Goal: Information Seeking & Learning: Check status

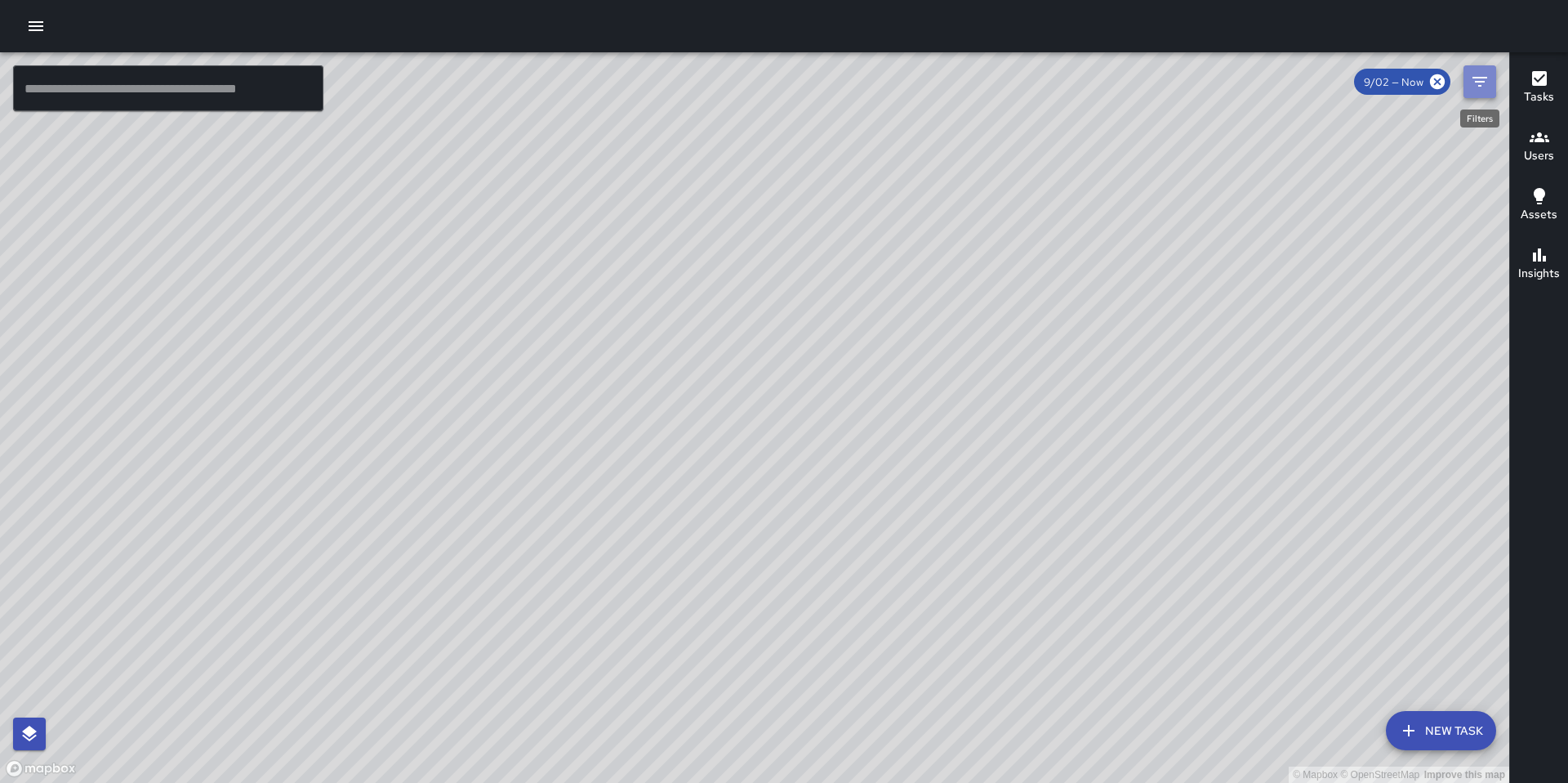
click at [1493, 88] on button "Filters" at bounding box center [1479, 81] width 33 height 33
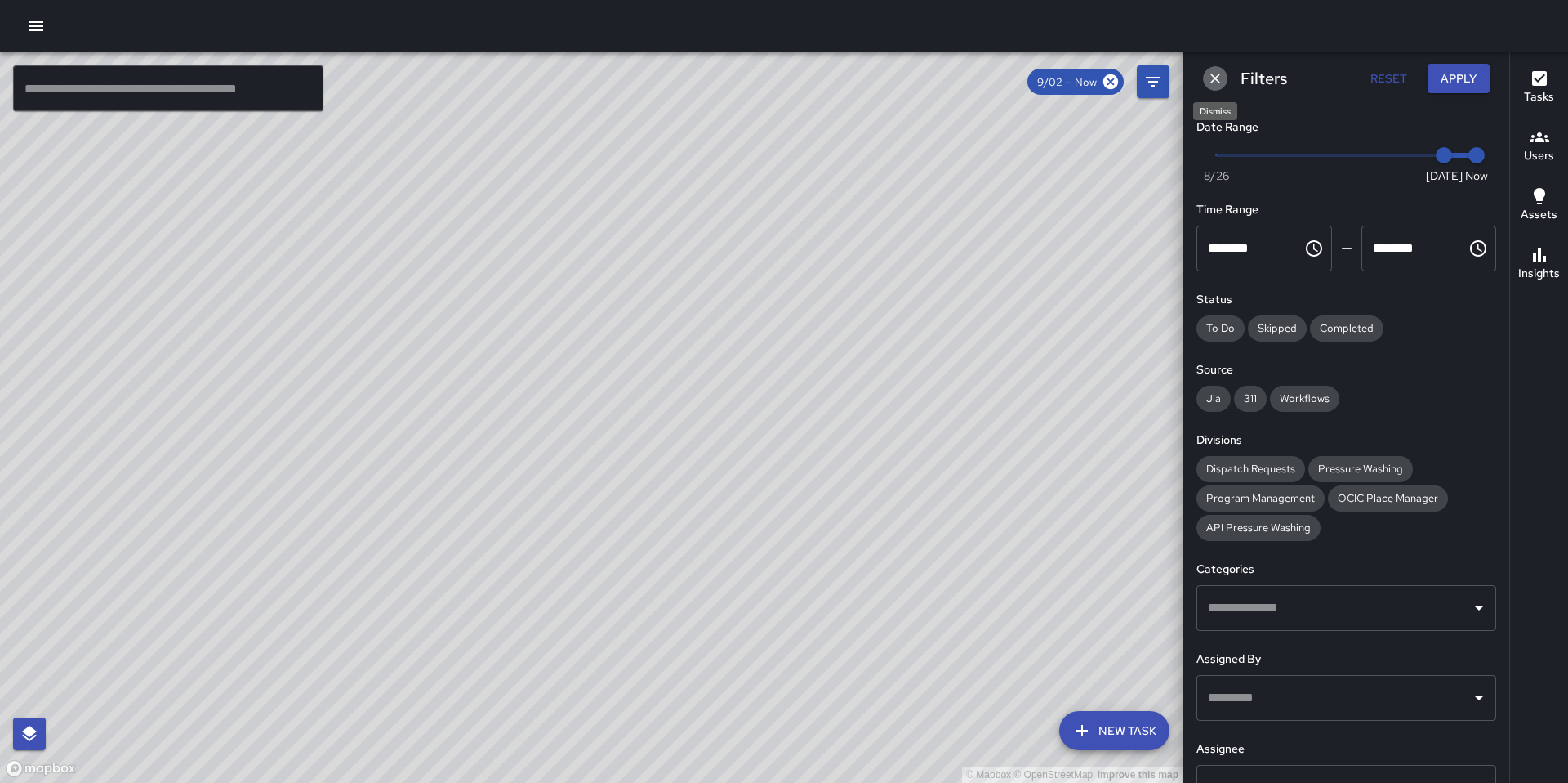
click at [1213, 67] on button "Dismiss" at bounding box center [1215, 78] width 25 height 25
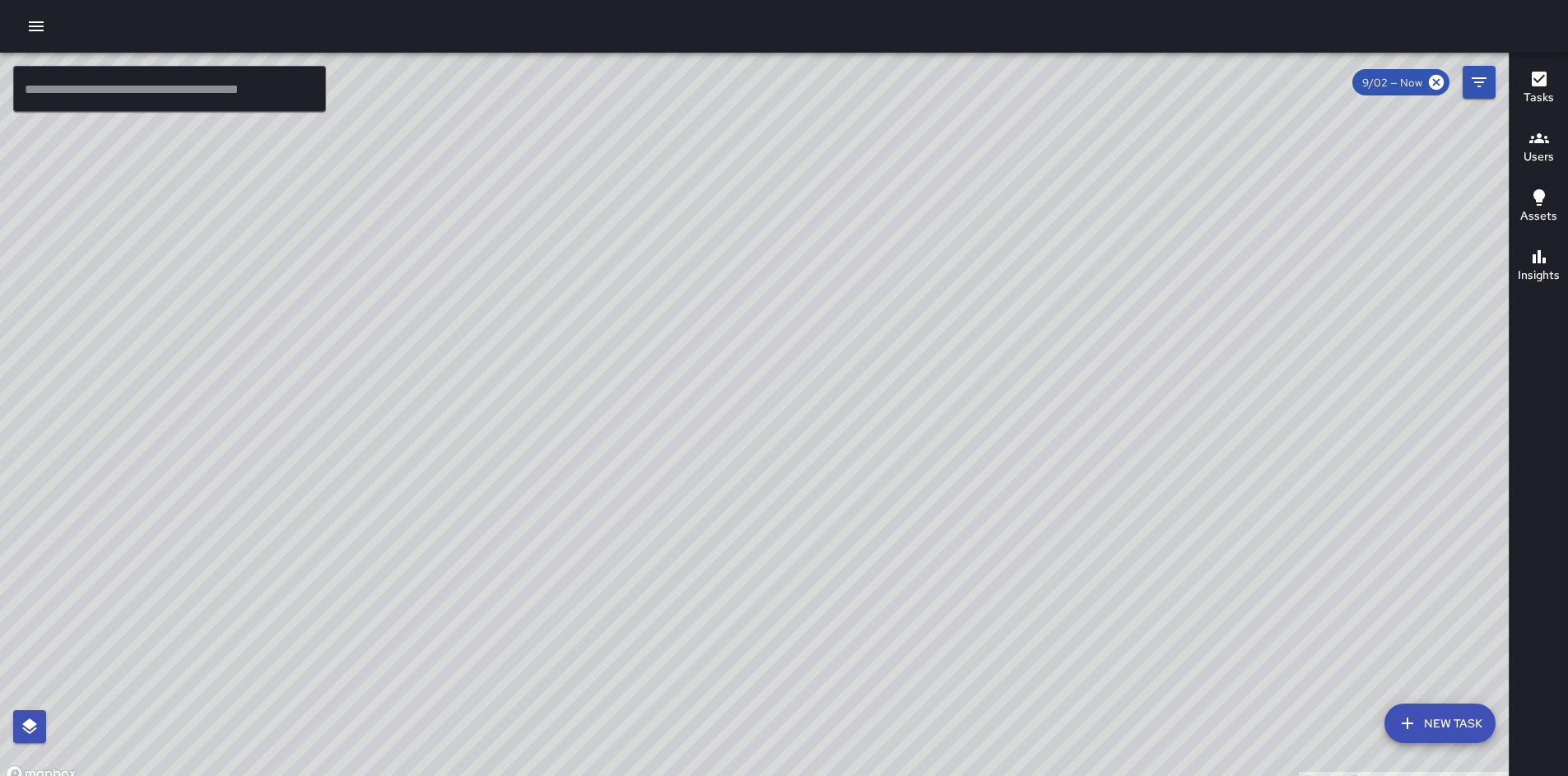
click at [323, 51] on div at bounding box center [784, 26] width 1568 height 52
click at [28, 35] on icon "button" at bounding box center [36, 26] width 20 height 20
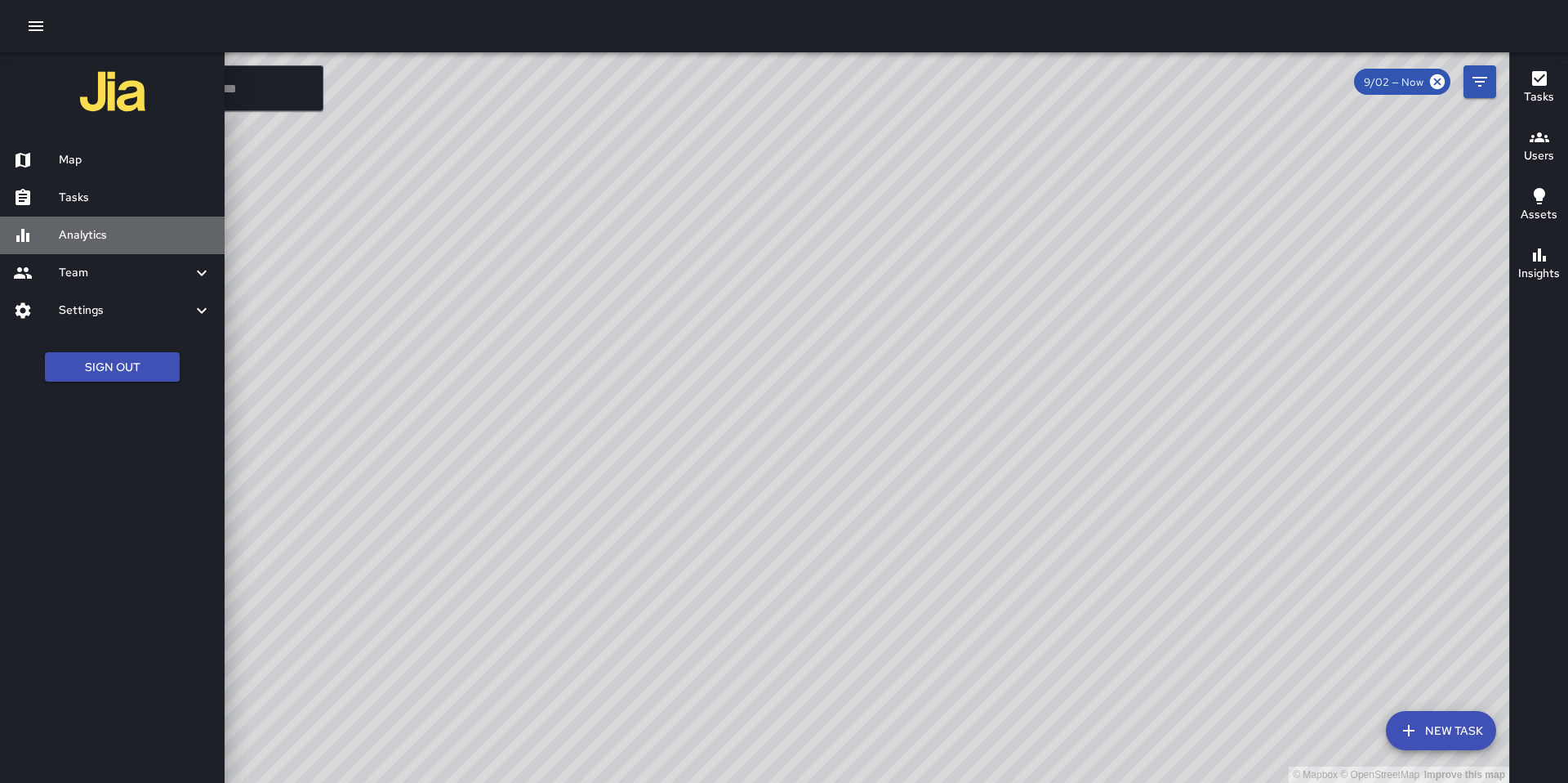
click at [94, 226] on h6 "Analytics" at bounding box center [135, 235] width 153 height 18
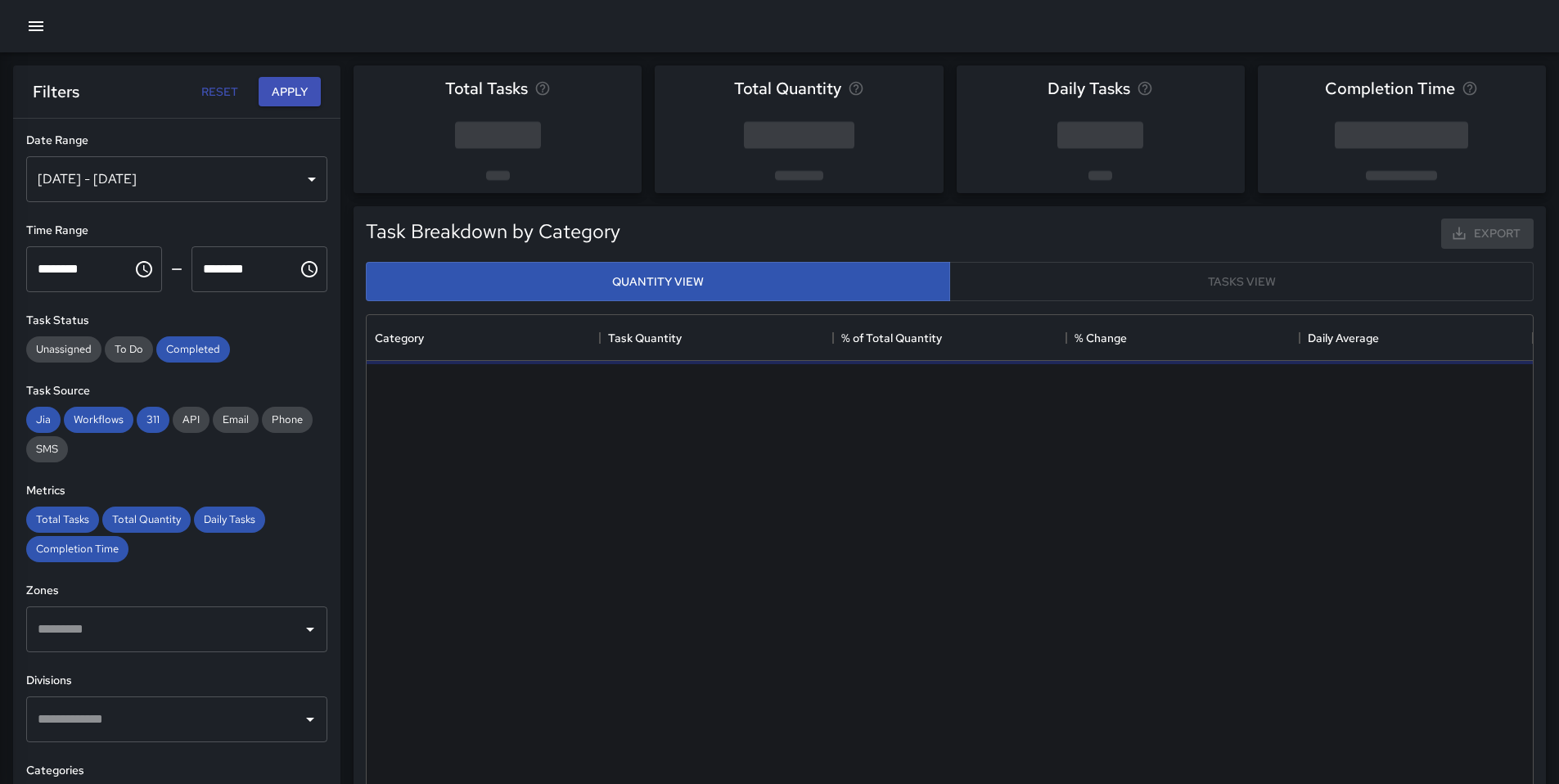
scroll to position [477, 1154]
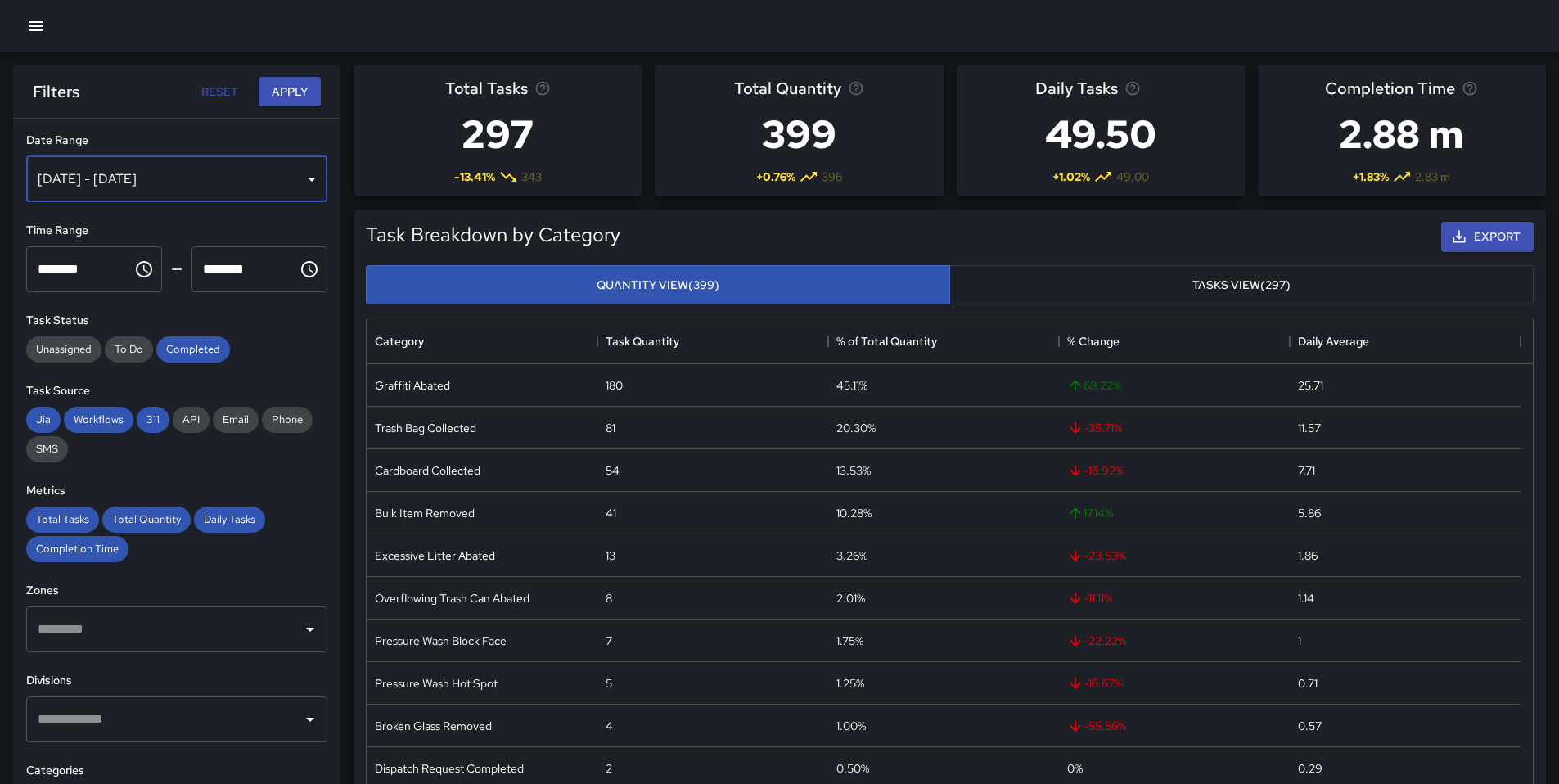
click at [302, 183] on div "[DATE] - [DATE]" at bounding box center [177, 179] width 301 height 45
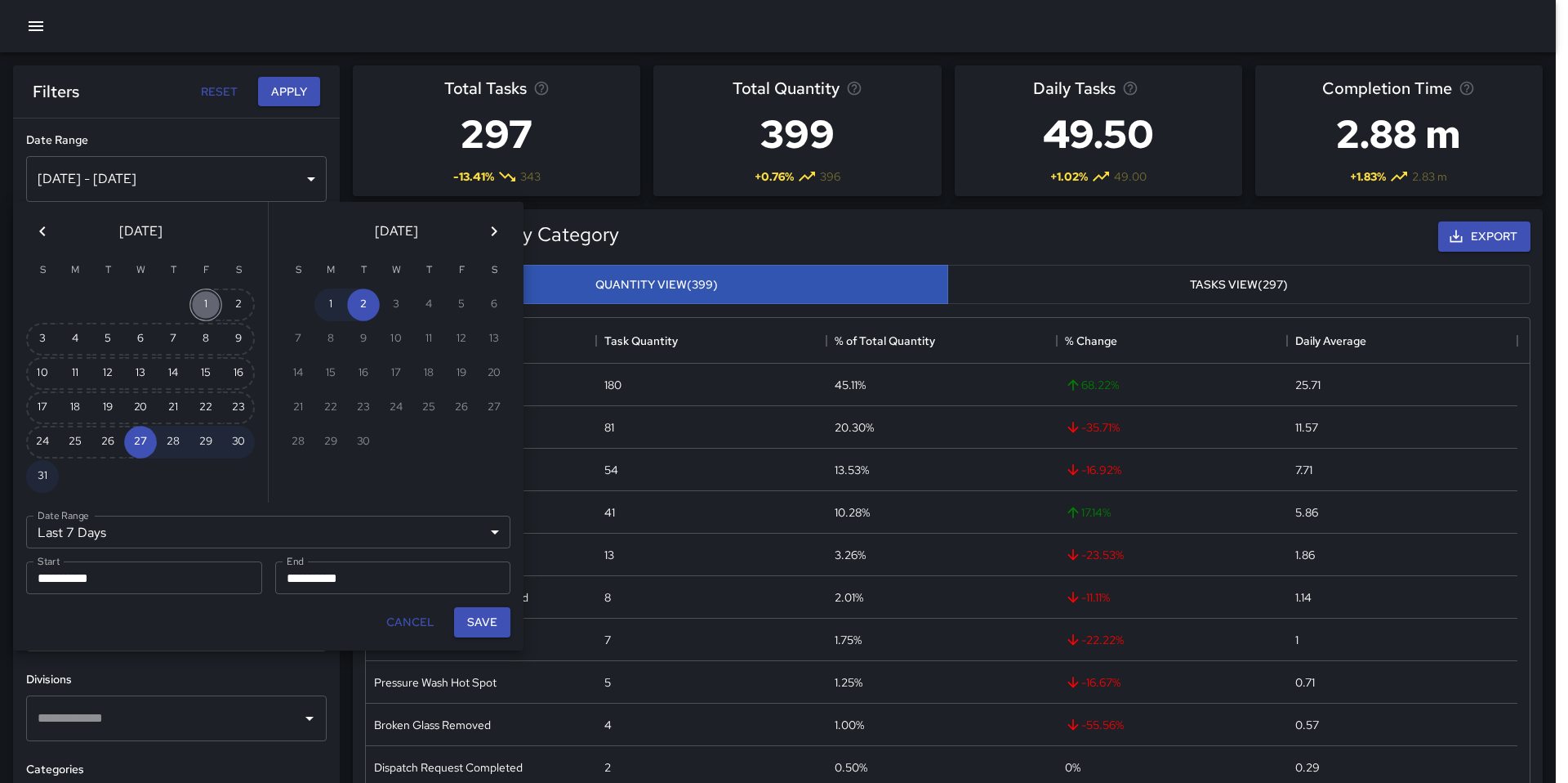
click at [207, 302] on button "1" at bounding box center [206, 305] width 33 height 33
type input "******"
type input "**********"
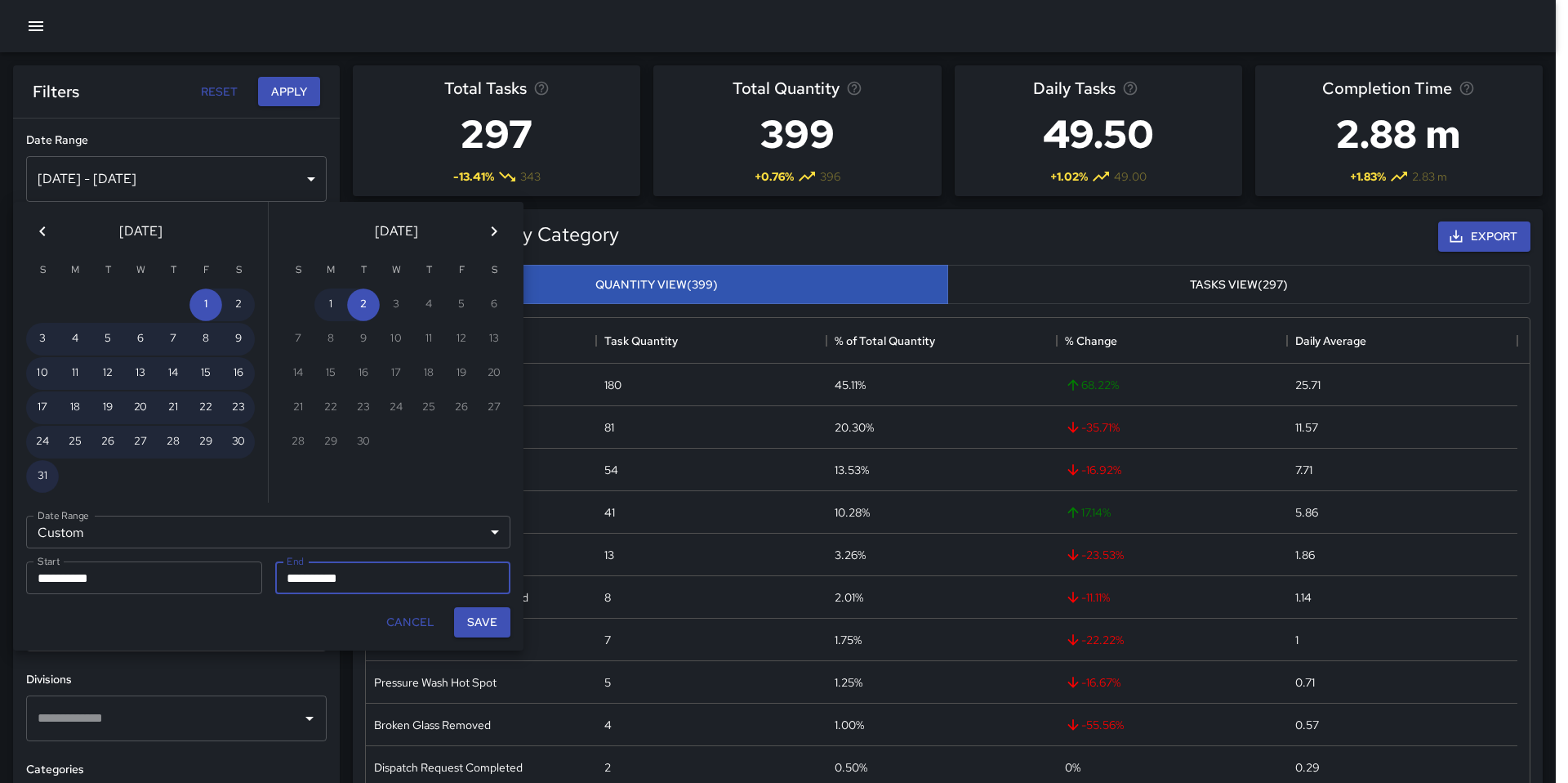
click at [56, 475] on button "31" at bounding box center [42, 476] width 33 height 33
type input "**********"
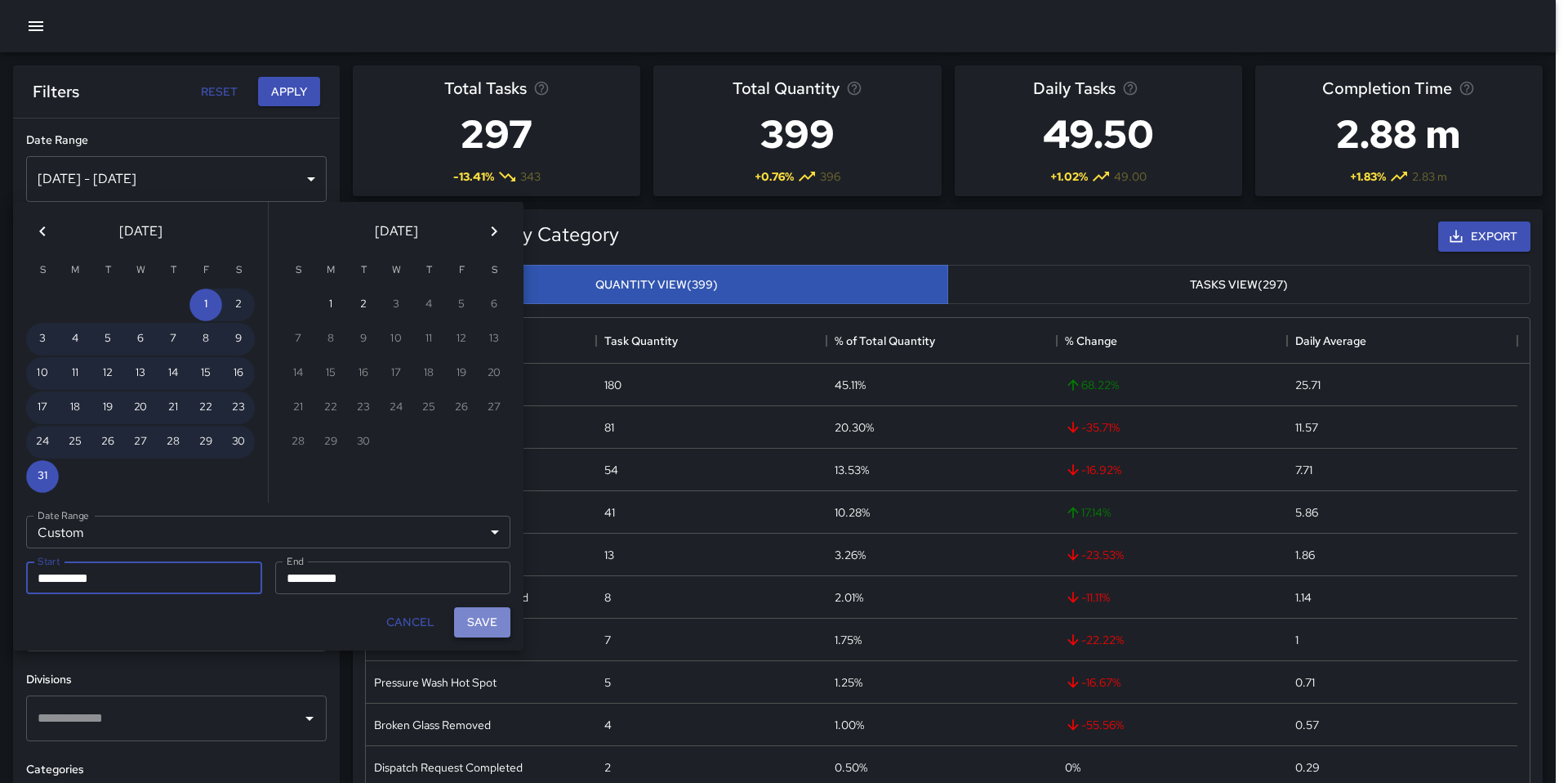
click at [499, 624] on button "Save" at bounding box center [483, 622] width 57 height 30
type input "**********"
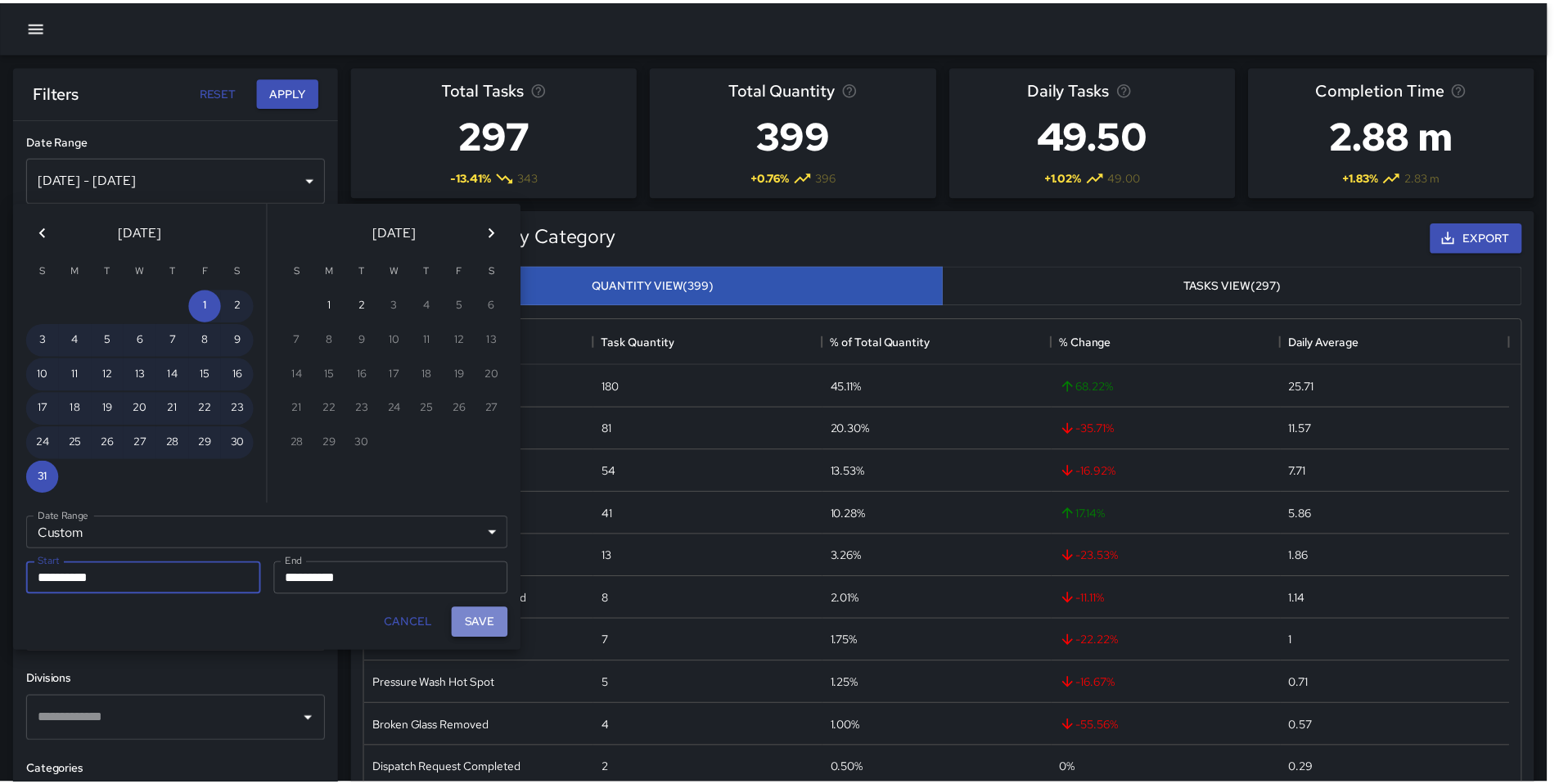
scroll to position [13, 13]
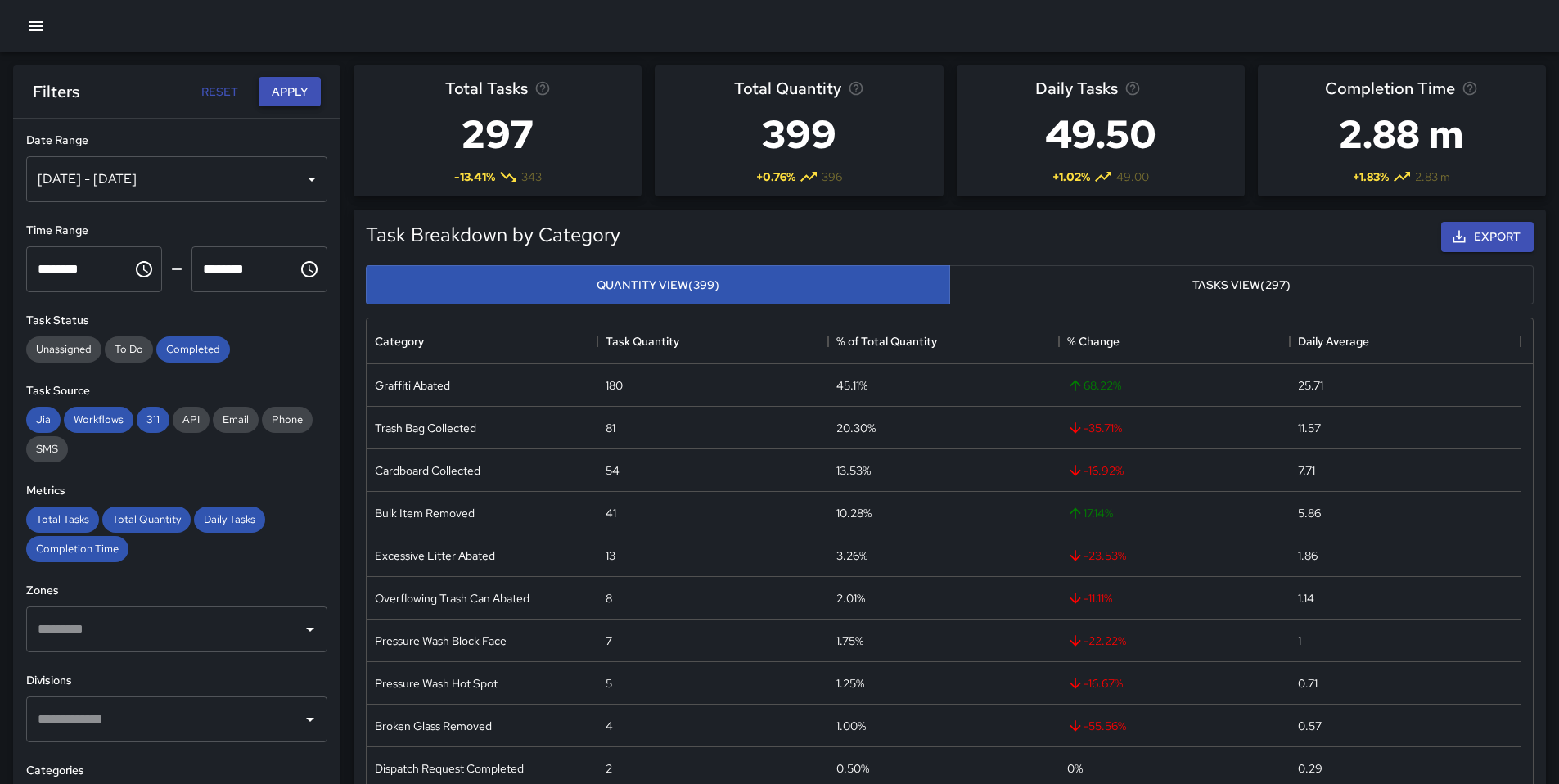
click at [271, 103] on button "Apply" at bounding box center [290, 92] width 62 height 30
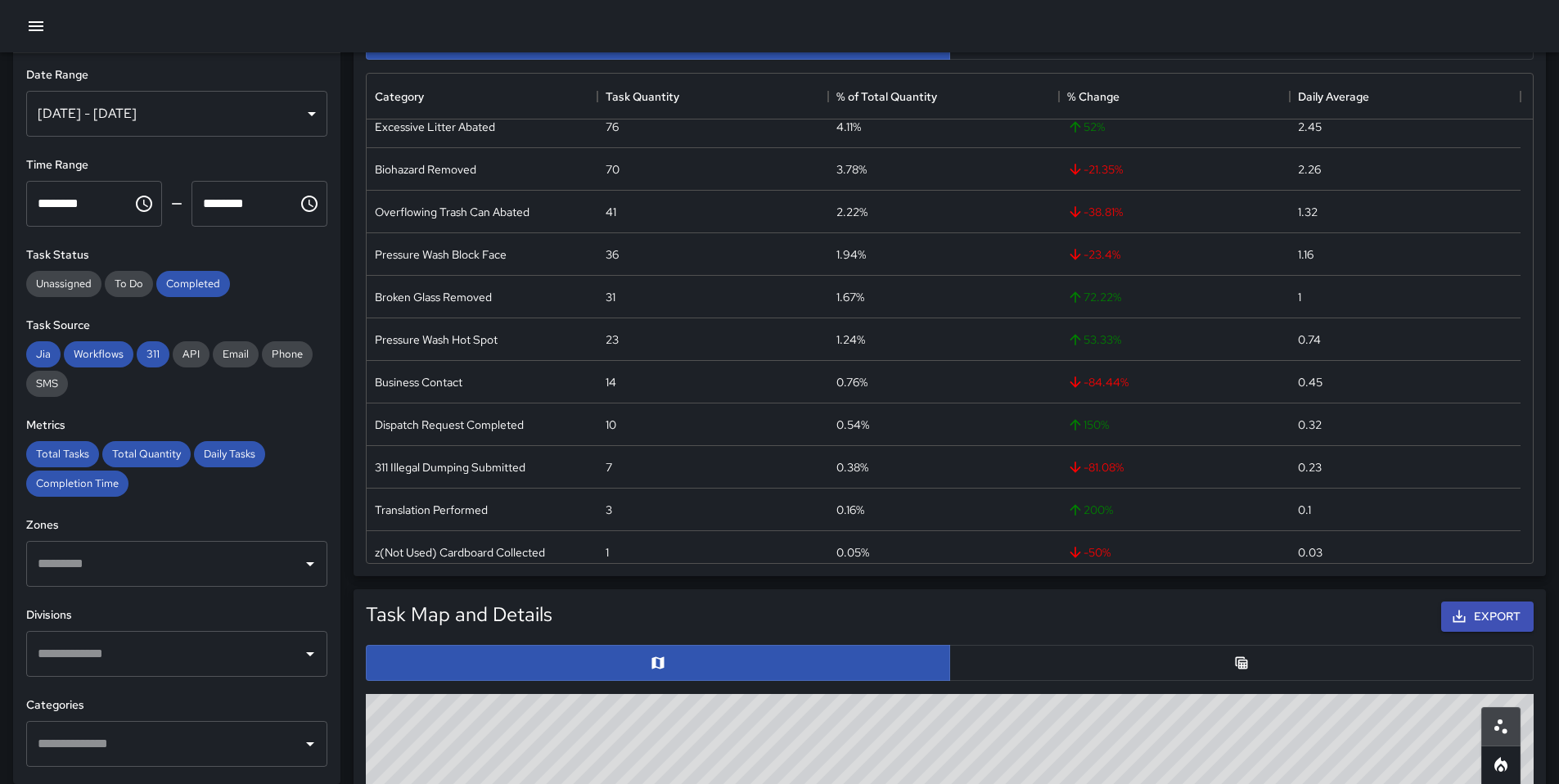
scroll to position [135, 0]
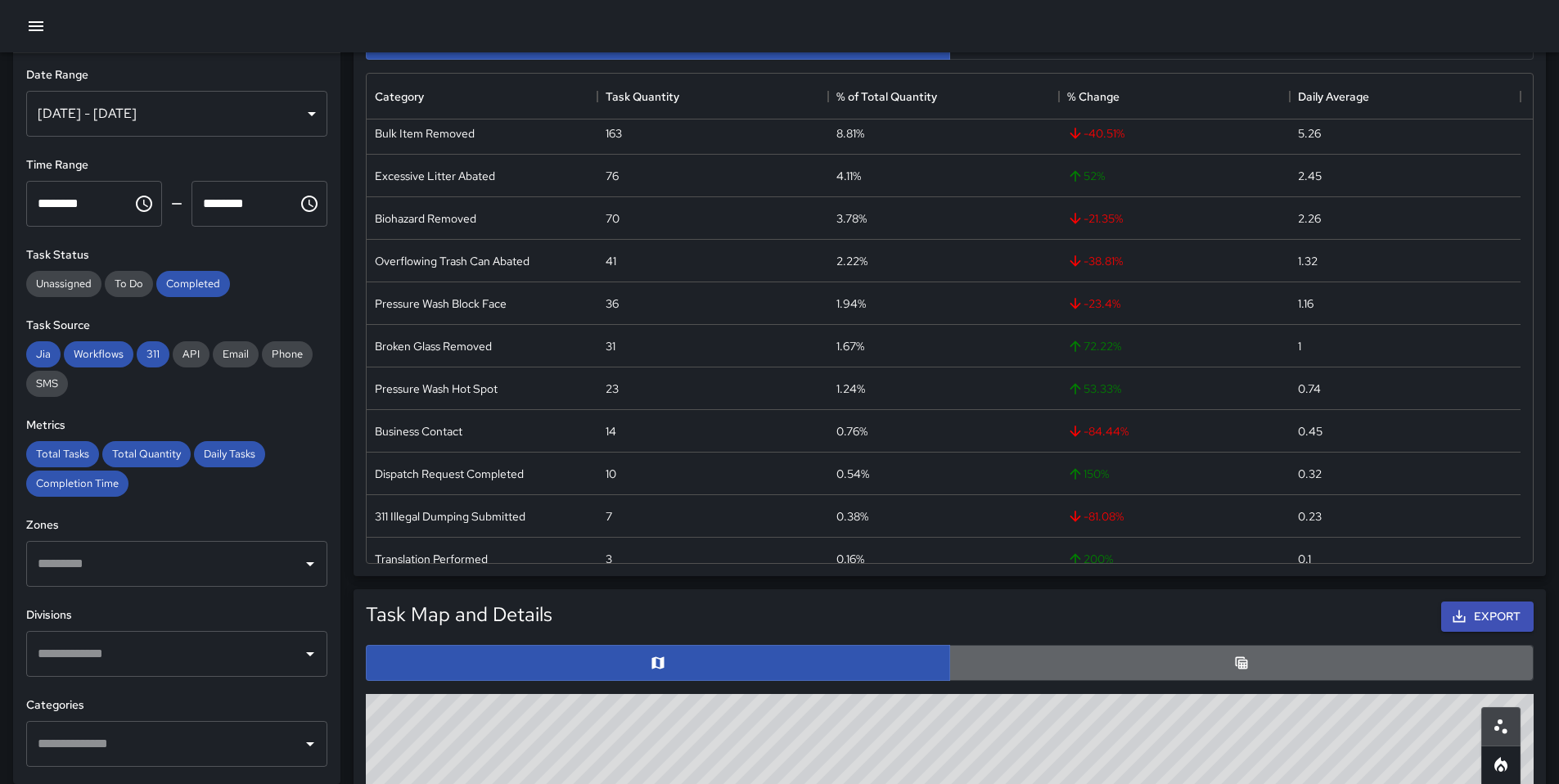
click at [1303, 646] on button "button" at bounding box center [1242, 662] width 584 height 36
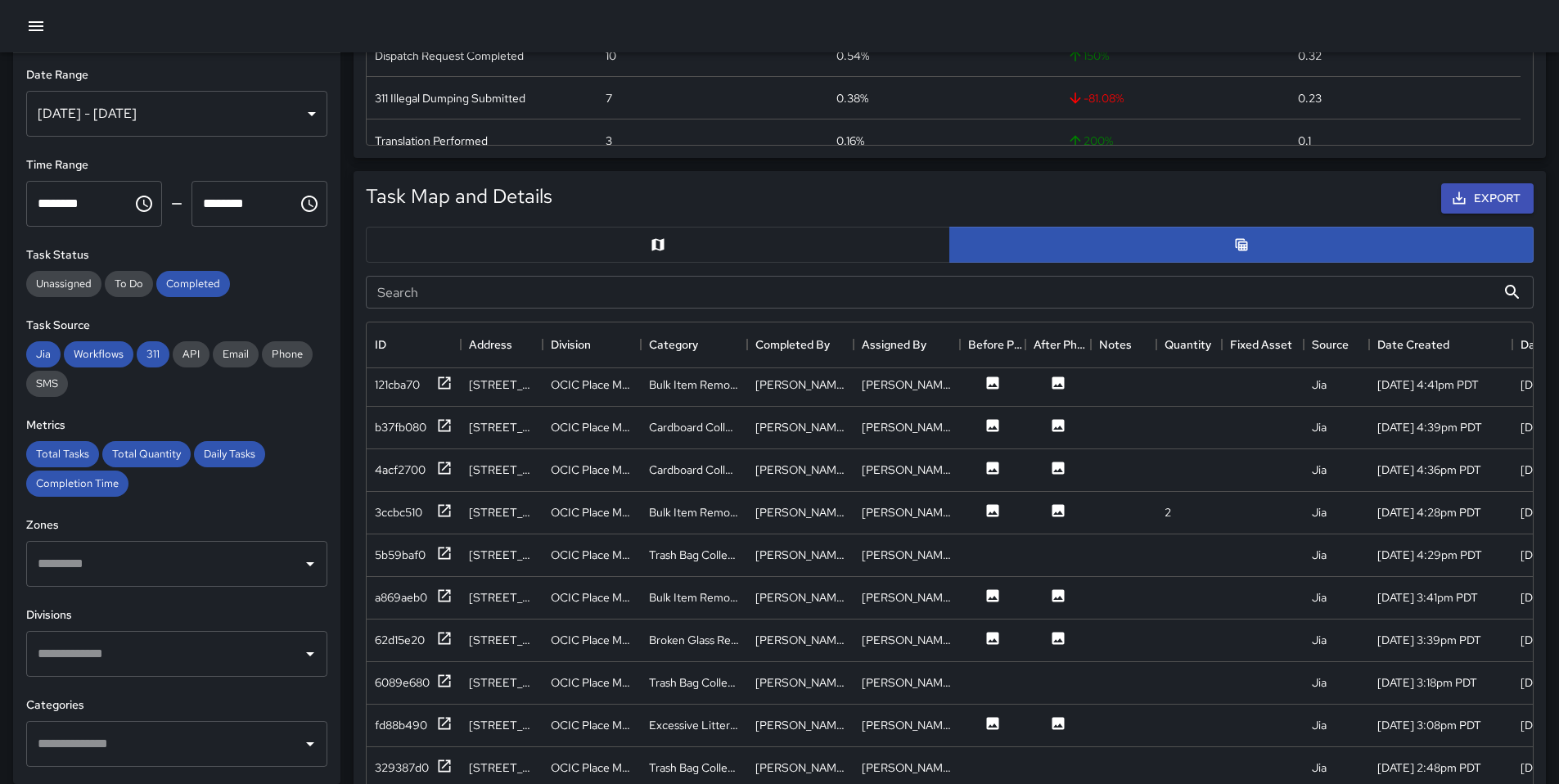
scroll to position [0, 0]
click at [453, 384] on div "121cba70" at bounding box center [414, 389] width 94 height 43
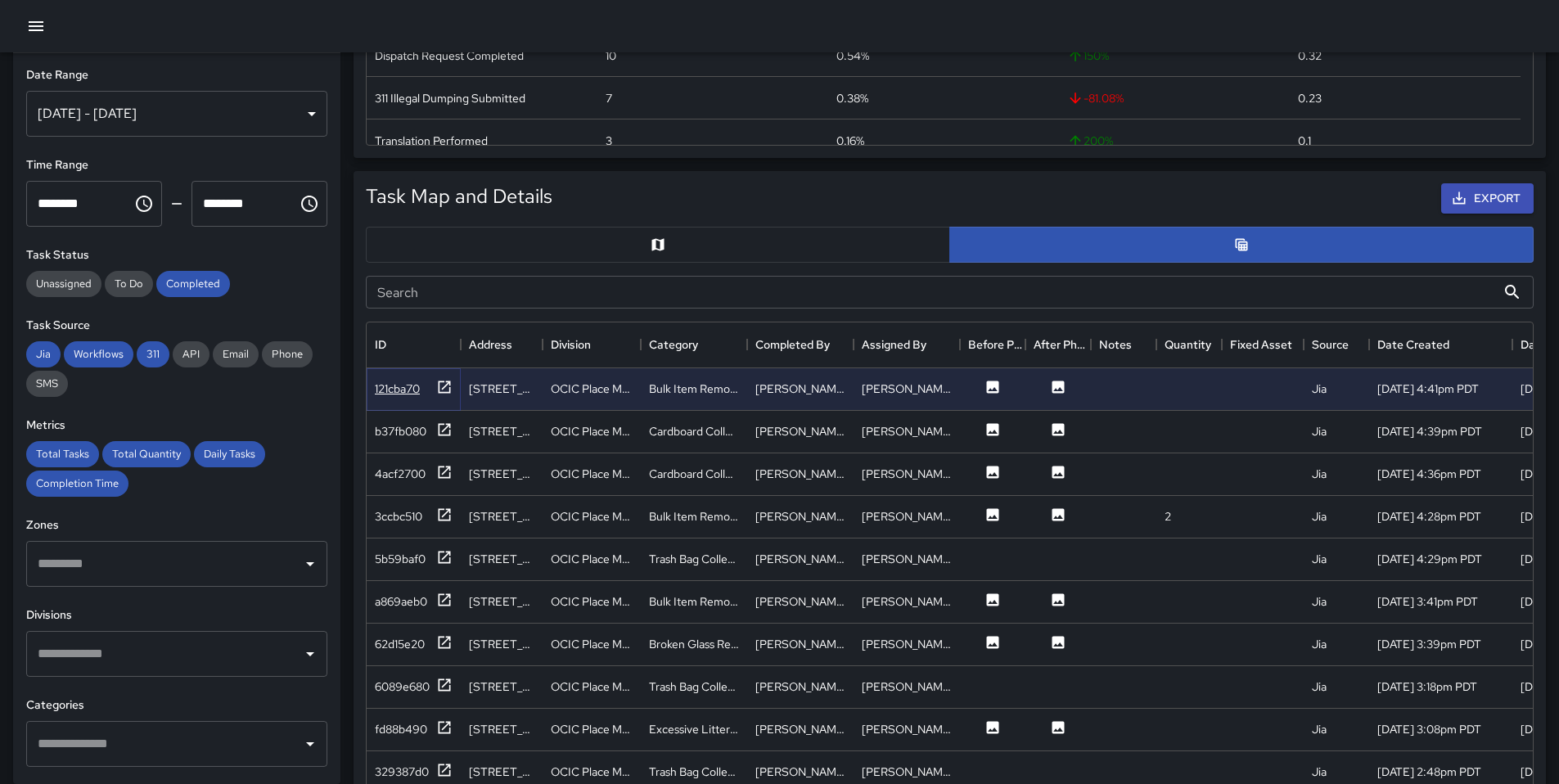
click at [446, 388] on icon at bounding box center [444, 386] width 16 height 16
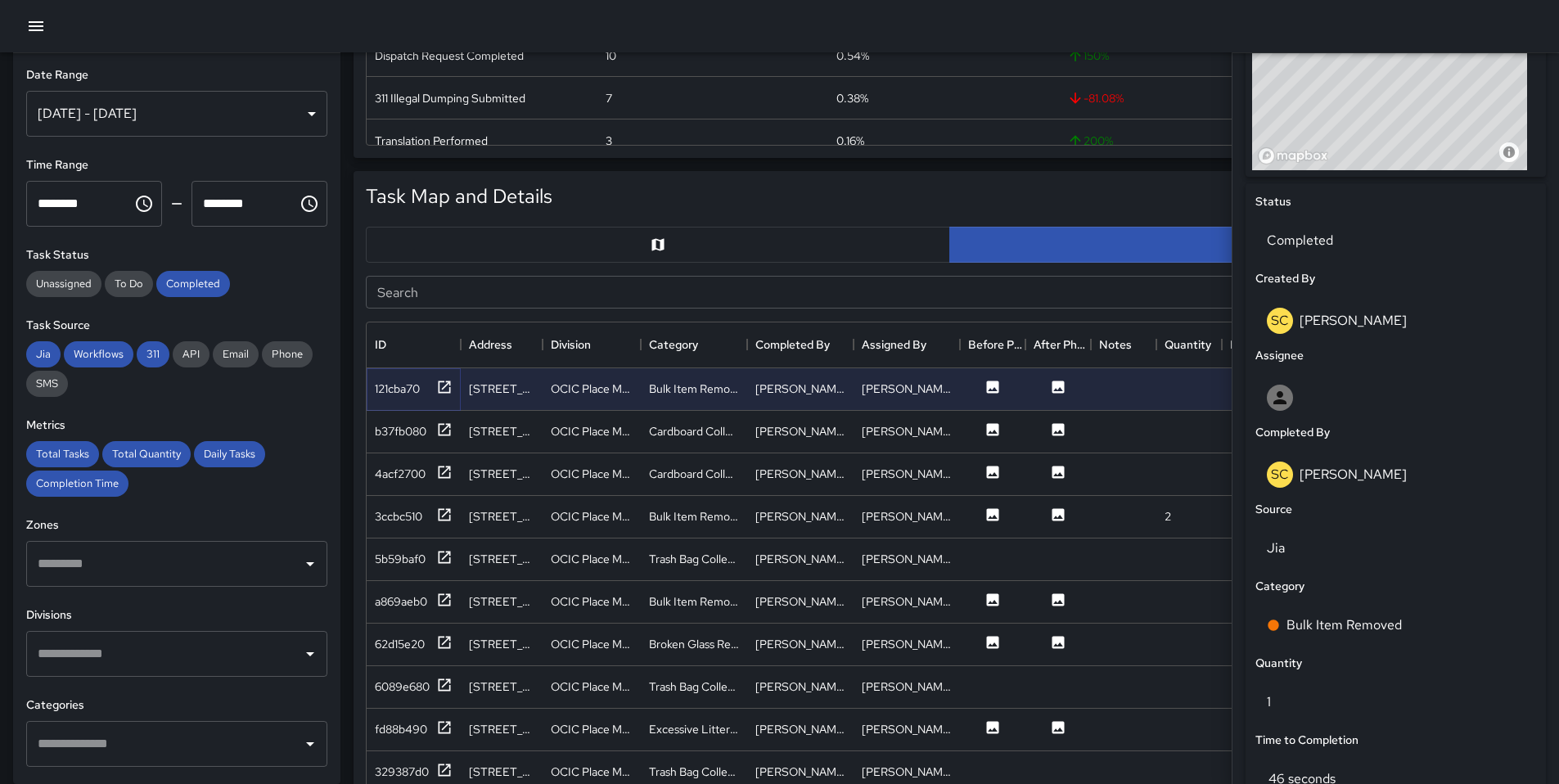
scroll to position [674, 0]
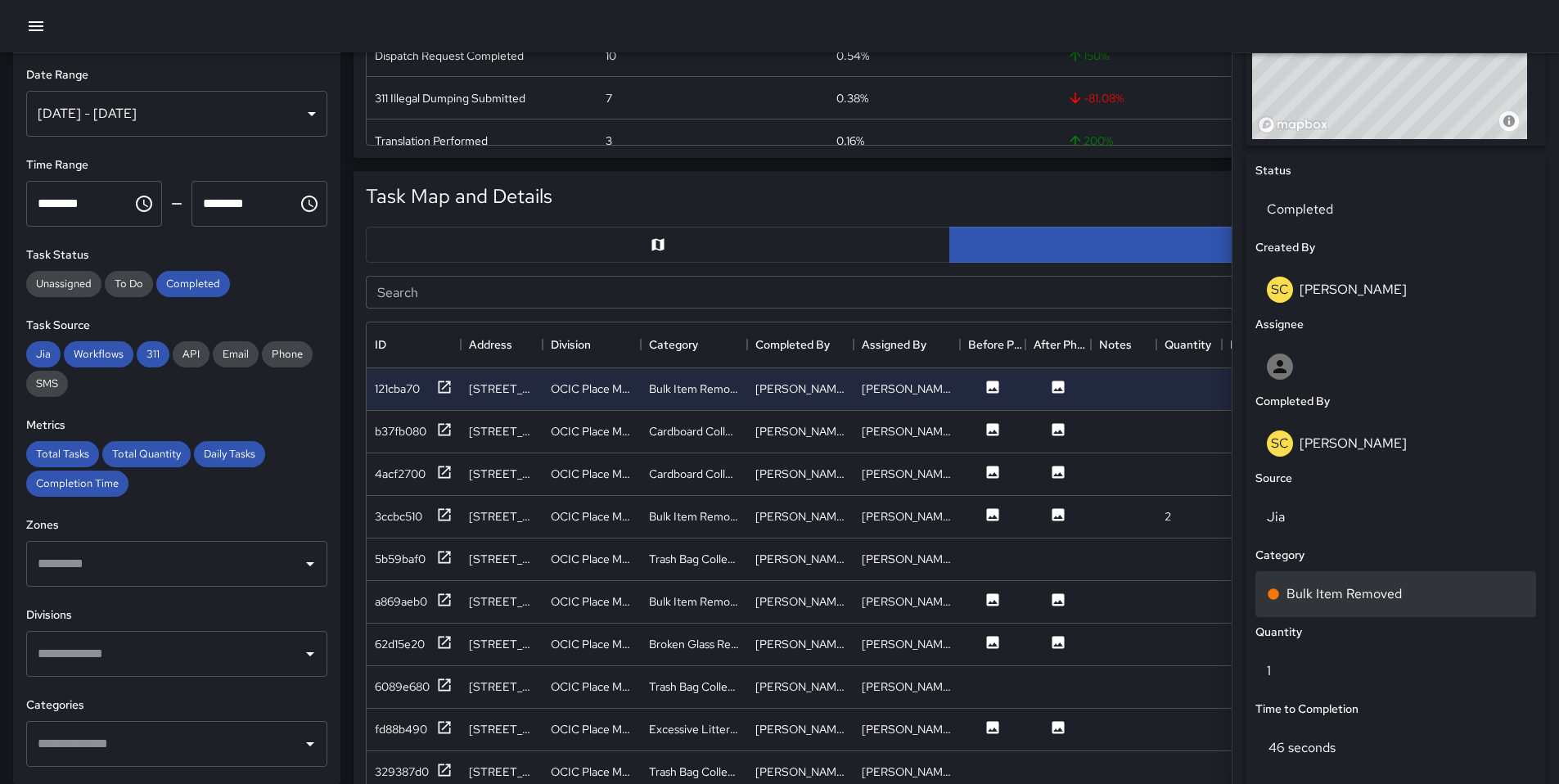
click at [1323, 602] on p "Bulk Item Removed" at bounding box center [1344, 593] width 115 height 20
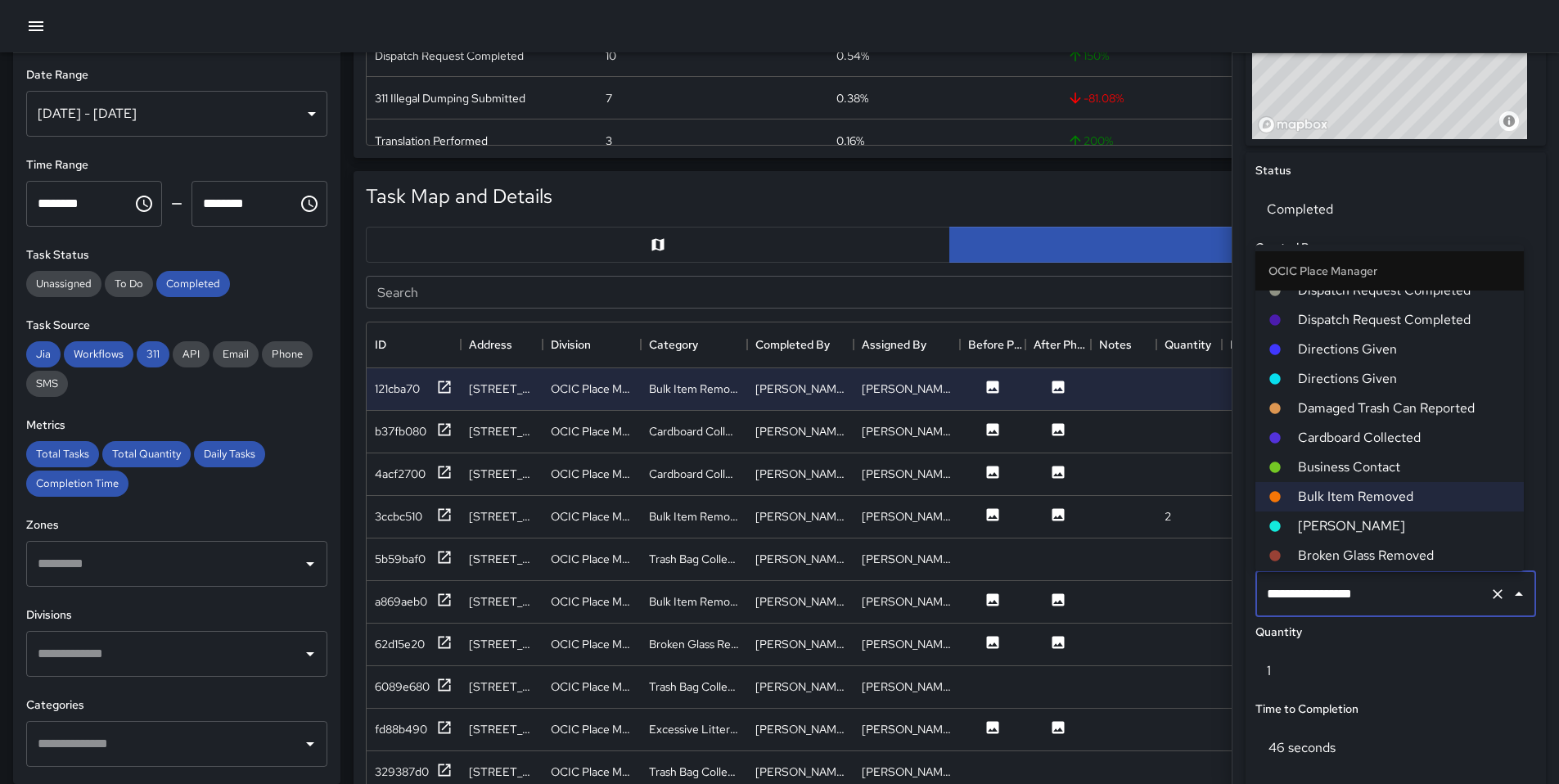
scroll to position [847, 0]
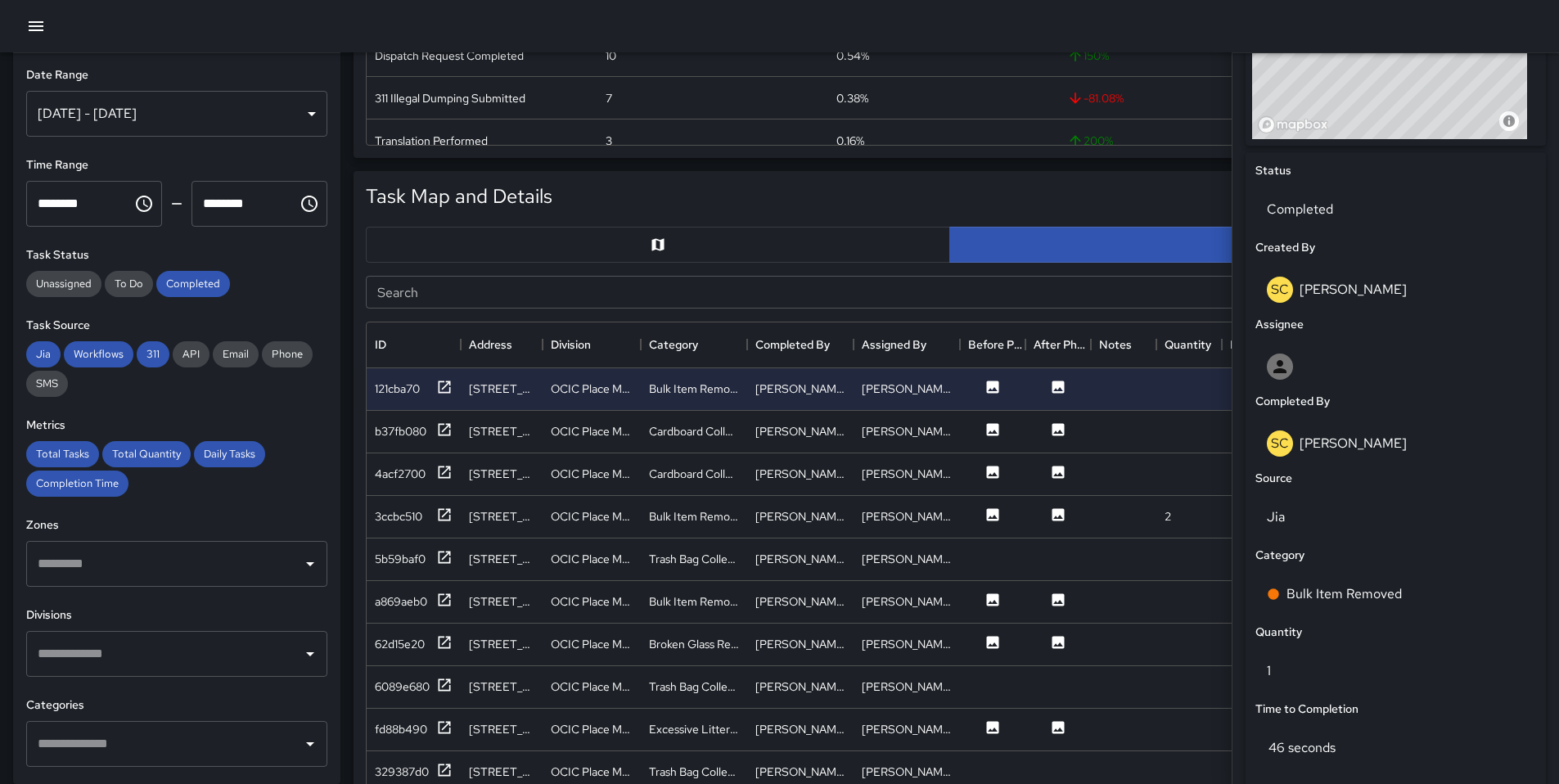
click at [1161, 206] on div "Export" at bounding box center [1046, 198] width 981 height 37
click at [447, 431] on icon at bounding box center [444, 429] width 16 height 16
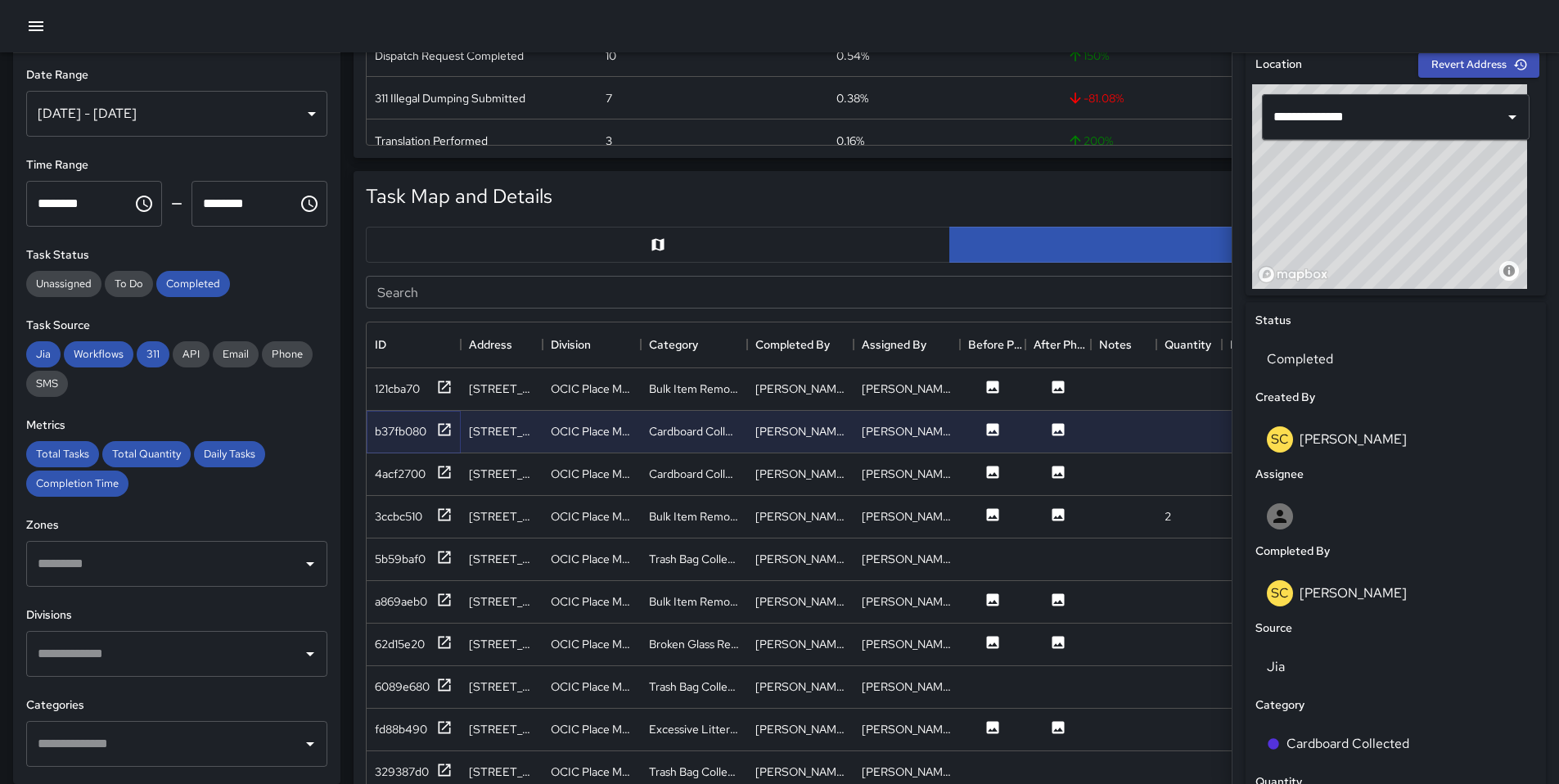
scroll to position [607, 0]
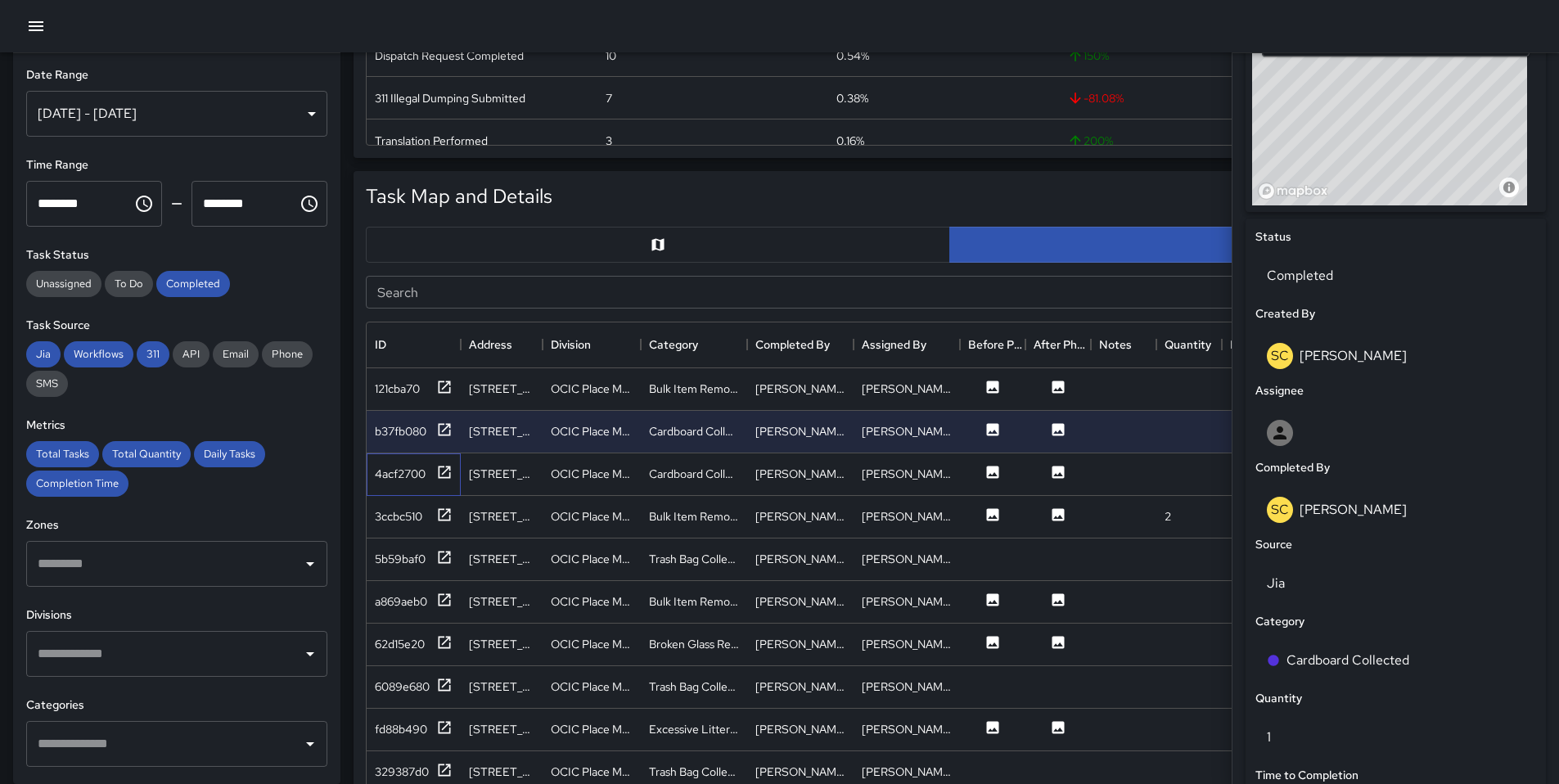
click at [454, 471] on div "4acf2700" at bounding box center [414, 474] width 94 height 43
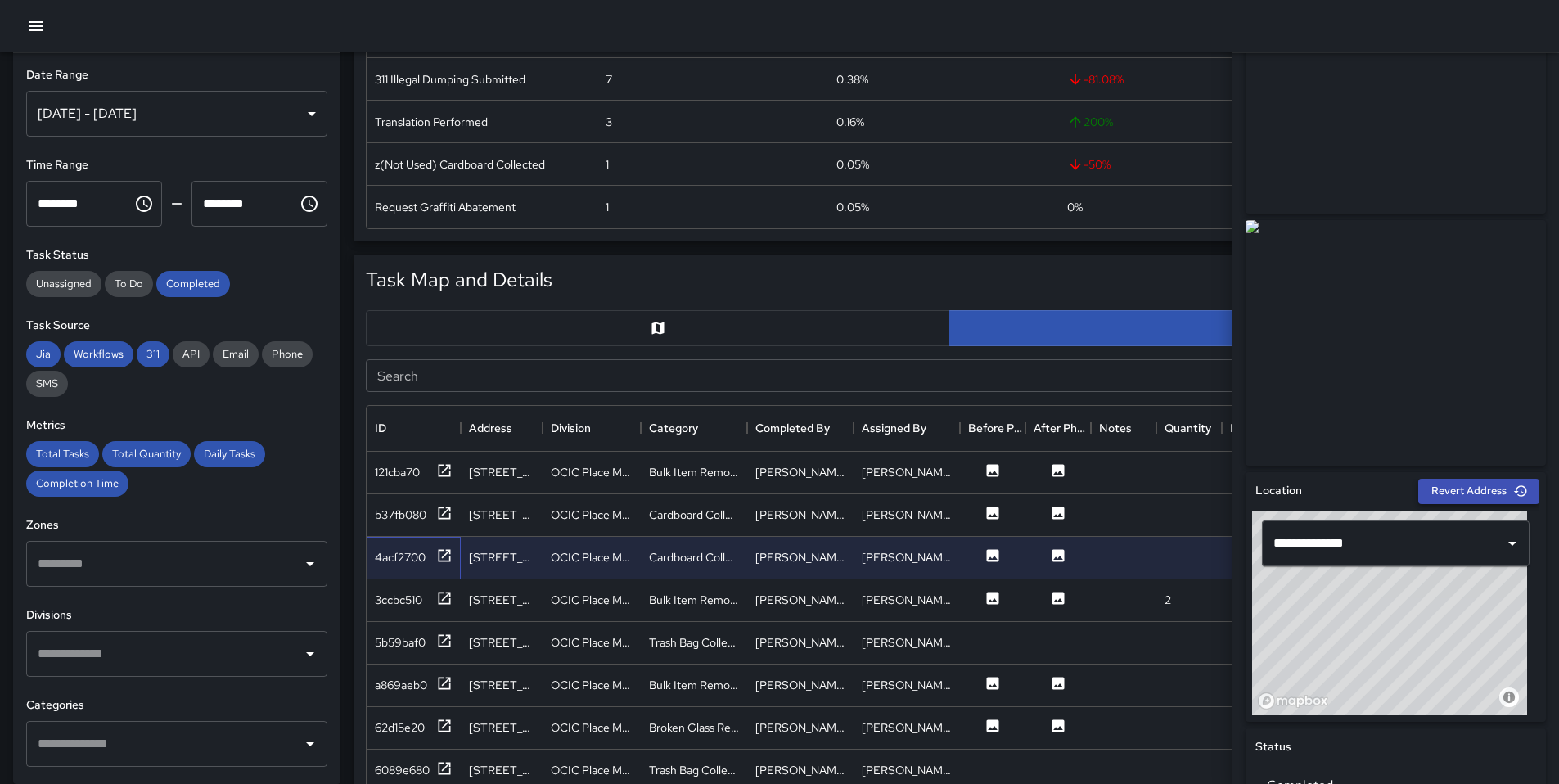
scroll to position [93, 0]
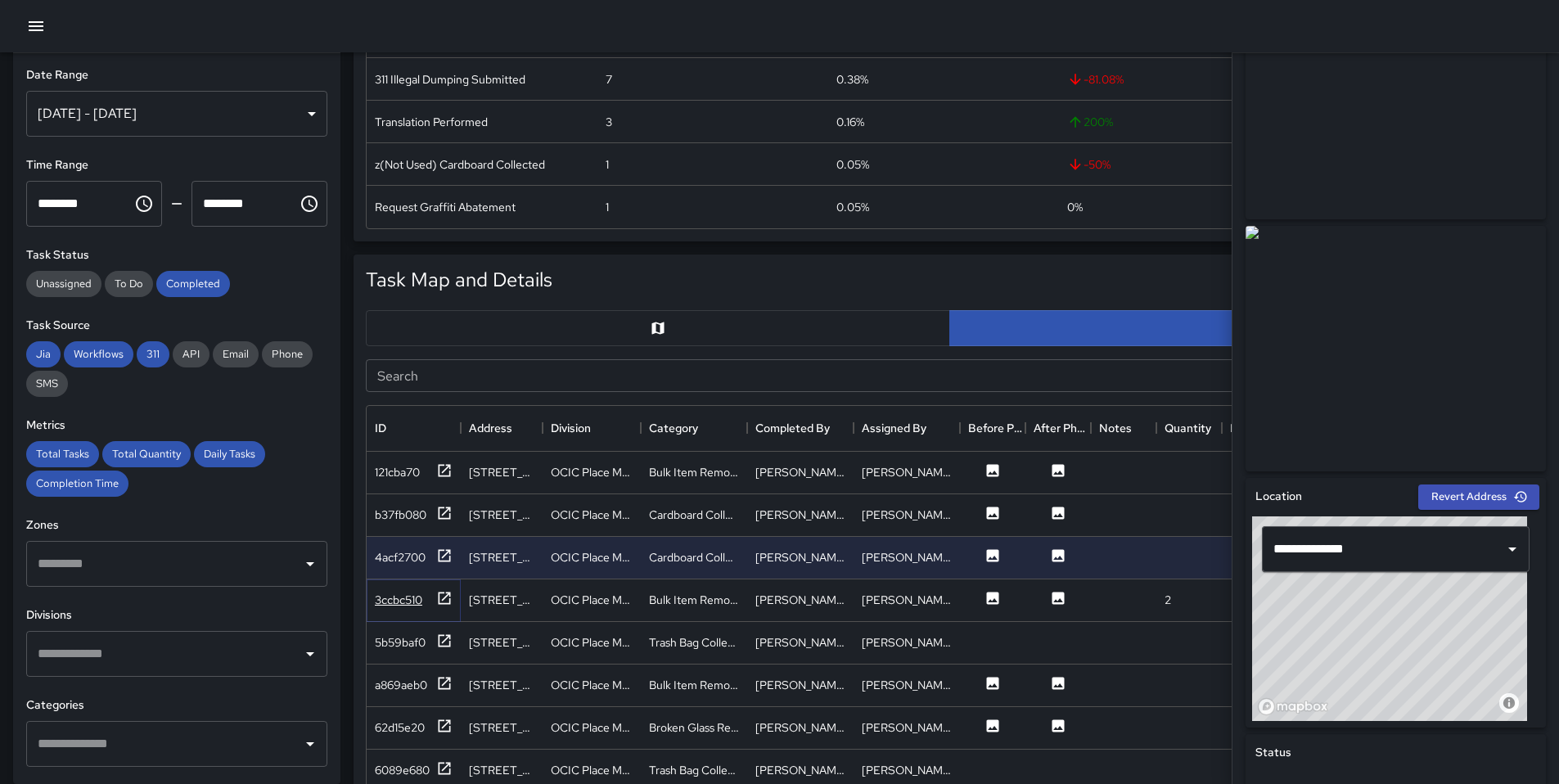
click at [449, 603] on icon at bounding box center [444, 597] width 12 height 12
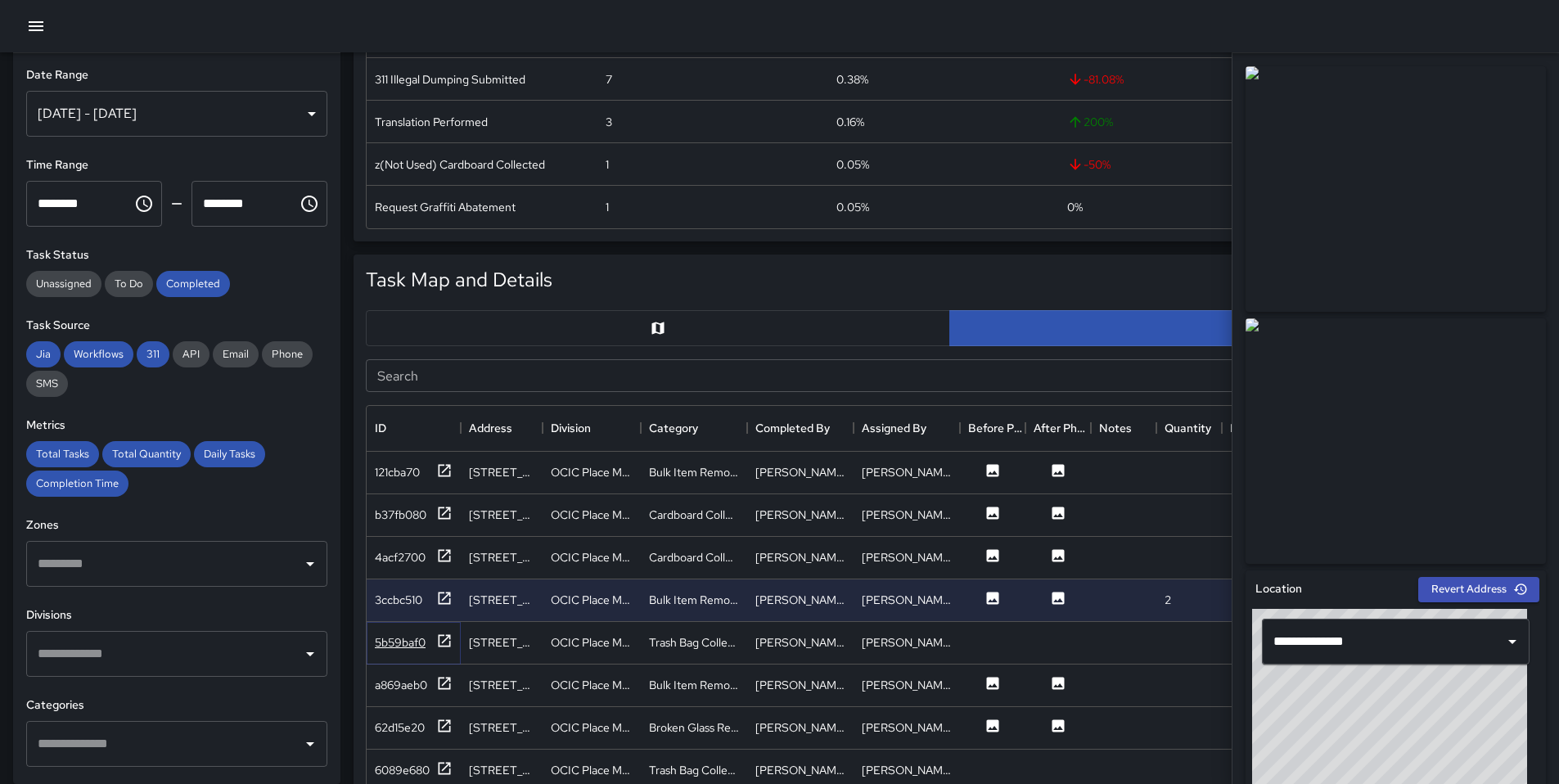
click at [450, 643] on icon at bounding box center [444, 639] width 12 height 12
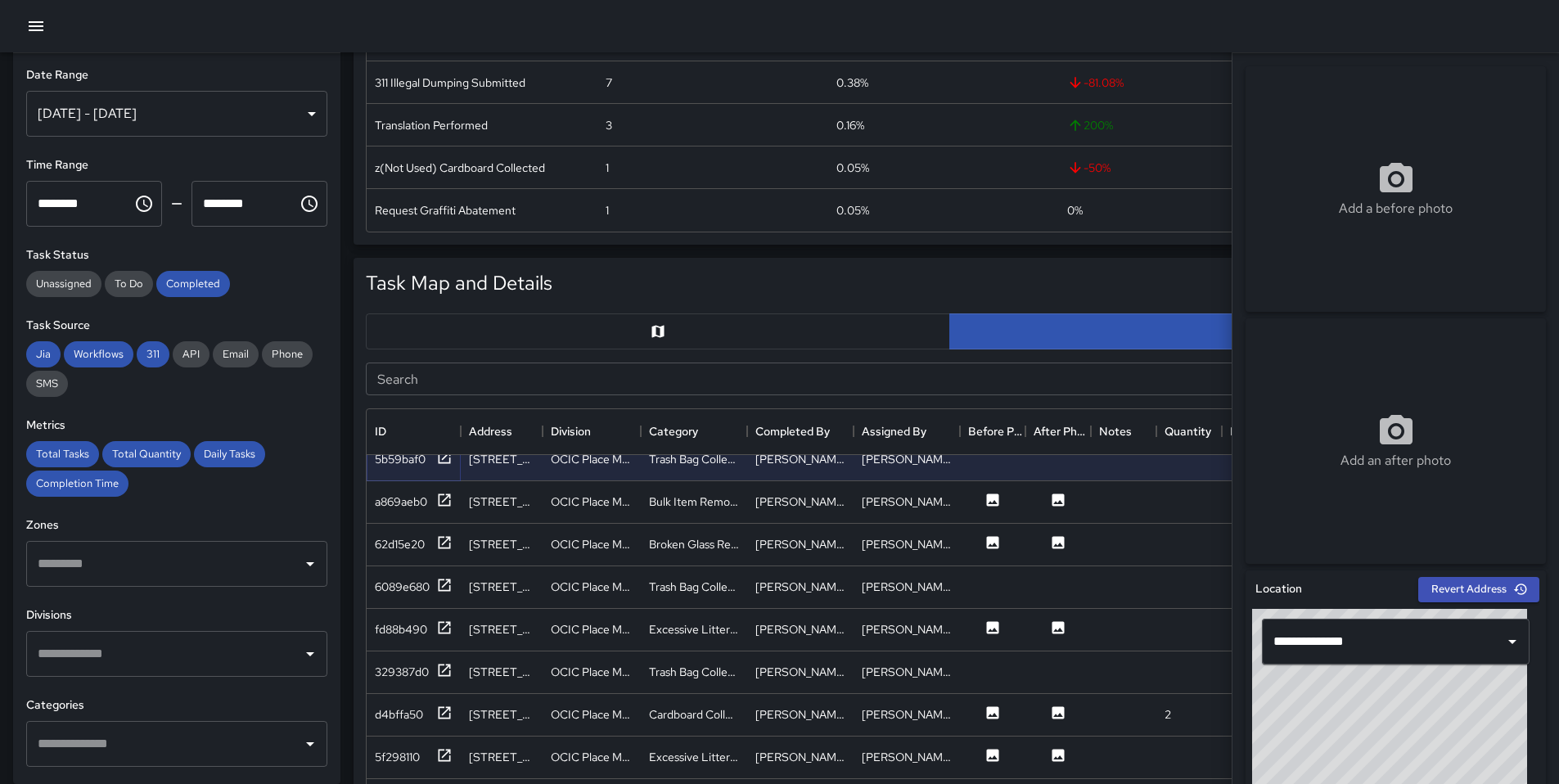
scroll to position [174, 0]
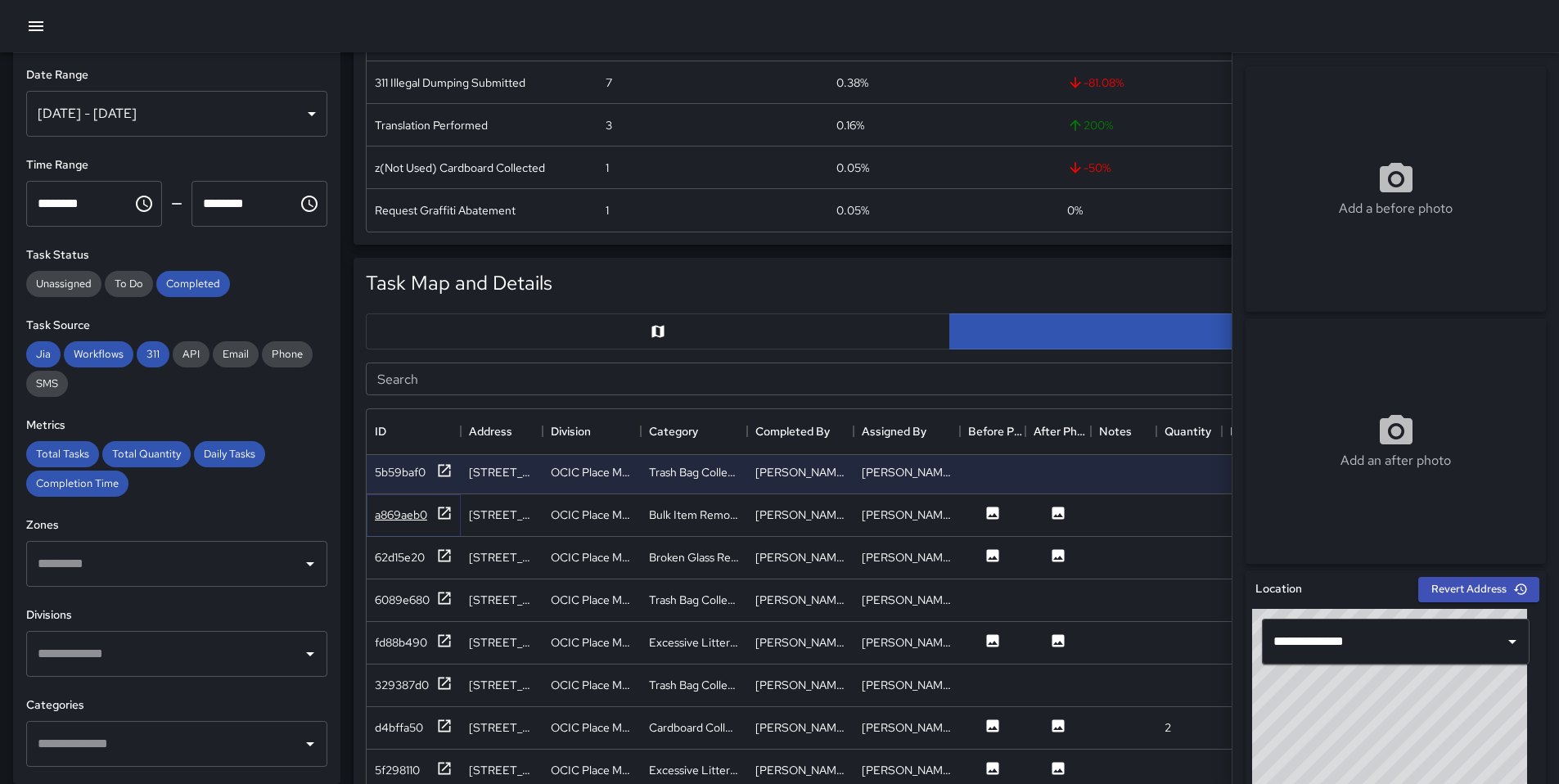
click at [445, 514] on icon at bounding box center [444, 512] width 16 height 16
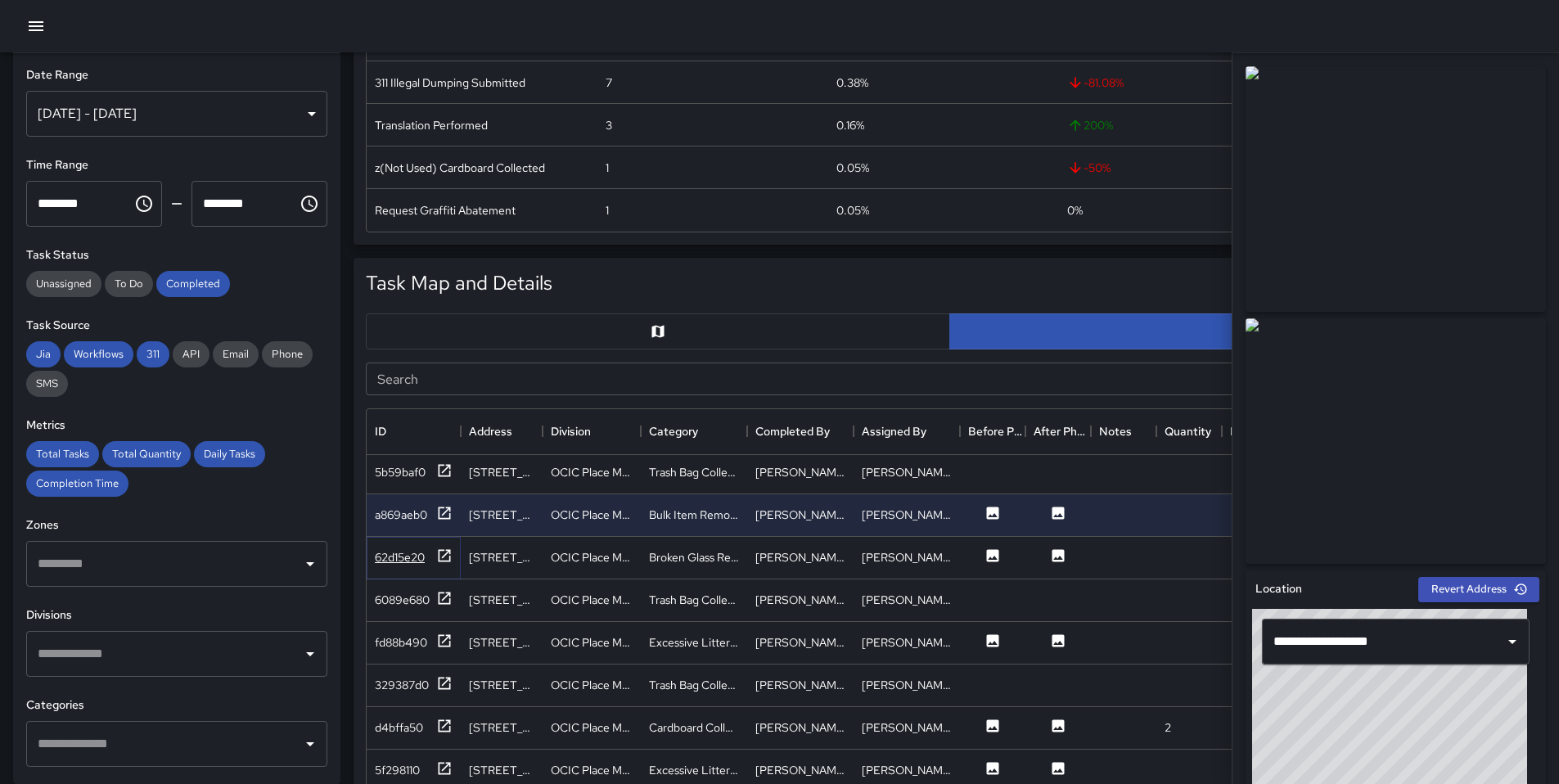
click at [445, 562] on icon at bounding box center [444, 554] width 16 height 16
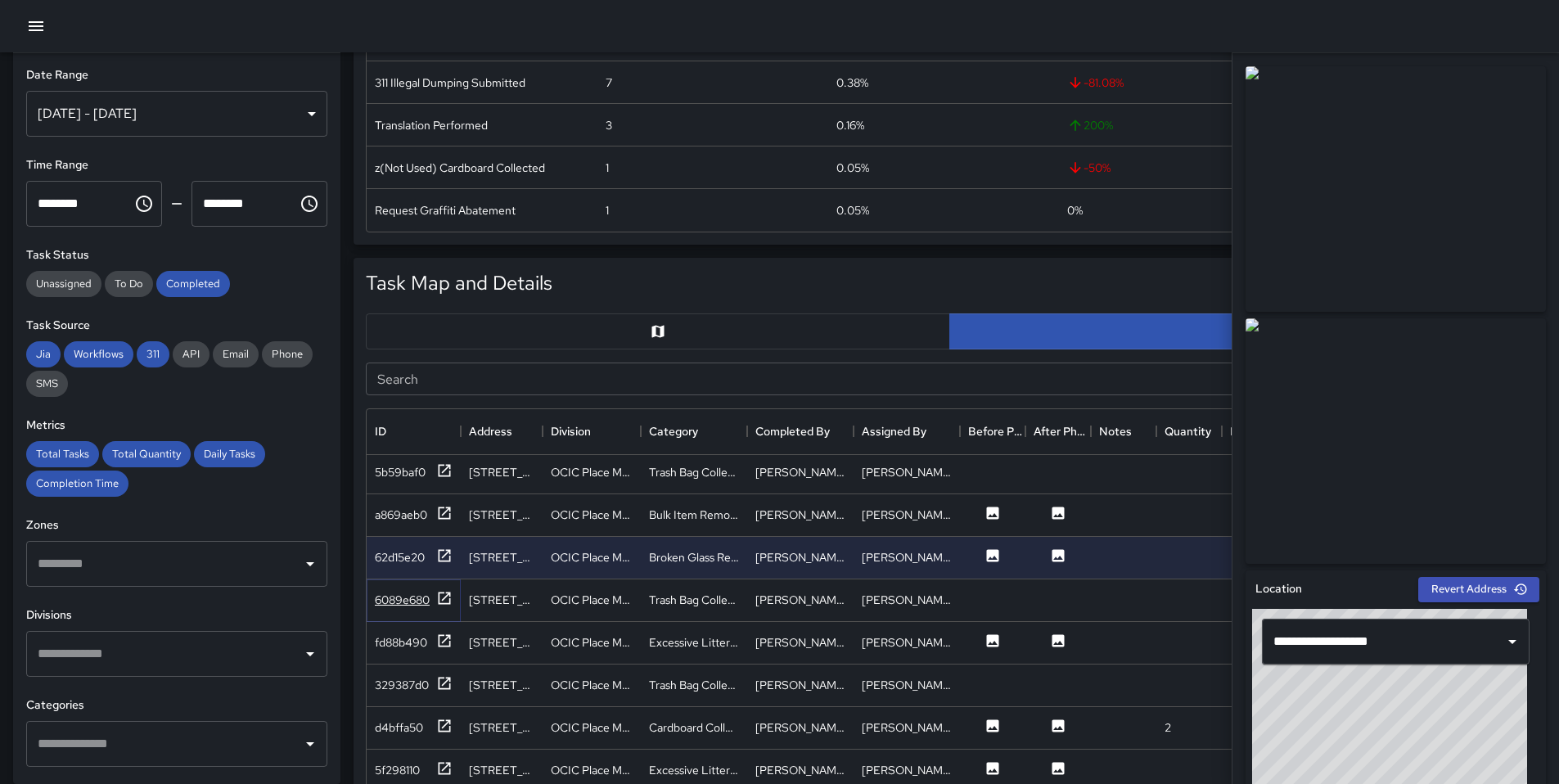
click at [443, 590] on icon at bounding box center [444, 597] width 16 height 16
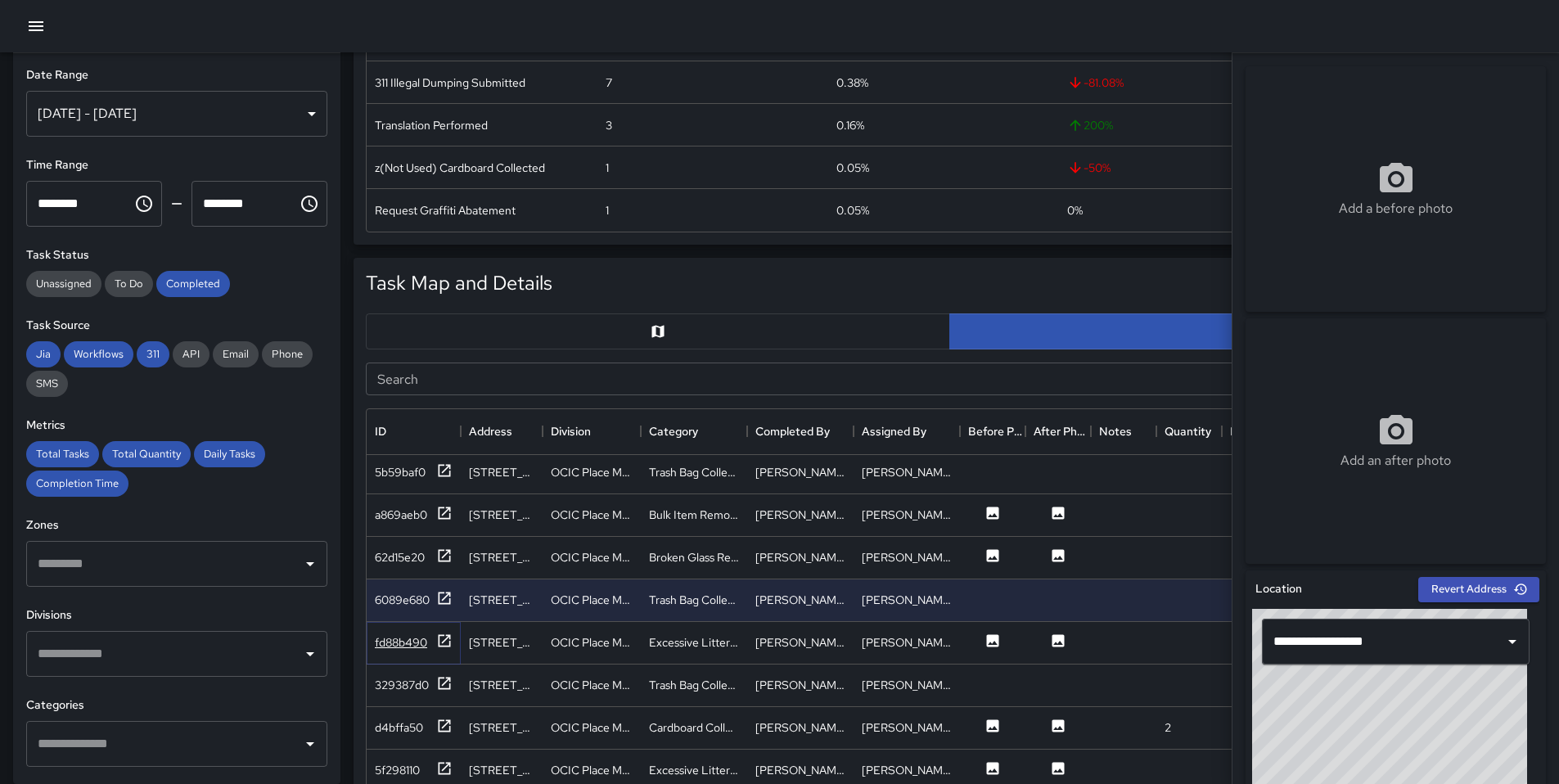
click at [442, 650] on div at bounding box center [444, 642] width 16 height 21
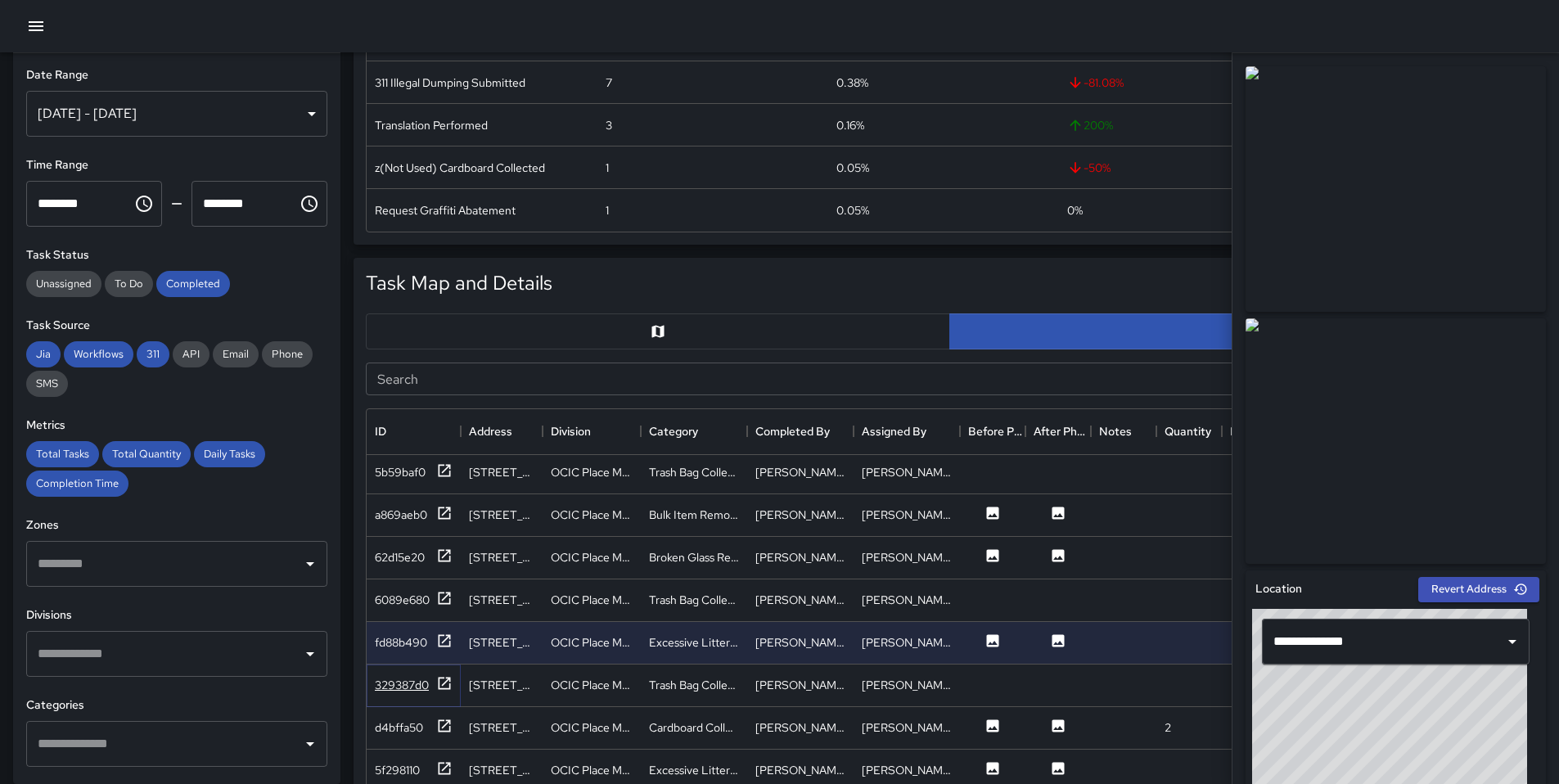
click at [442, 678] on icon at bounding box center [444, 682] width 16 height 16
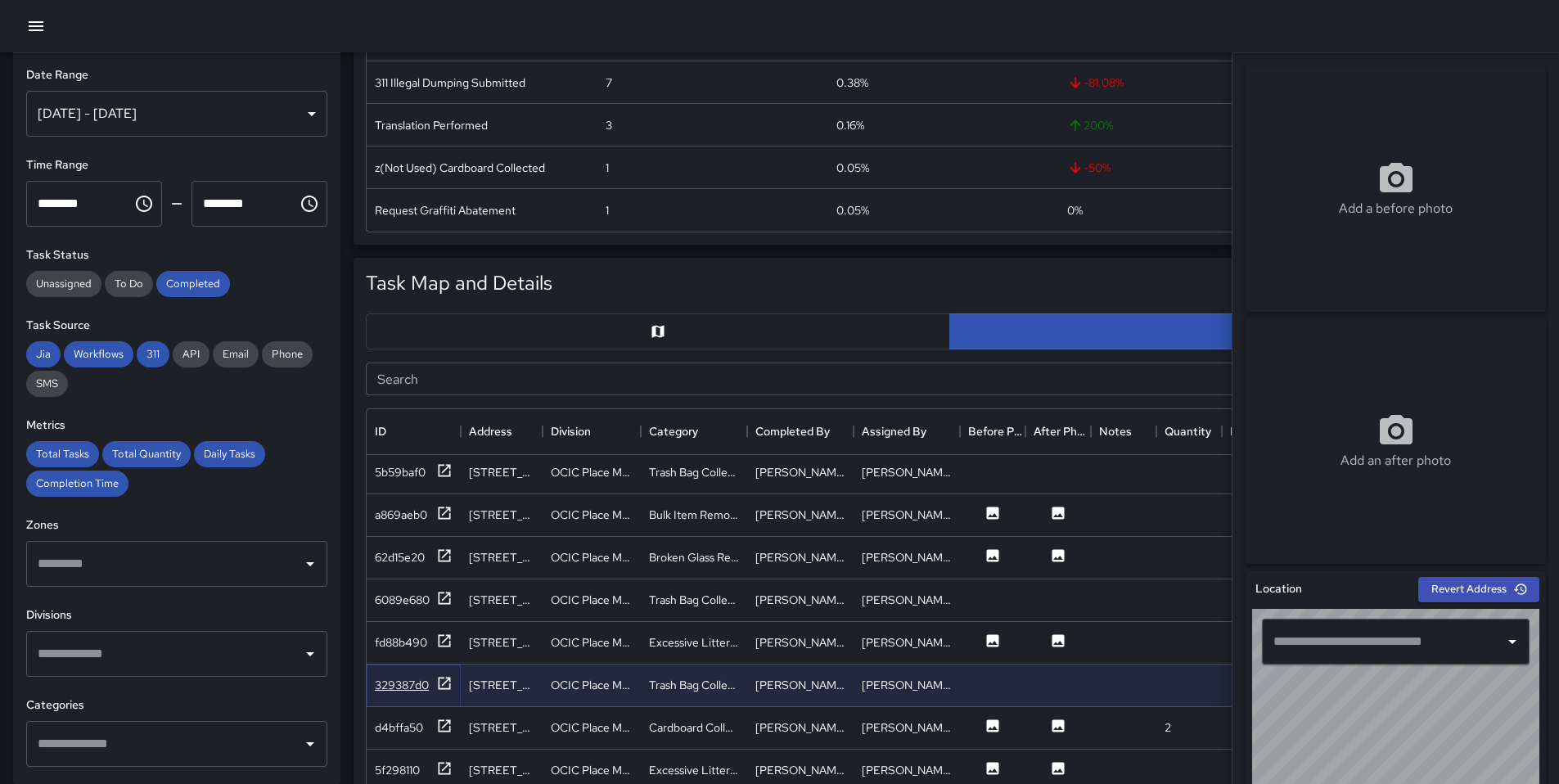
type input "**********"
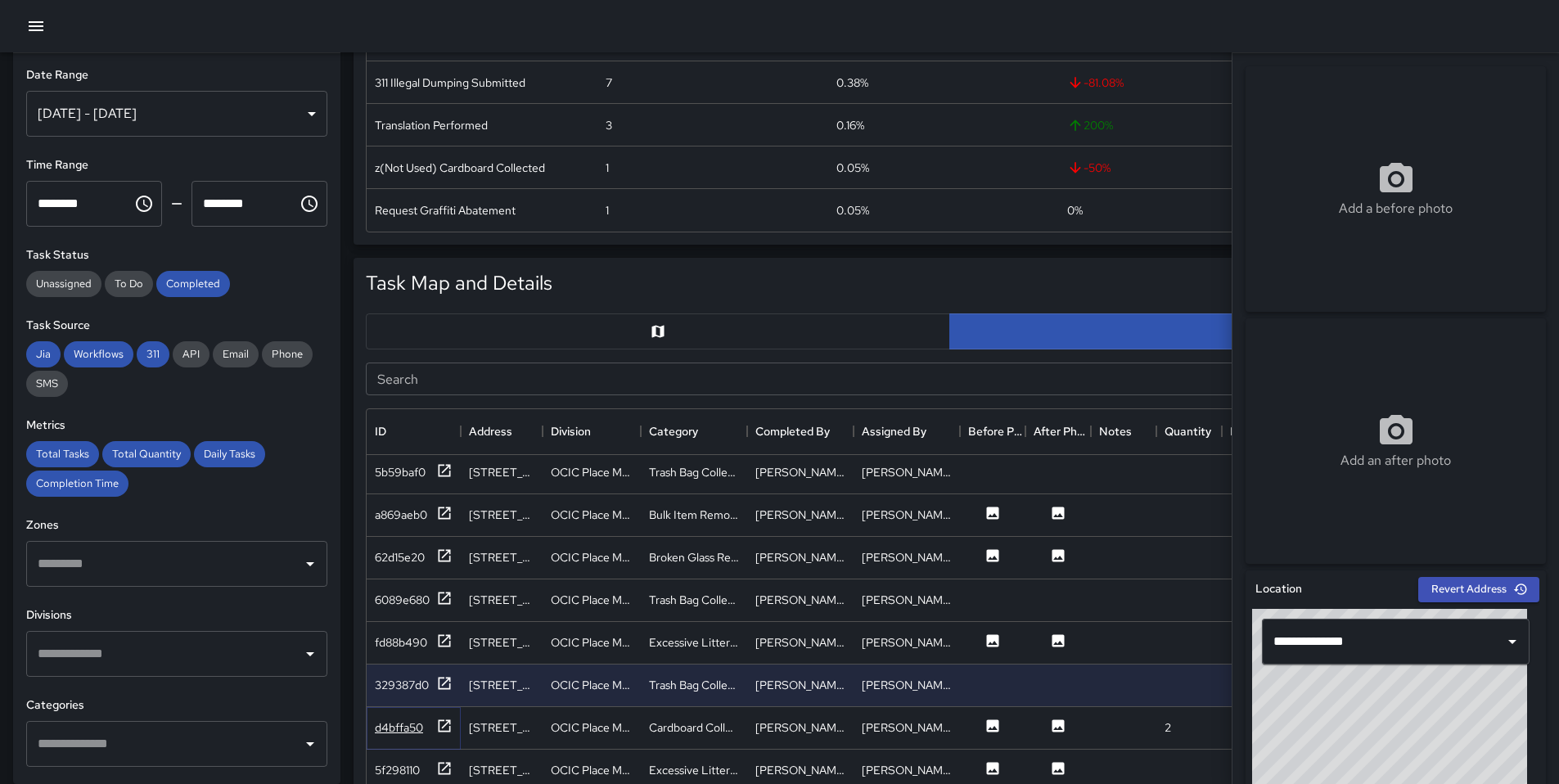
click at [441, 719] on icon at bounding box center [444, 724] width 12 height 12
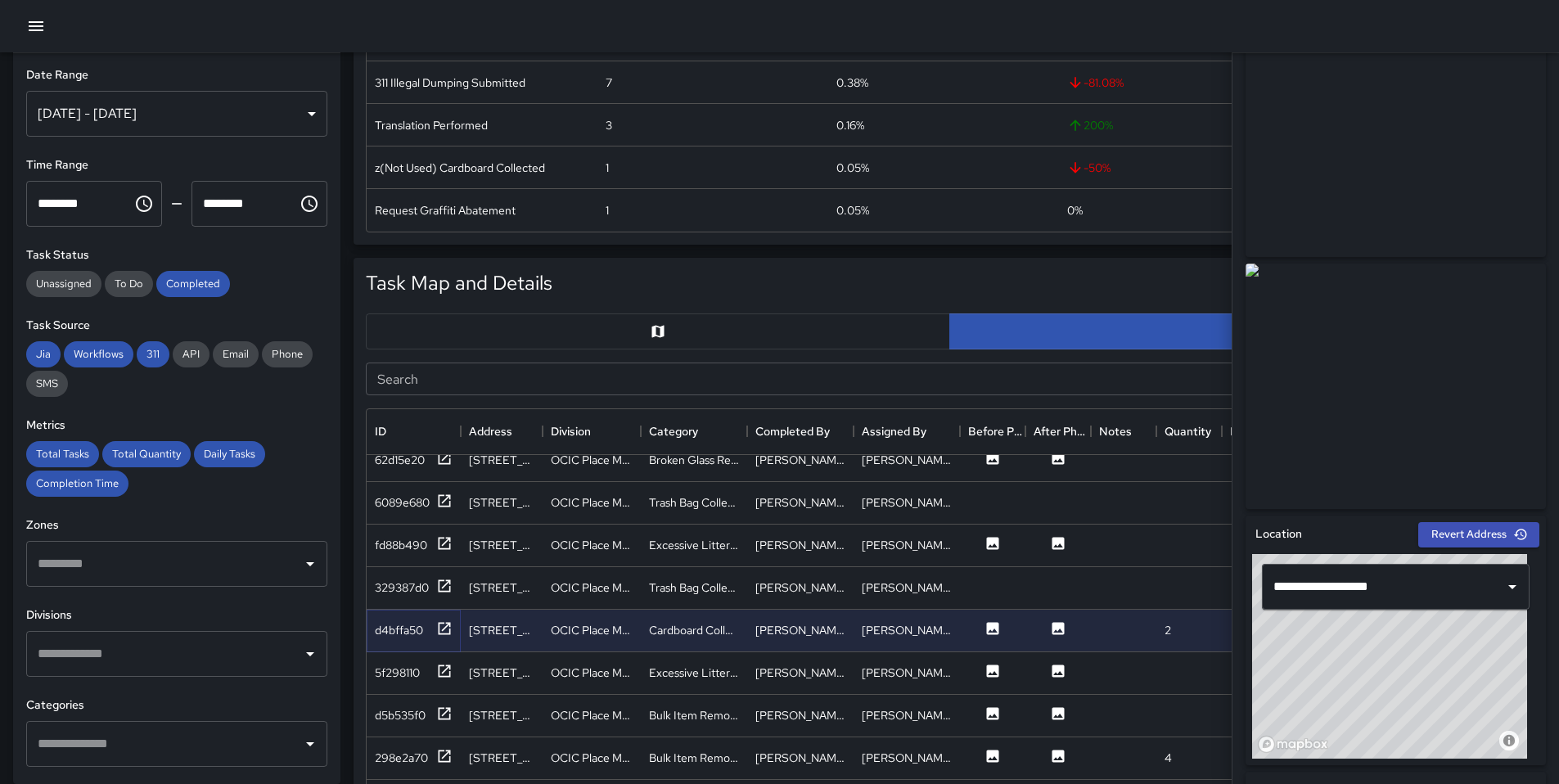
scroll to position [373, 0]
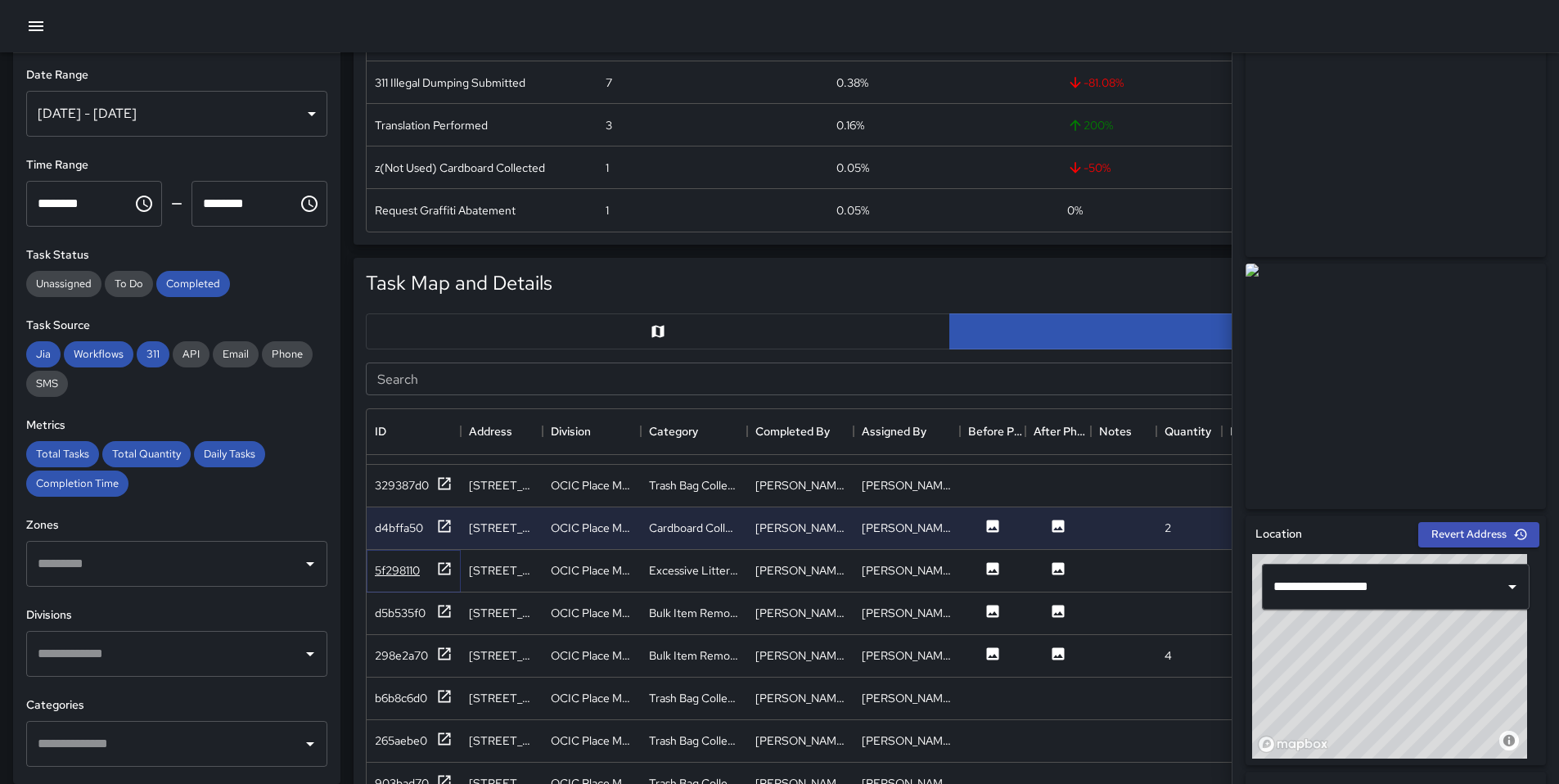
click at [438, 568] on icon at bounding box center [444, 568] width 12 height 12
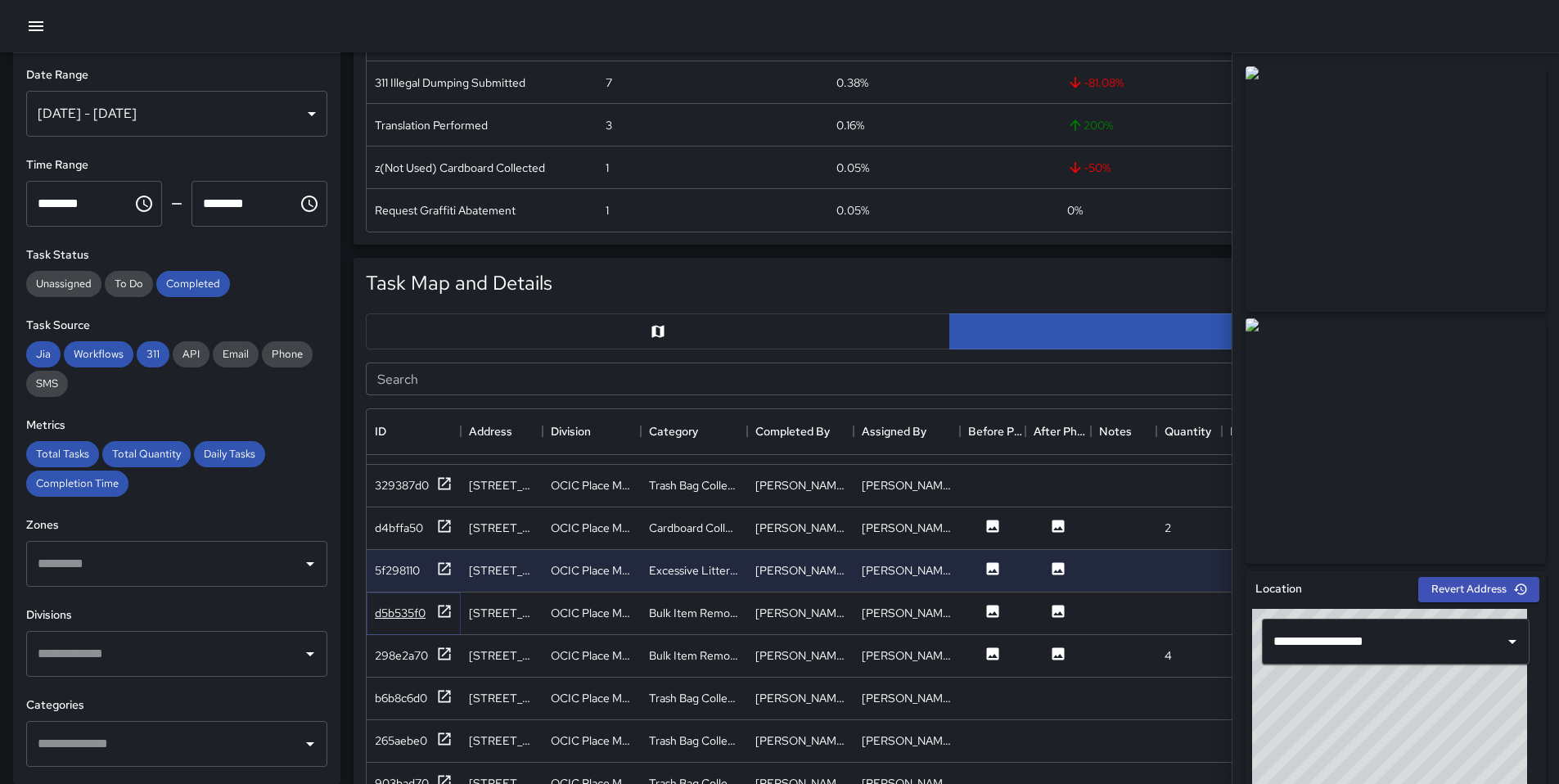
click at [446, 612] on icon at bounding box center [444, 610] width 16 height 16
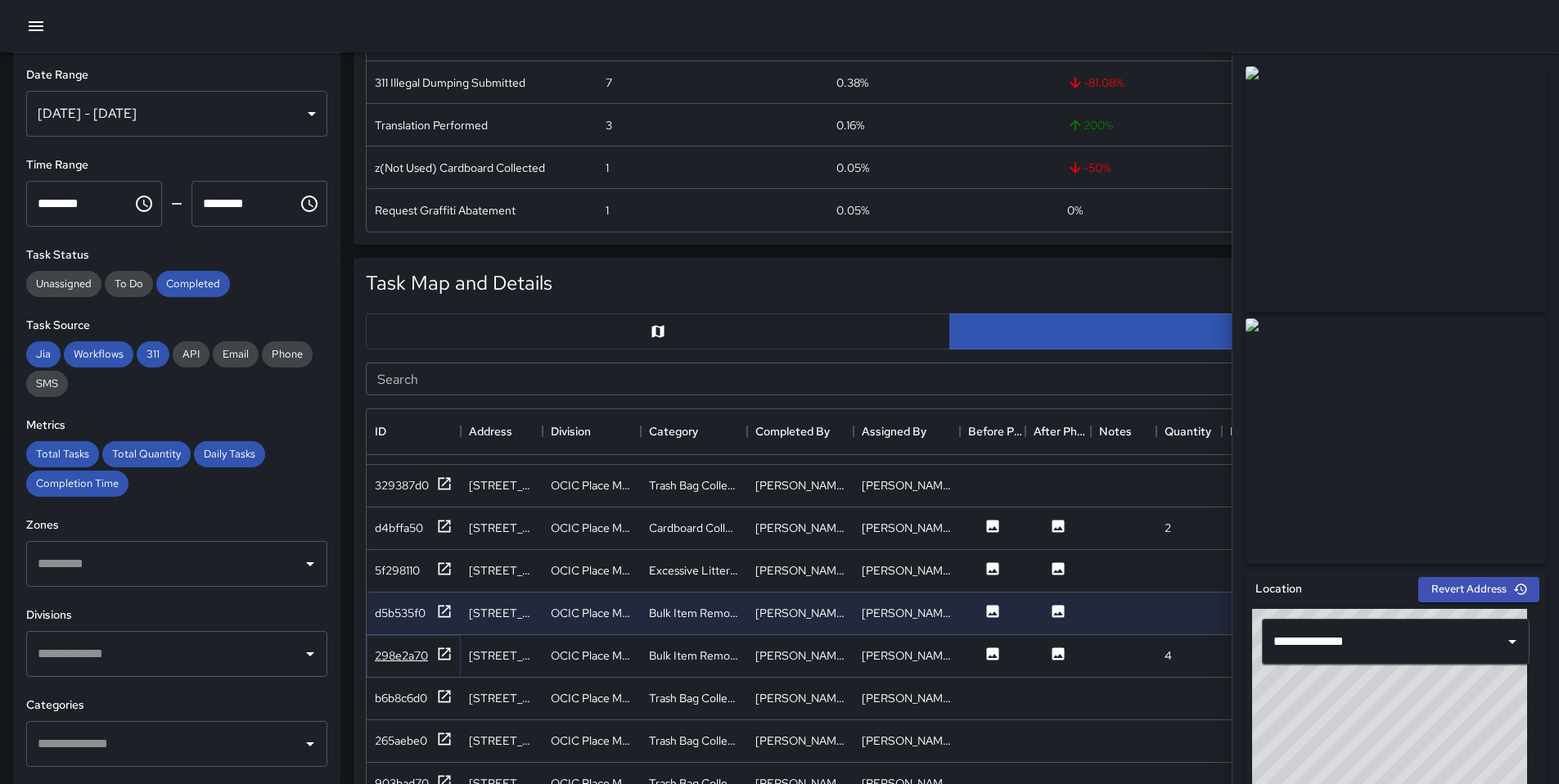
click at [444, 656] on icon at bounding box center [444, 653] width 16 height 16
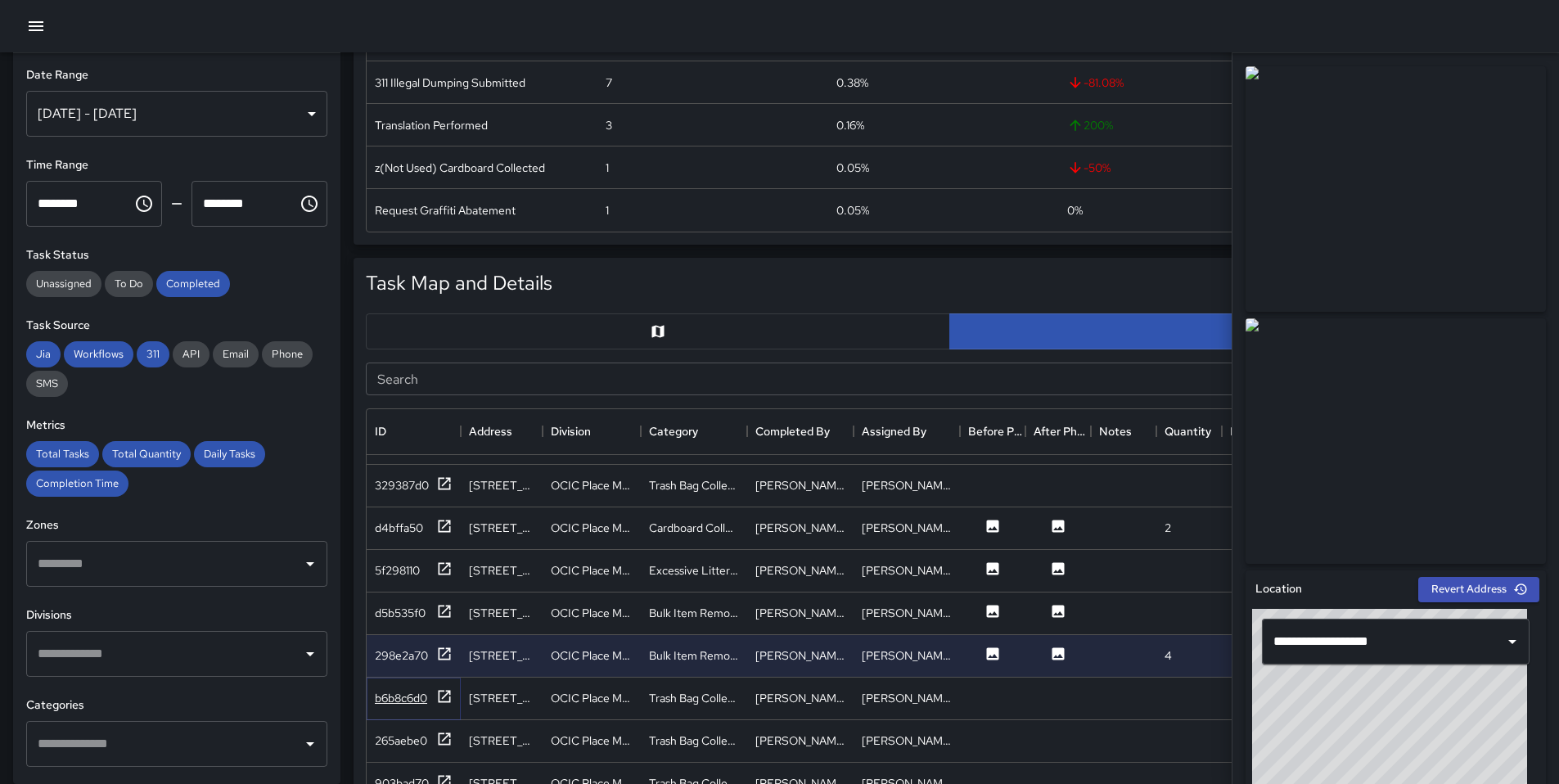
click at [442, 697] on icon at bounding box center [444, 695] width 12 height 12
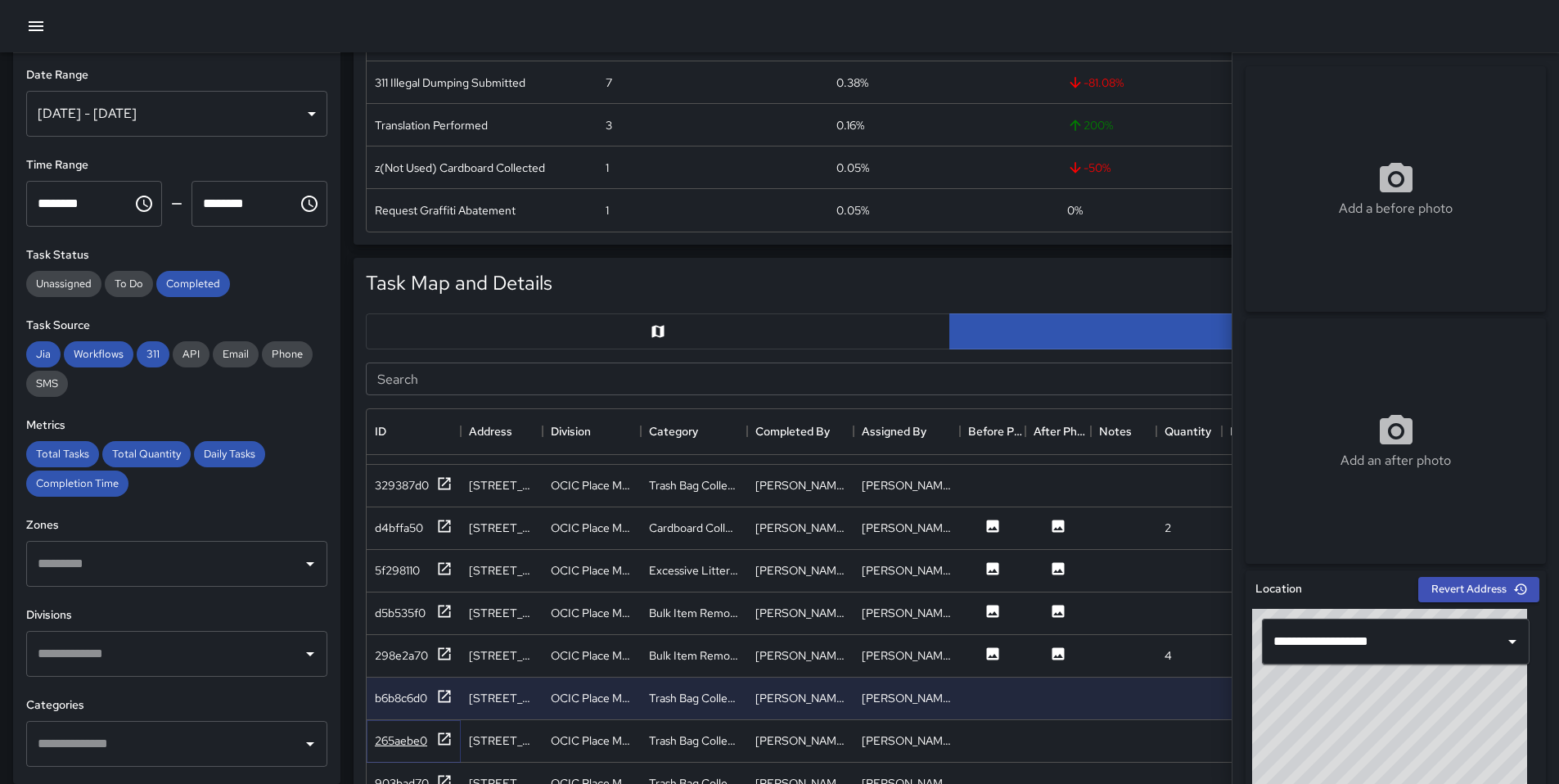
click at [442, 733] on icon at bounding box center [444, 738] width 12 height 12
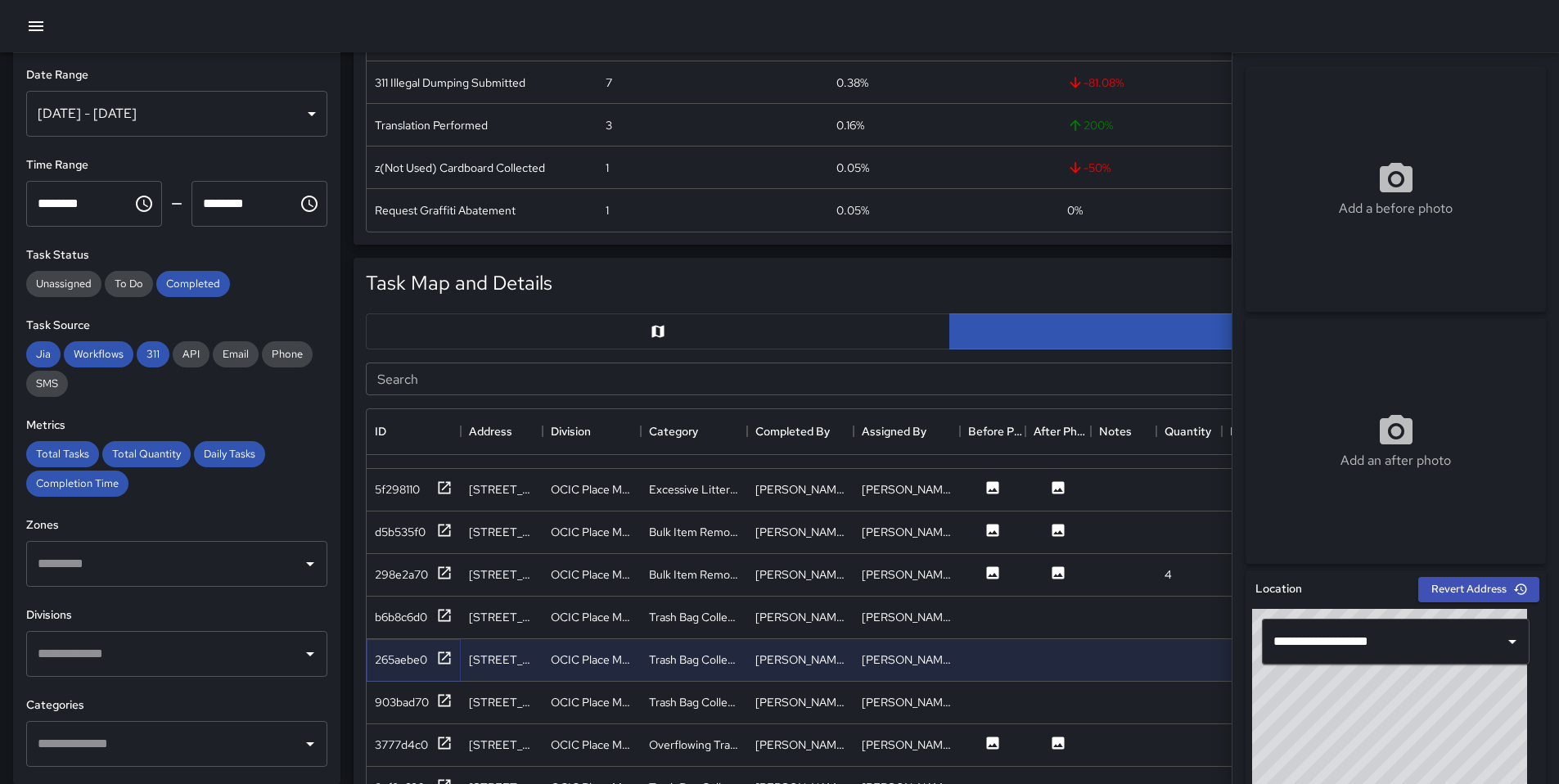
scroll to position [463, 0]
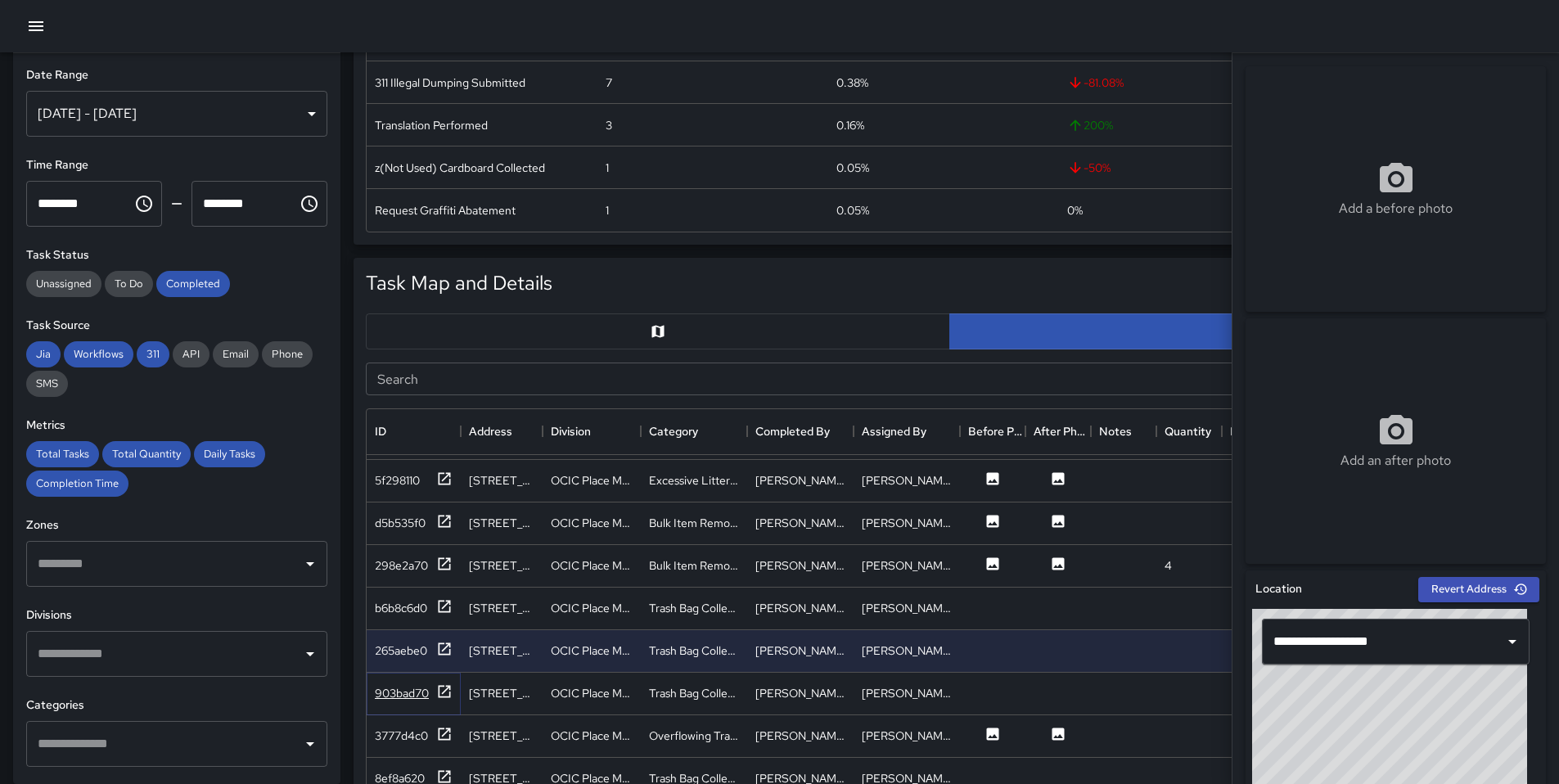
click at [449, 698] on icon at bounding box center [444, 690] width 16 height 16
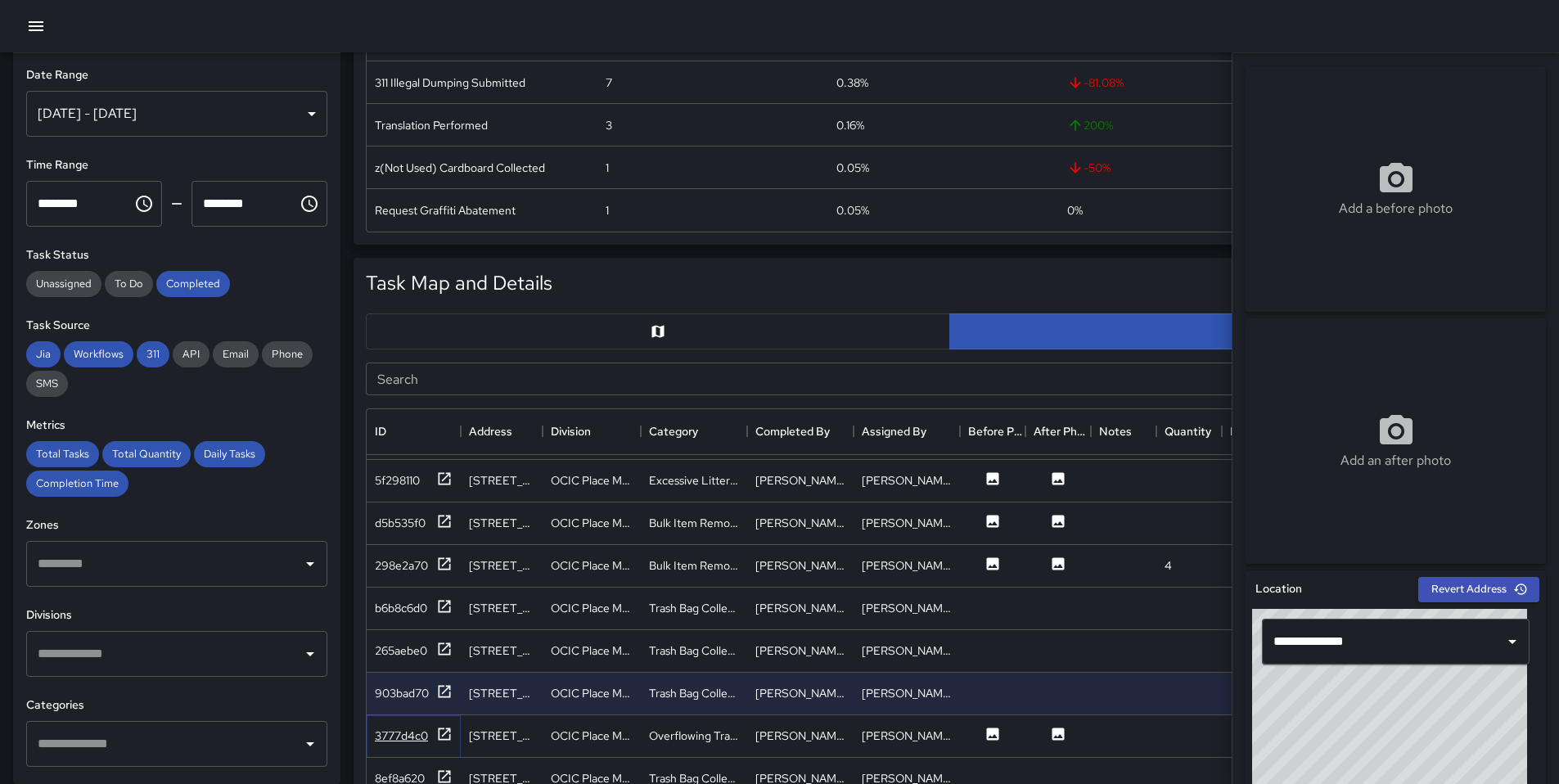
click at [447, 738] on icon at bounding box center [444, 733] width 16 height 16
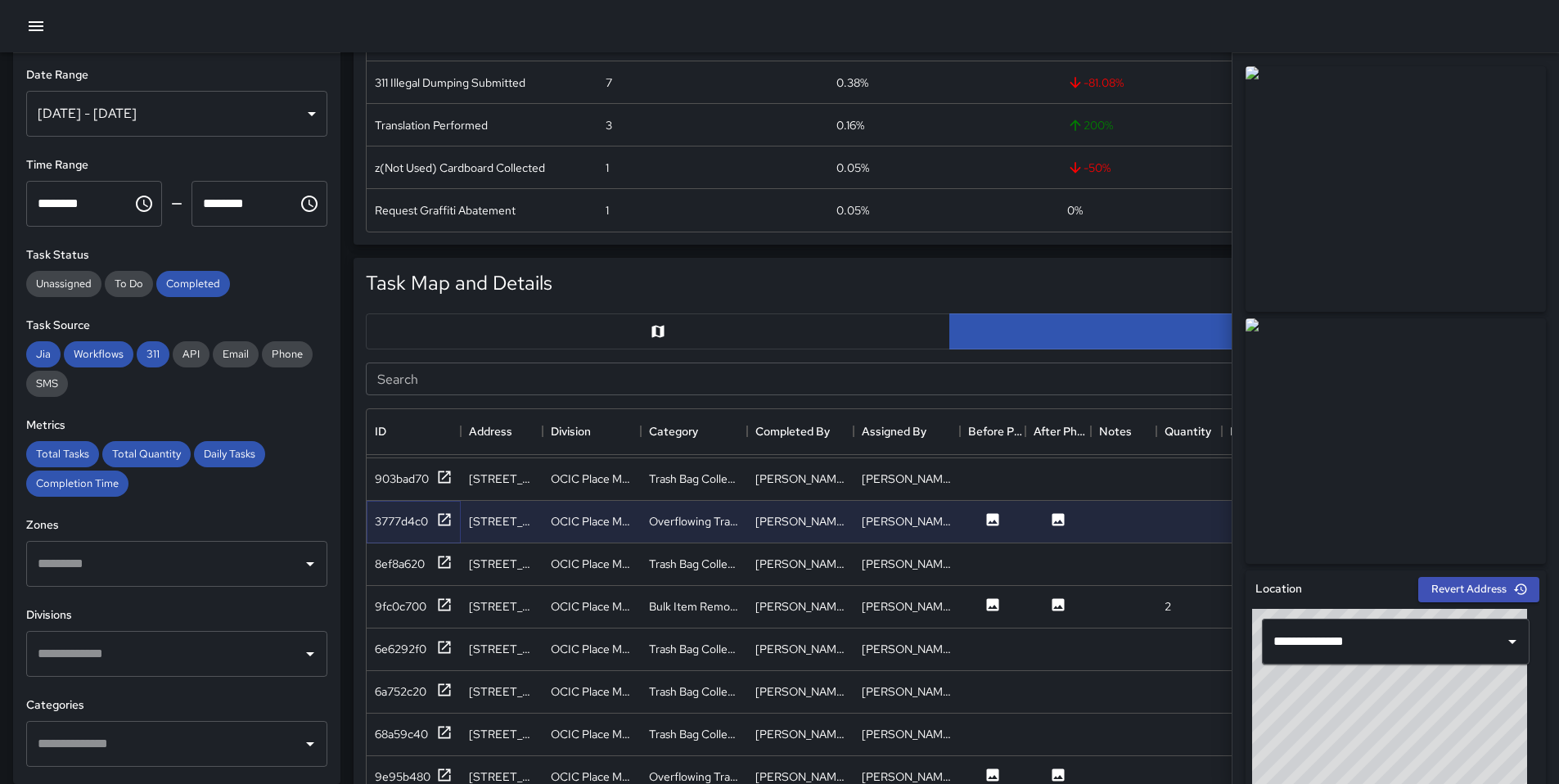
scroll to position [703, 0]
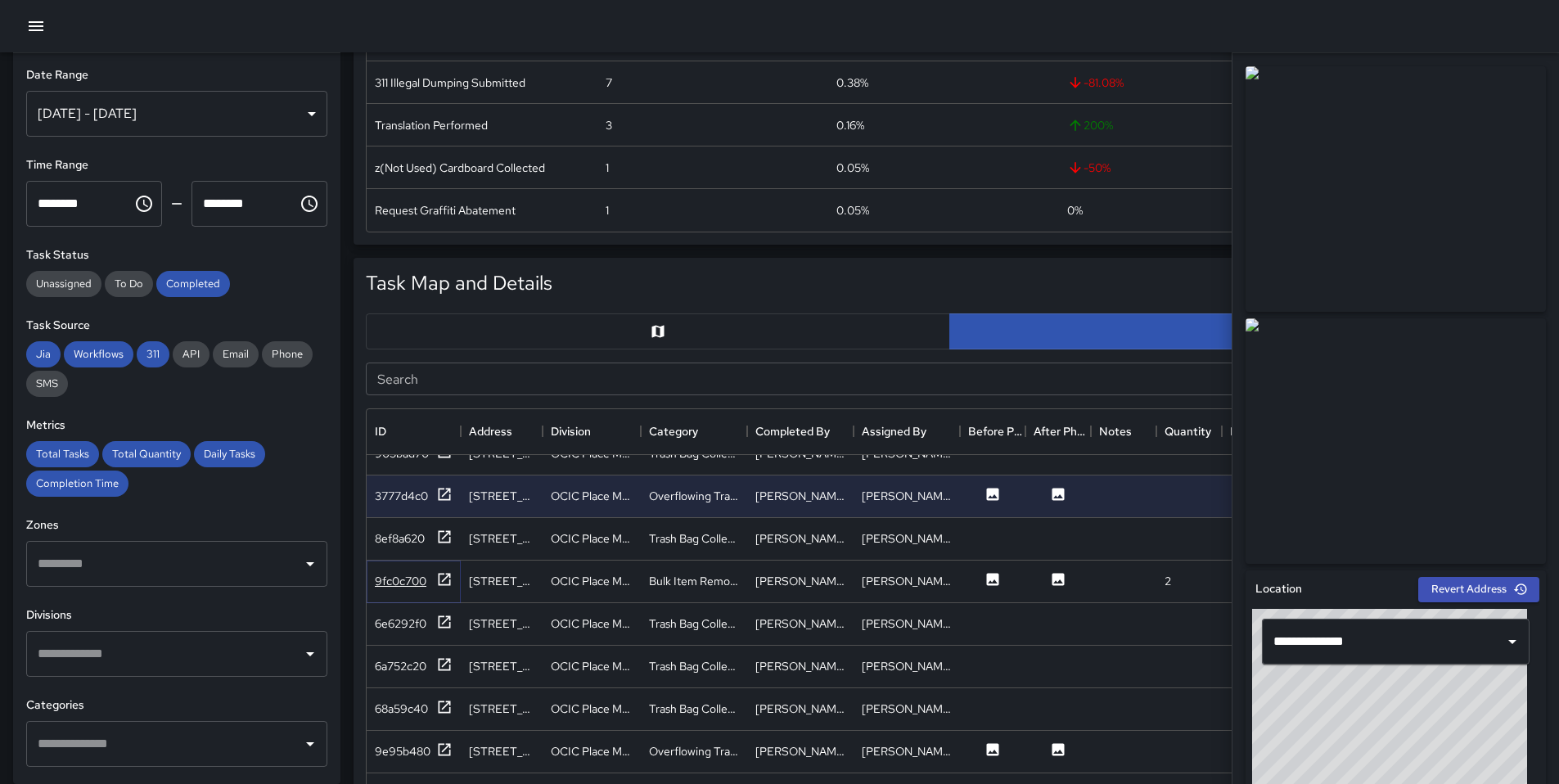
click at [449, 583] on icon at bounding box center [444, 578] width 16 height 16
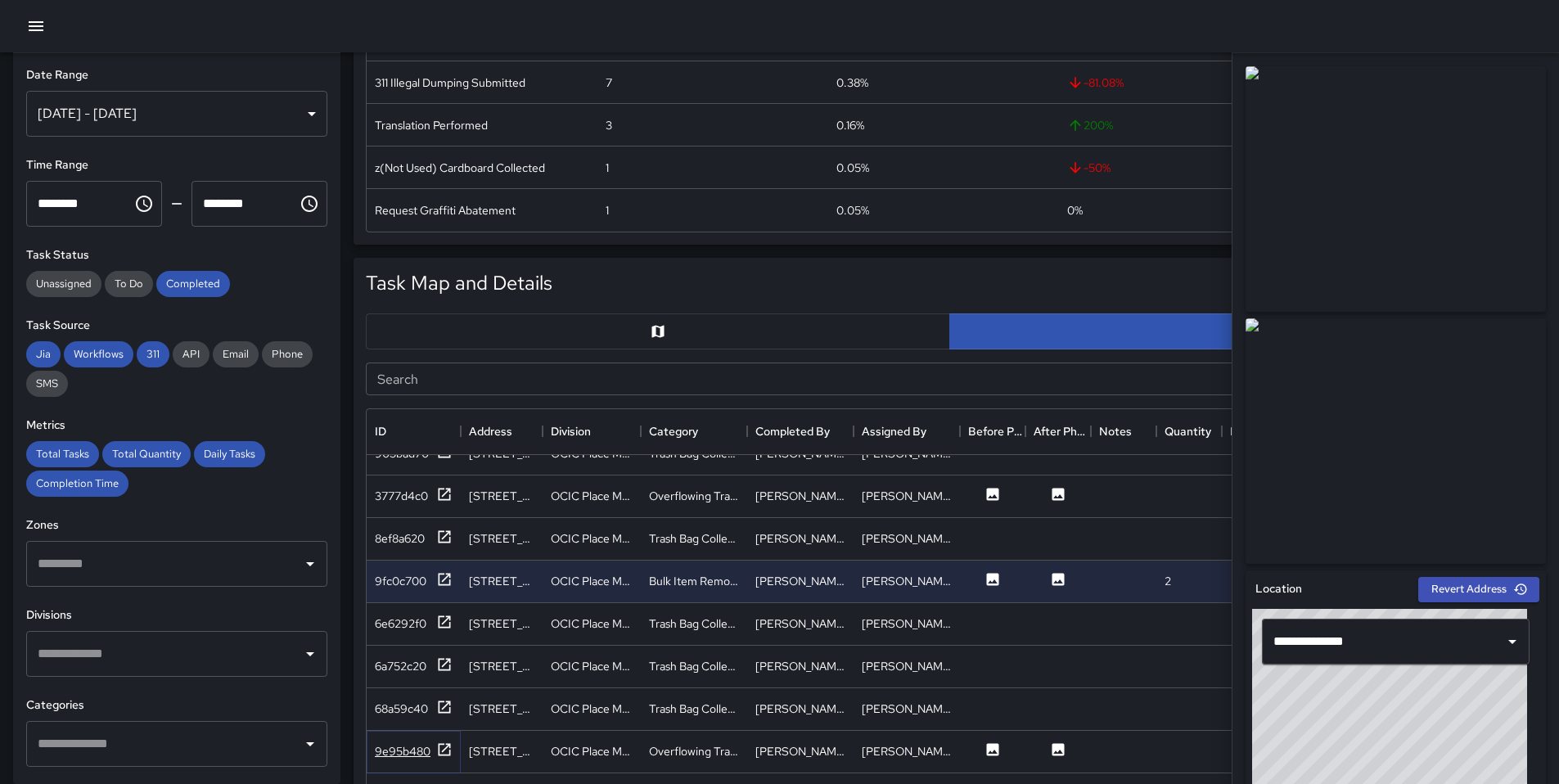
click at [439, 746] on icon at bounding box center [444, 749] width 16 height 16
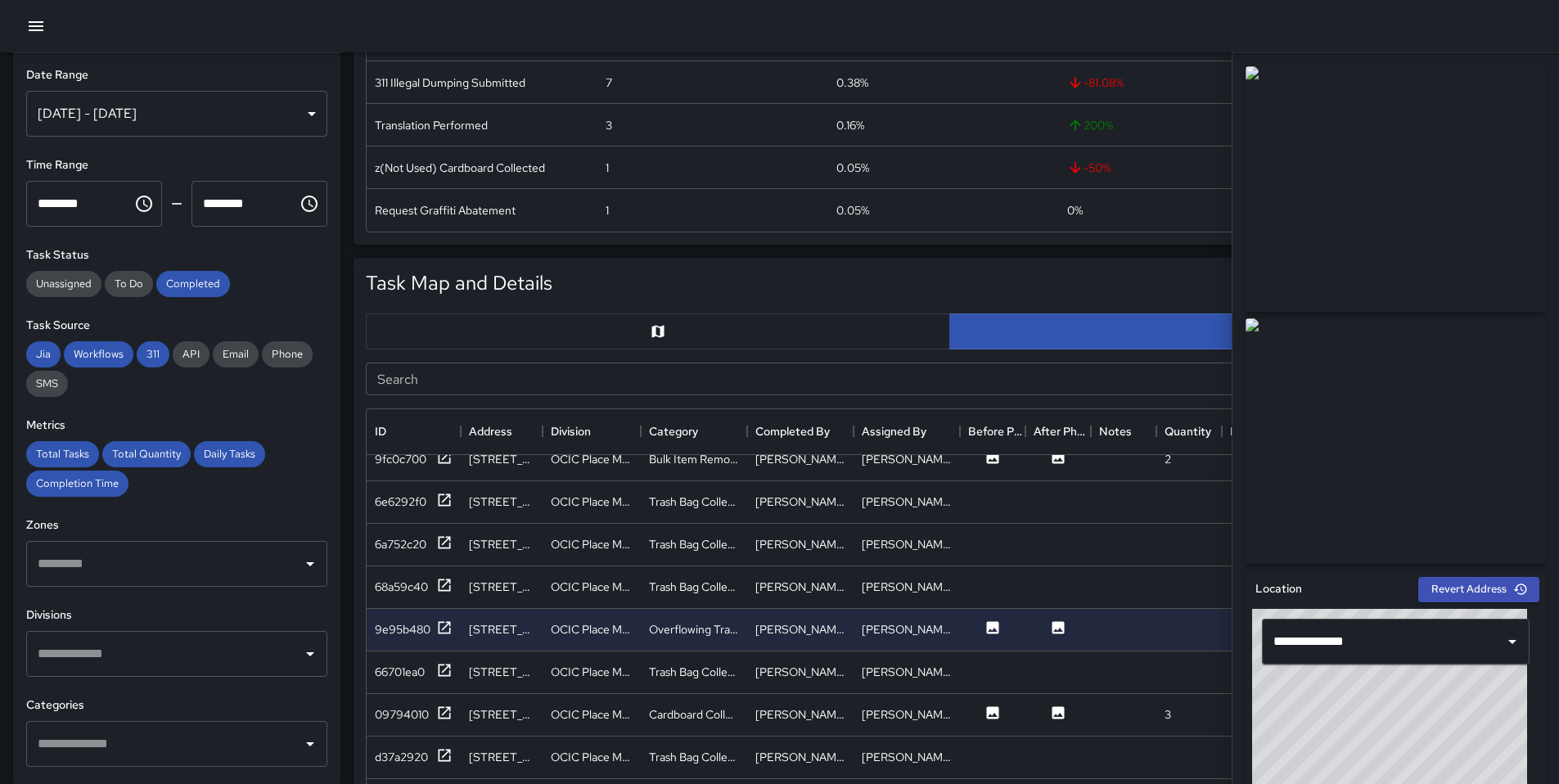
scroll to position [841, 0]
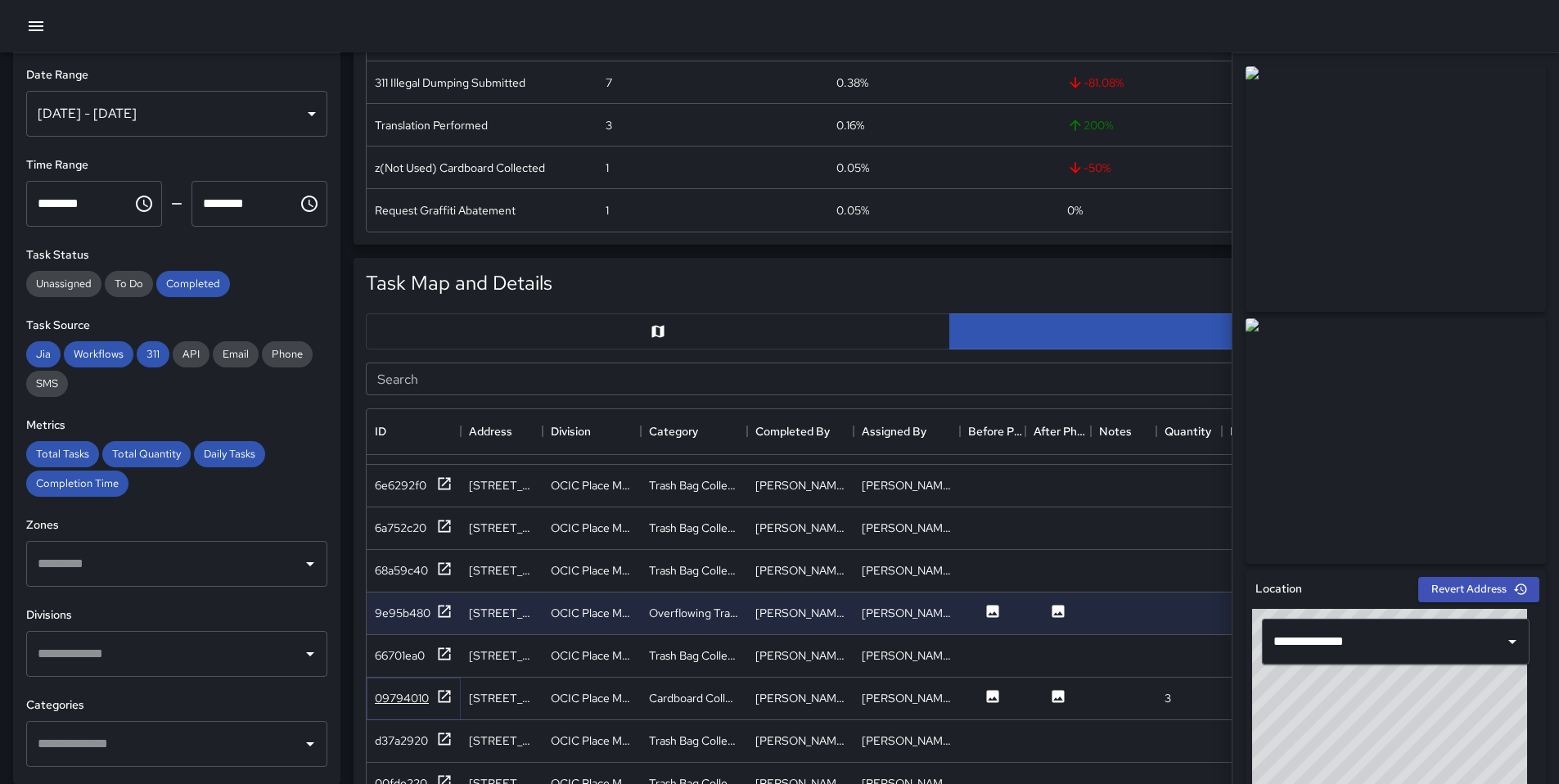
click at [439, 697] on icon at bounding box center [444, 695] width 16 height 16
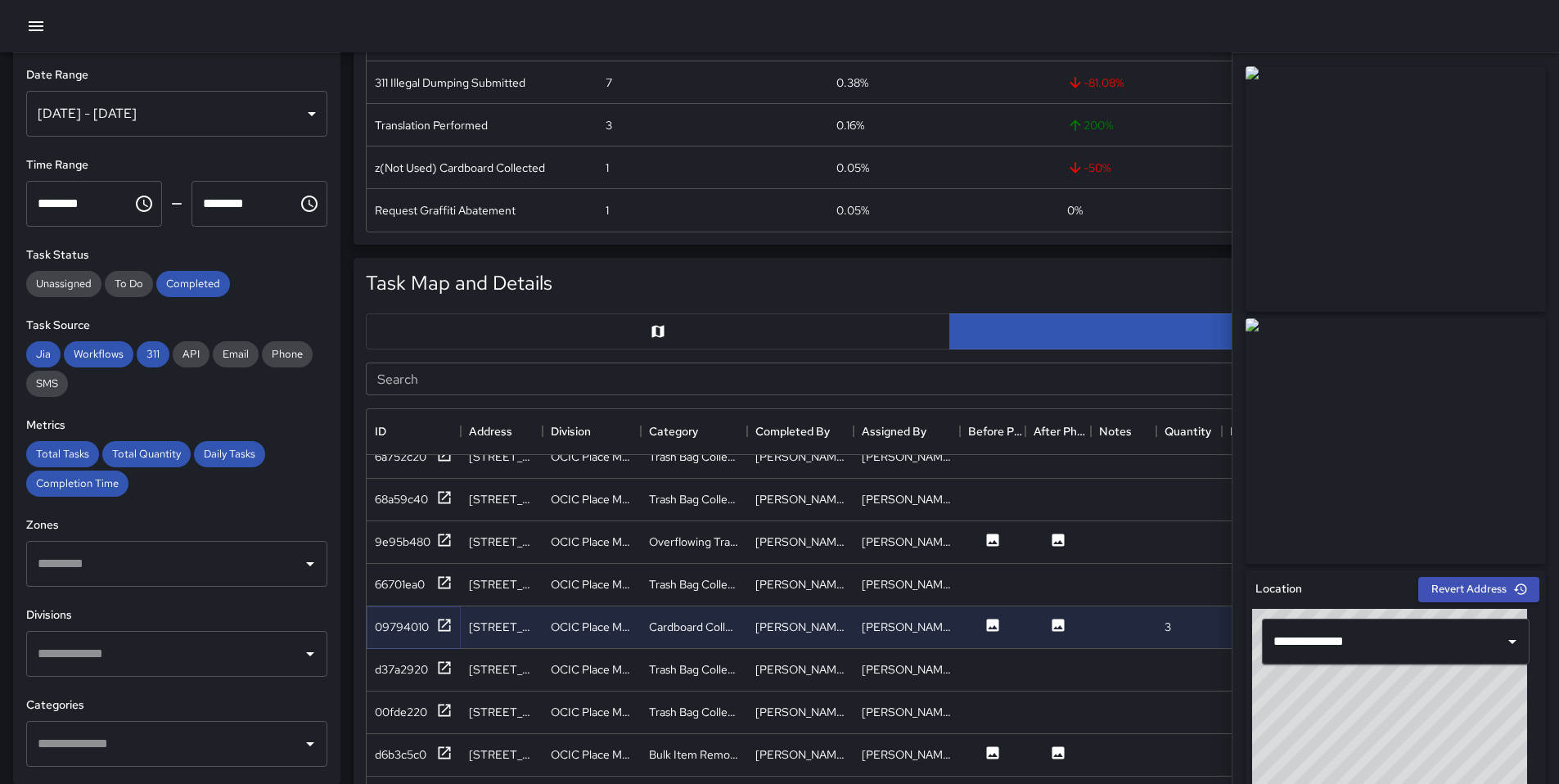
scroll to position [917, 0]
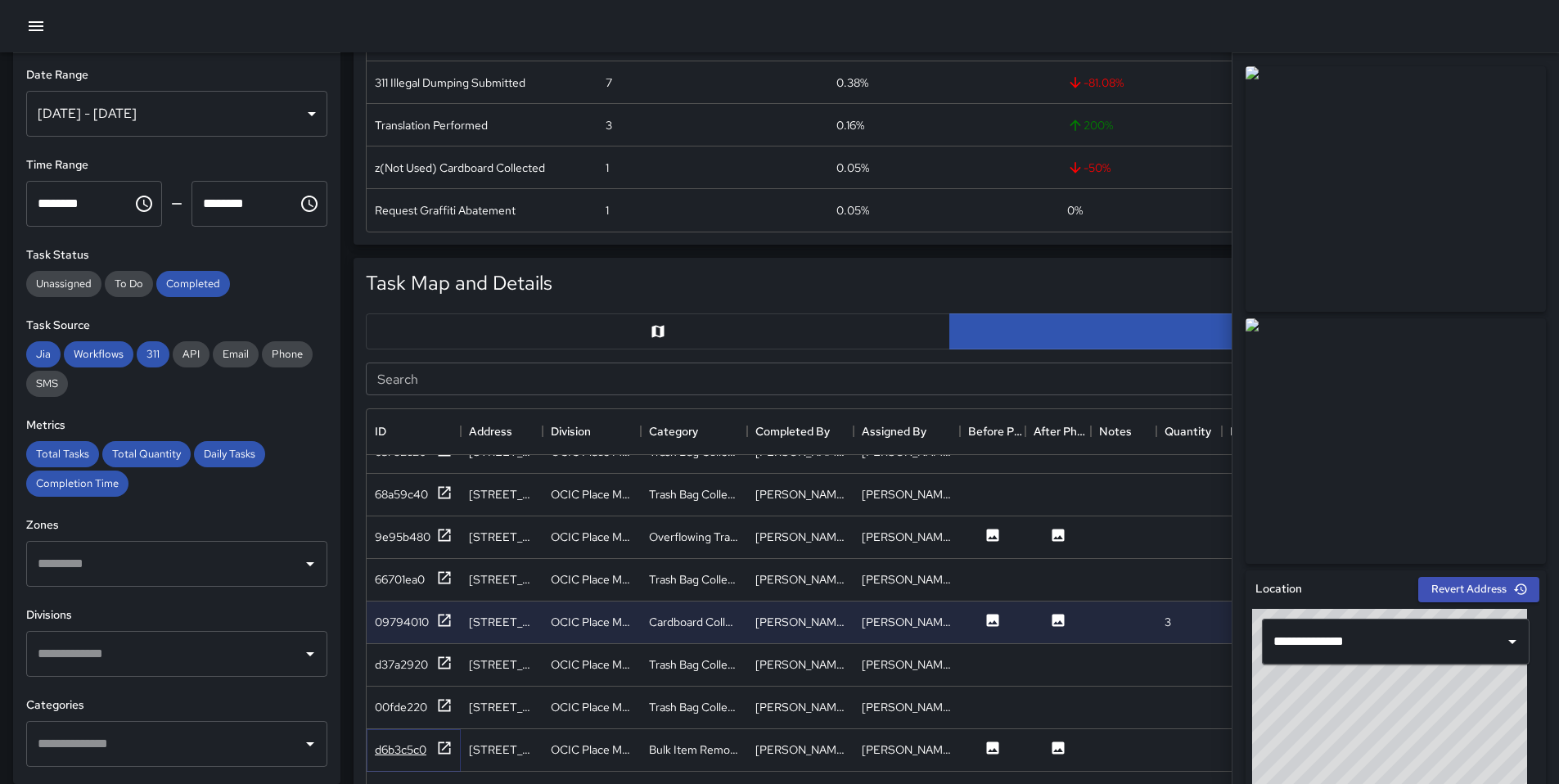
click at [444, 751] on icon at bounding box center [444, 747] width 16 height 16
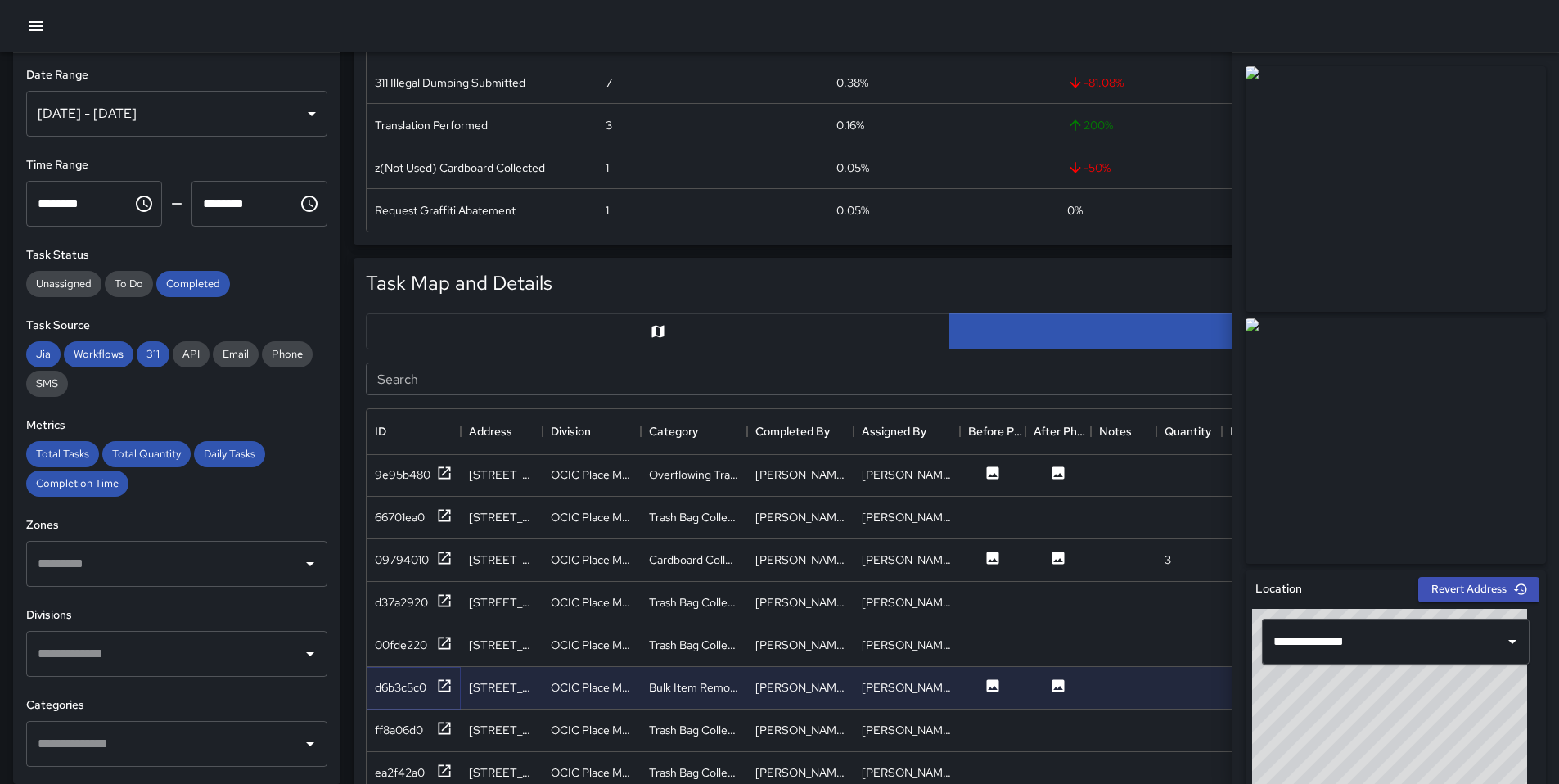
scroll to position [998, 0]
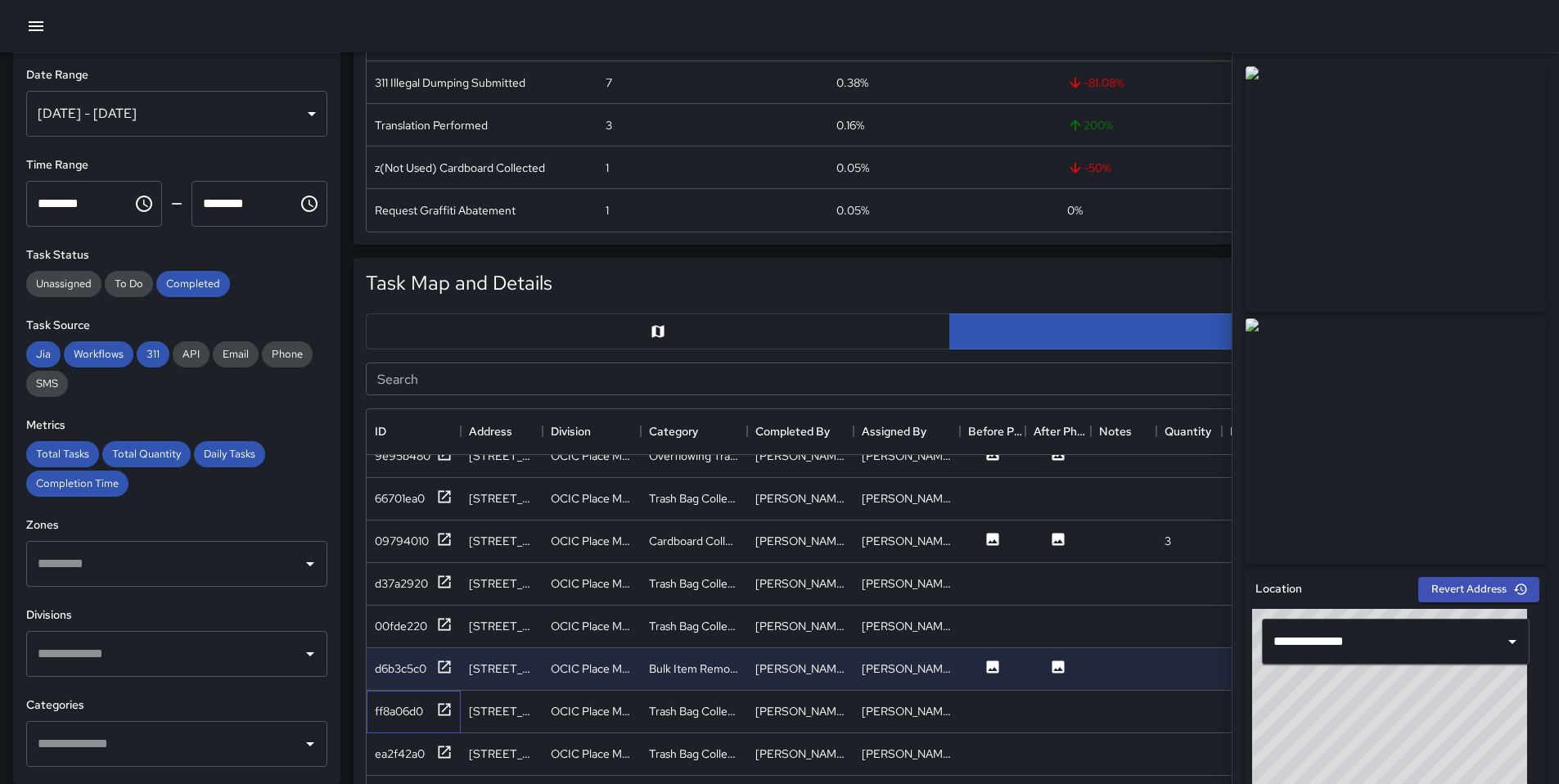
click at [457, 711] on div "ff8a06d0" at bounding box center [414, 711] width 94 height 43
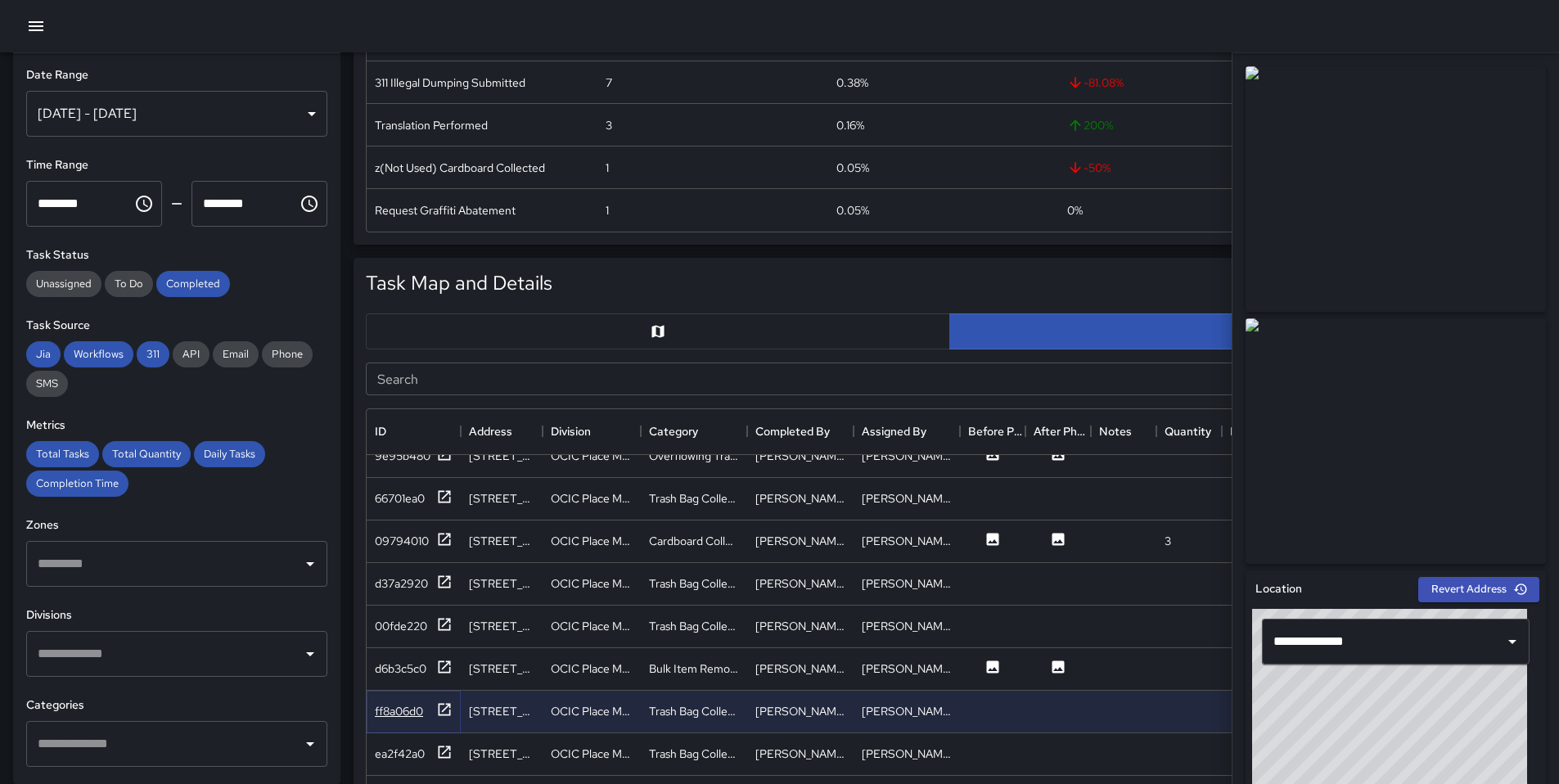
click at [450, 711] on icon at bounding box center [444, 708] width 16 height 16
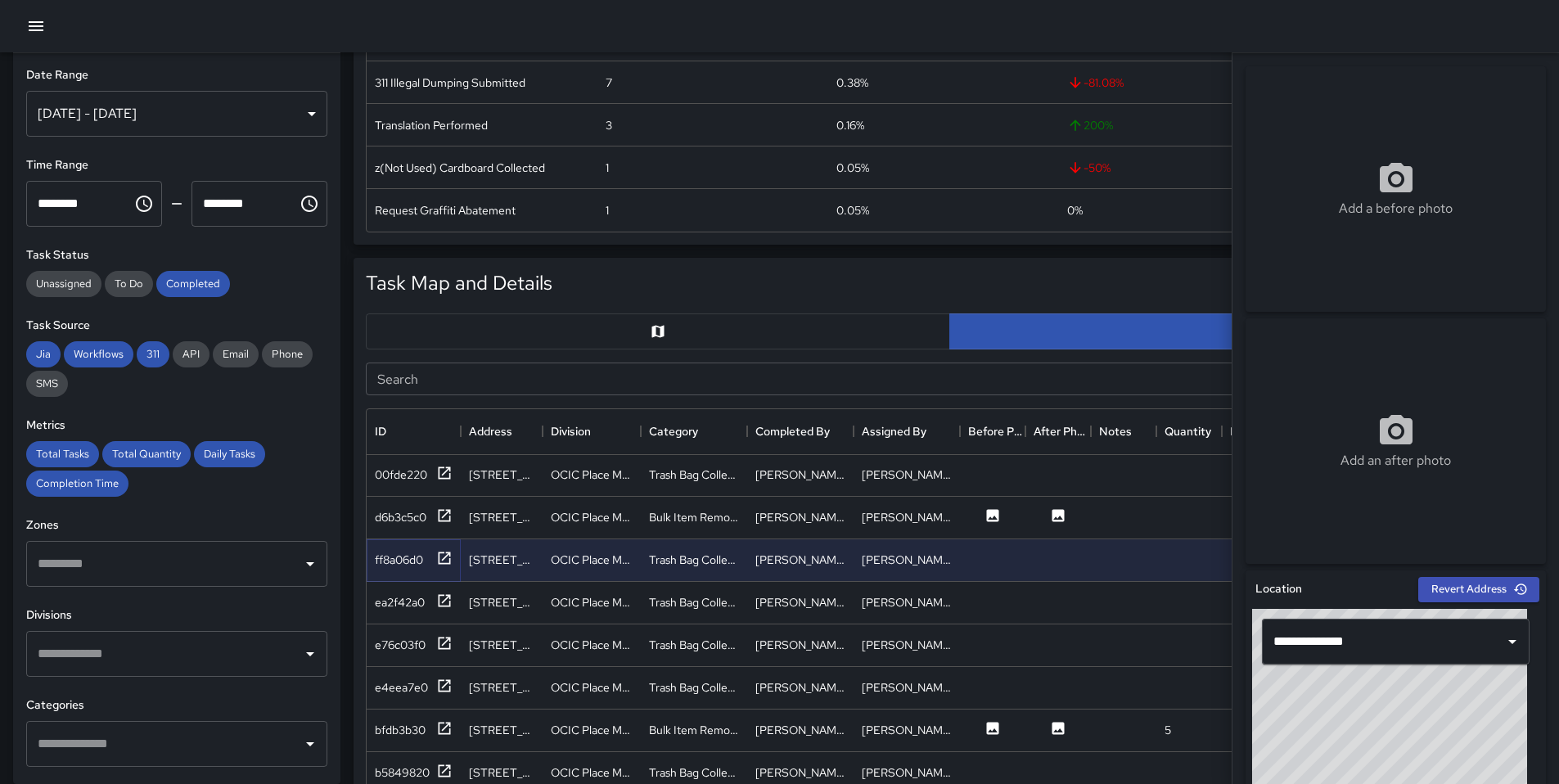
scroll to position [1169, 0]
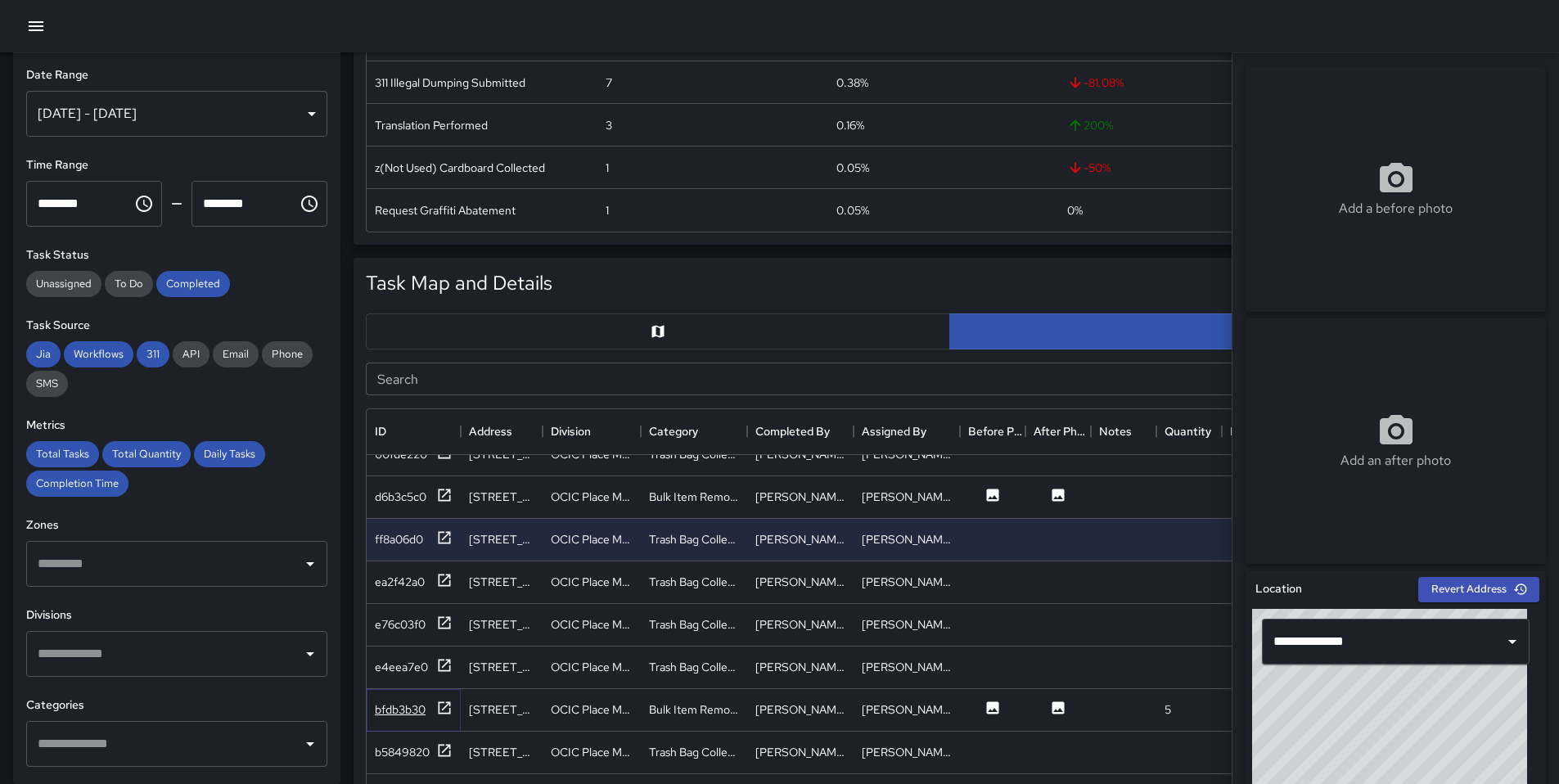
click at [442, 709] on icon at bounding box center [444, 707] width 12 height 12
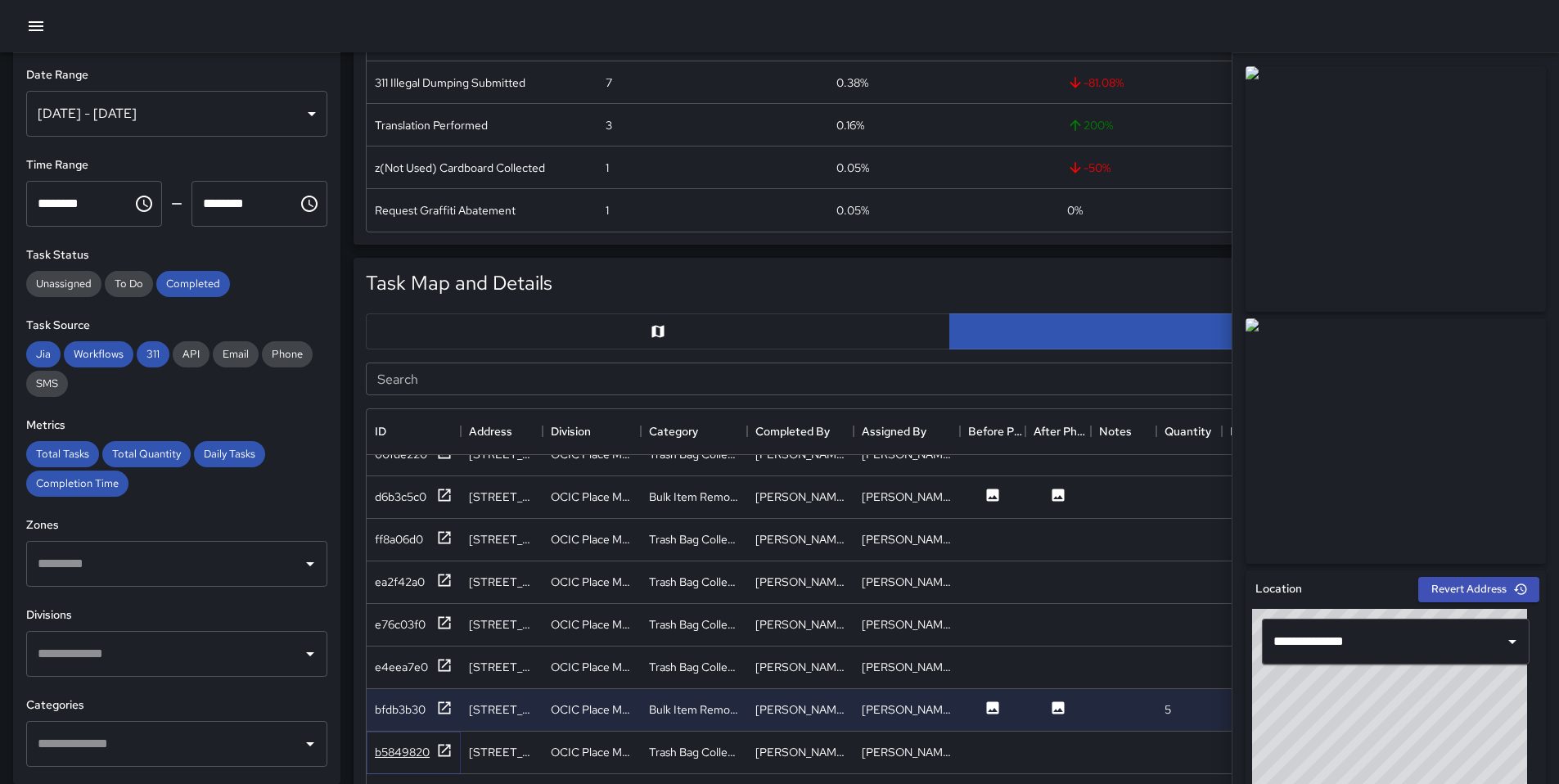
click at [448, 750] on icon at bounding box center [444, 749] width 16 height 16
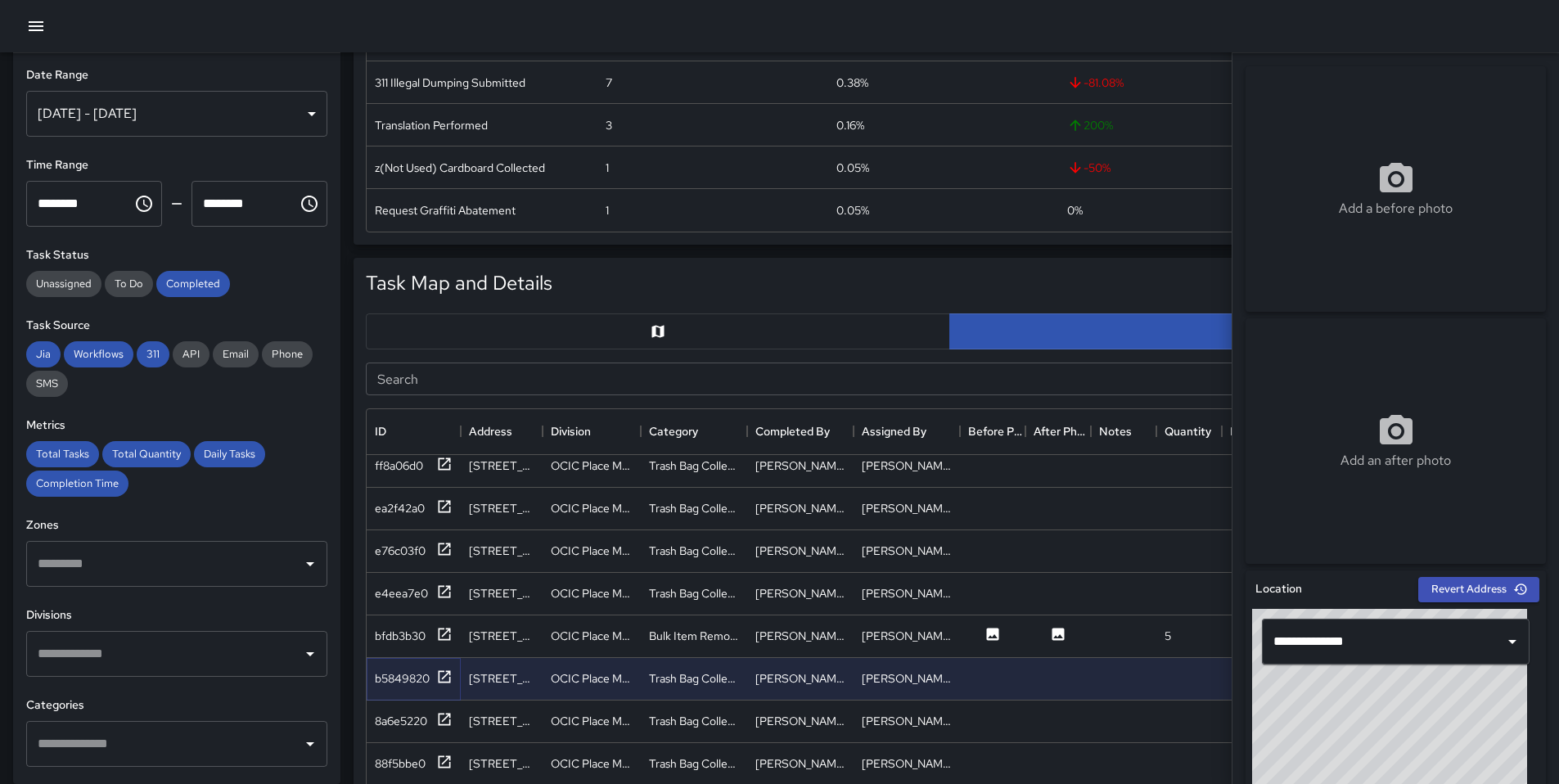
scroll to position [1244, 0]
click at [453, 726] on div "8a6e5220" at bounding box center [414, 720] width 94 height 43
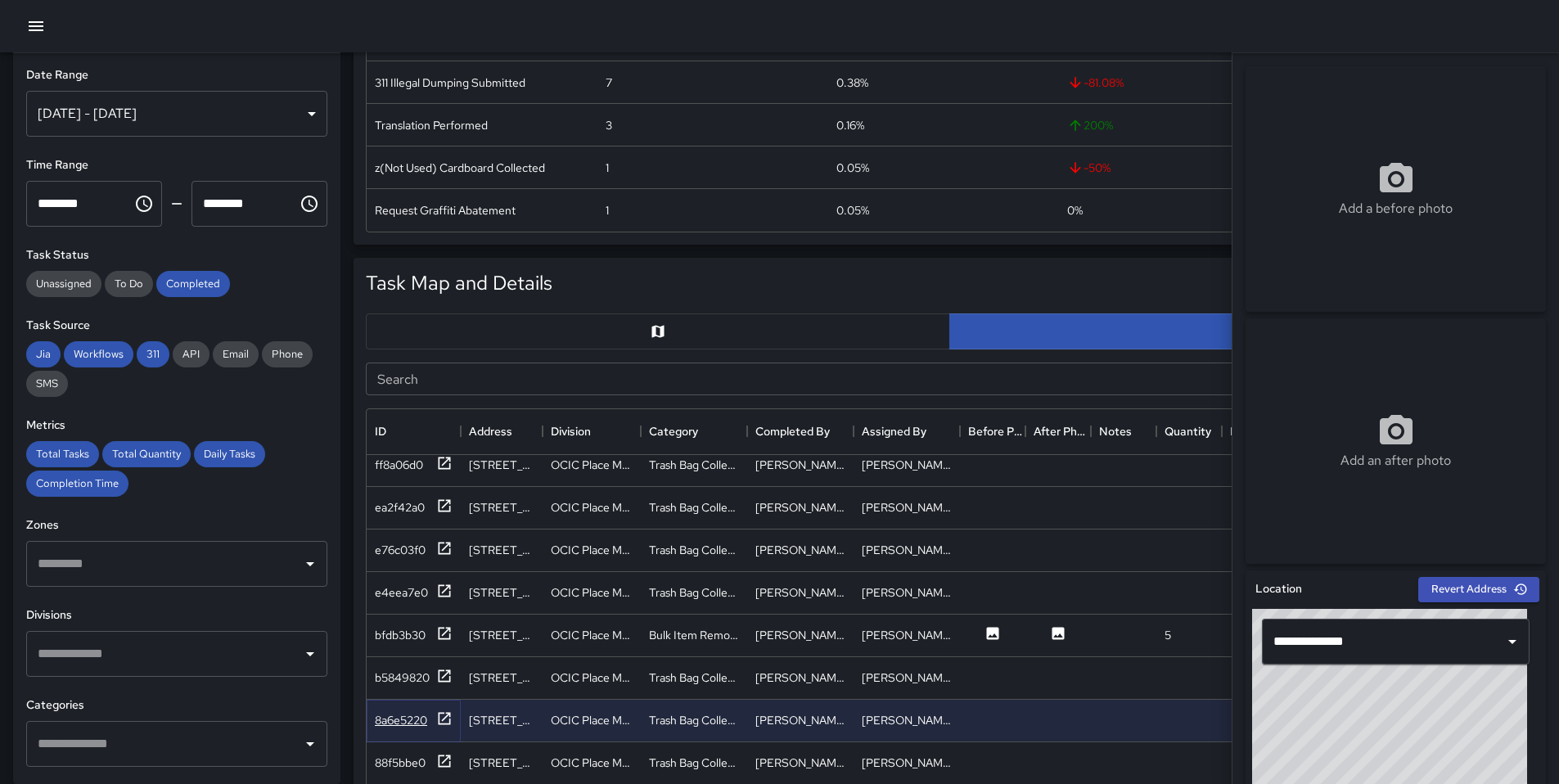
click at [449, 722] on icon at bounding box center [444, 718] width 16 height 16
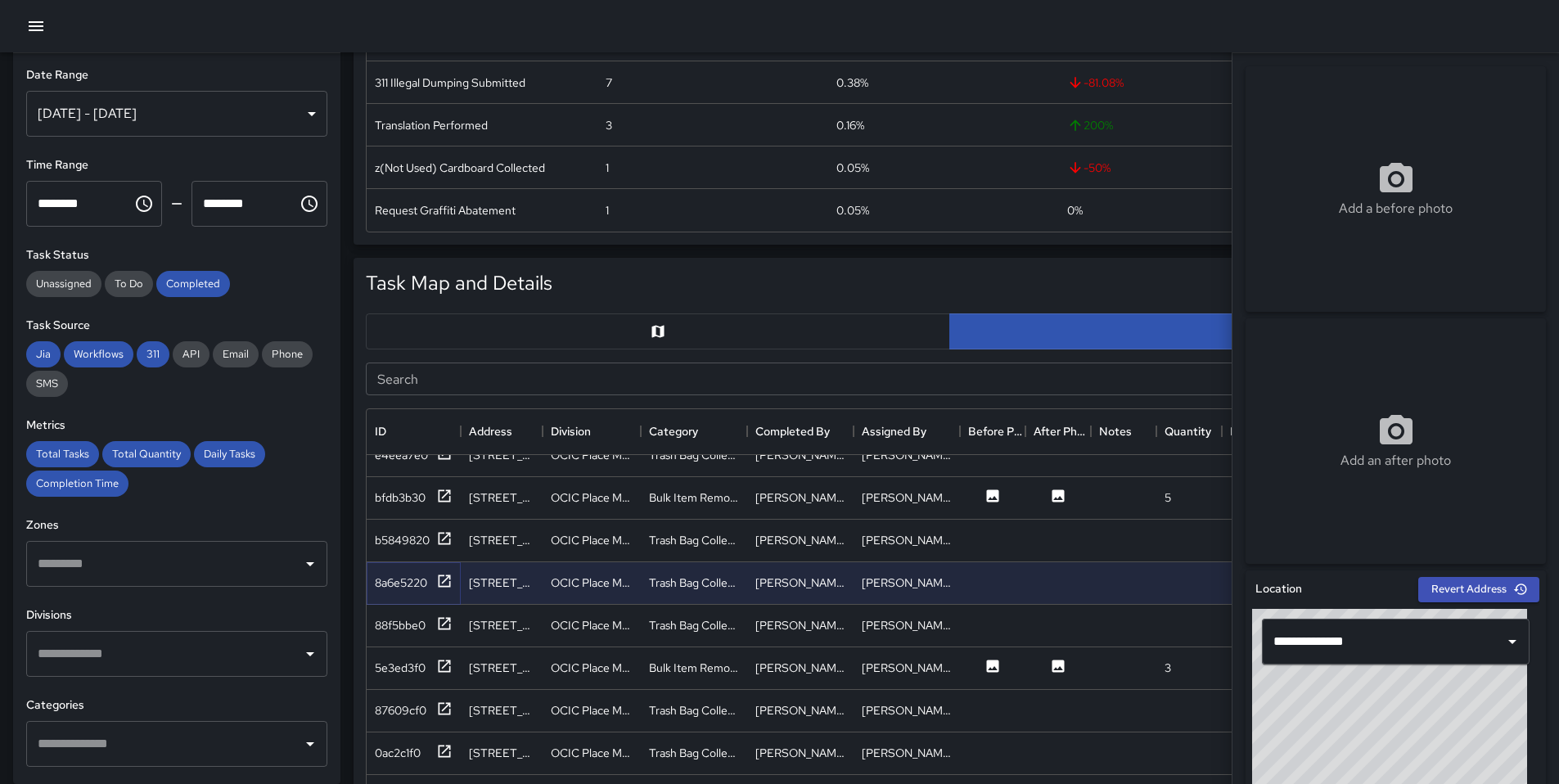
scroll to position [1437, 0]
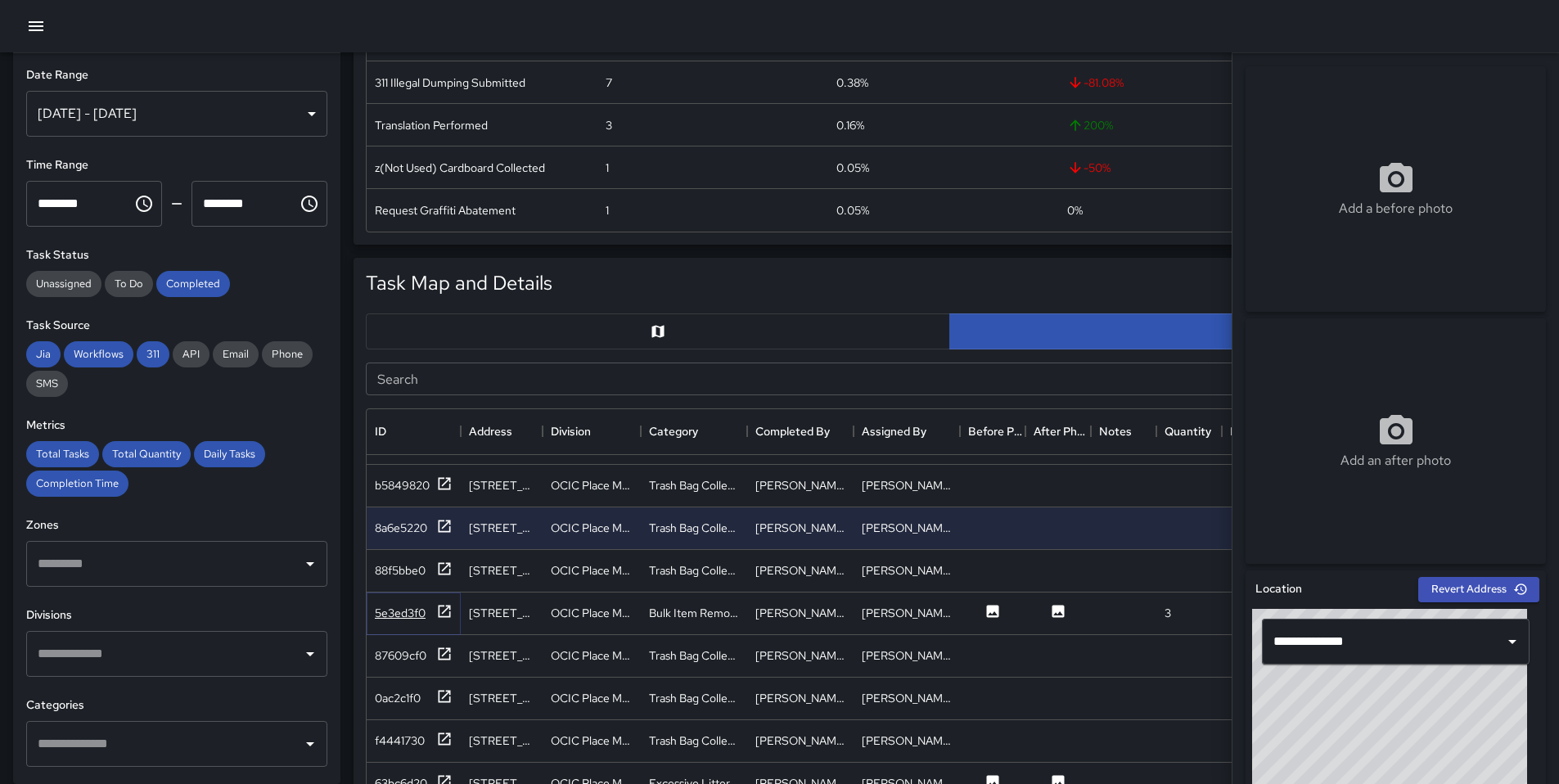
click at [441, 609] on icon at bounding box center [444, 610] width 16 height 16
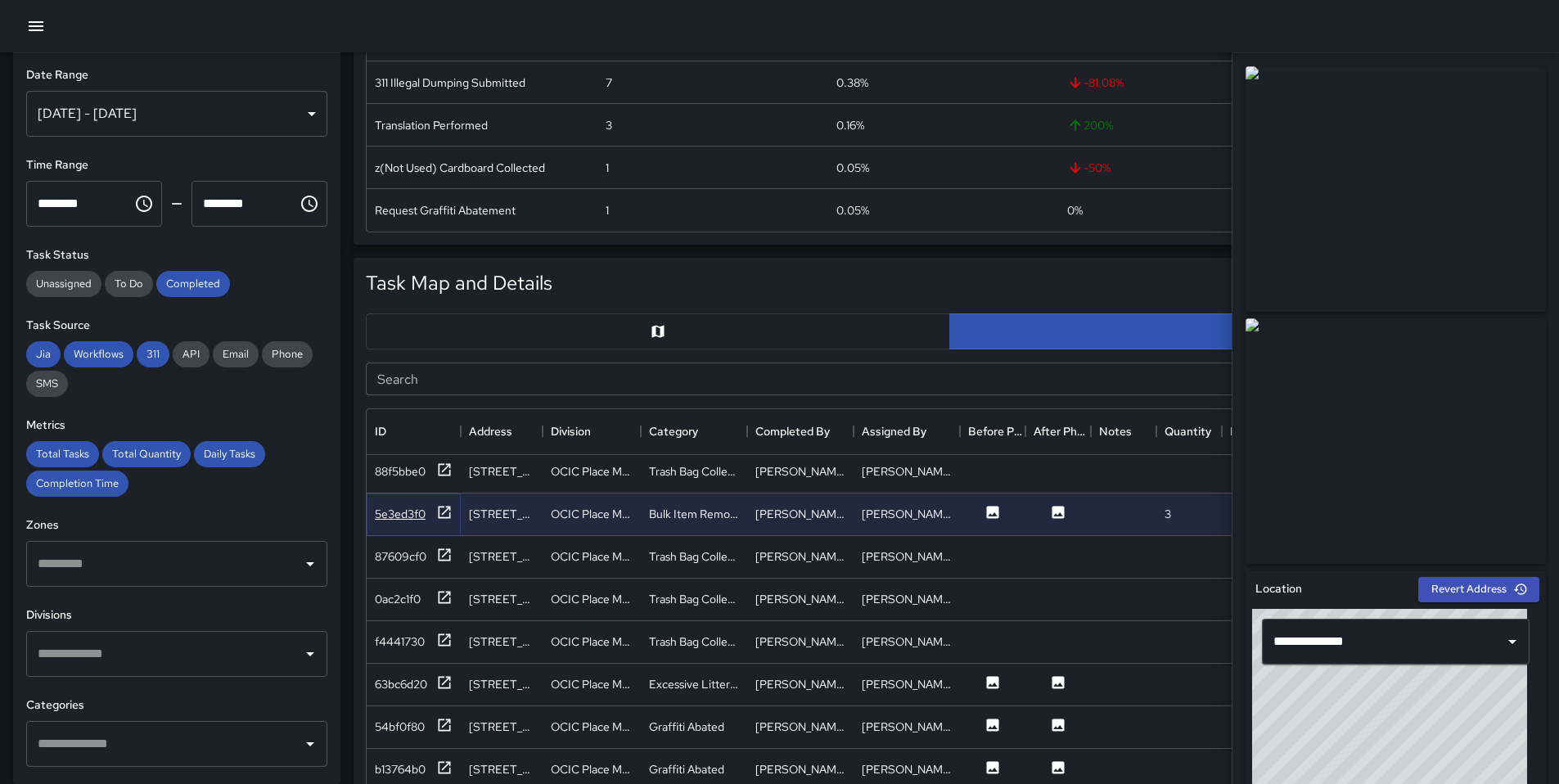
scroll to position [1539, 0]
click at [442, 678] on icon at bounding box center [444, 678] width 16 height 16
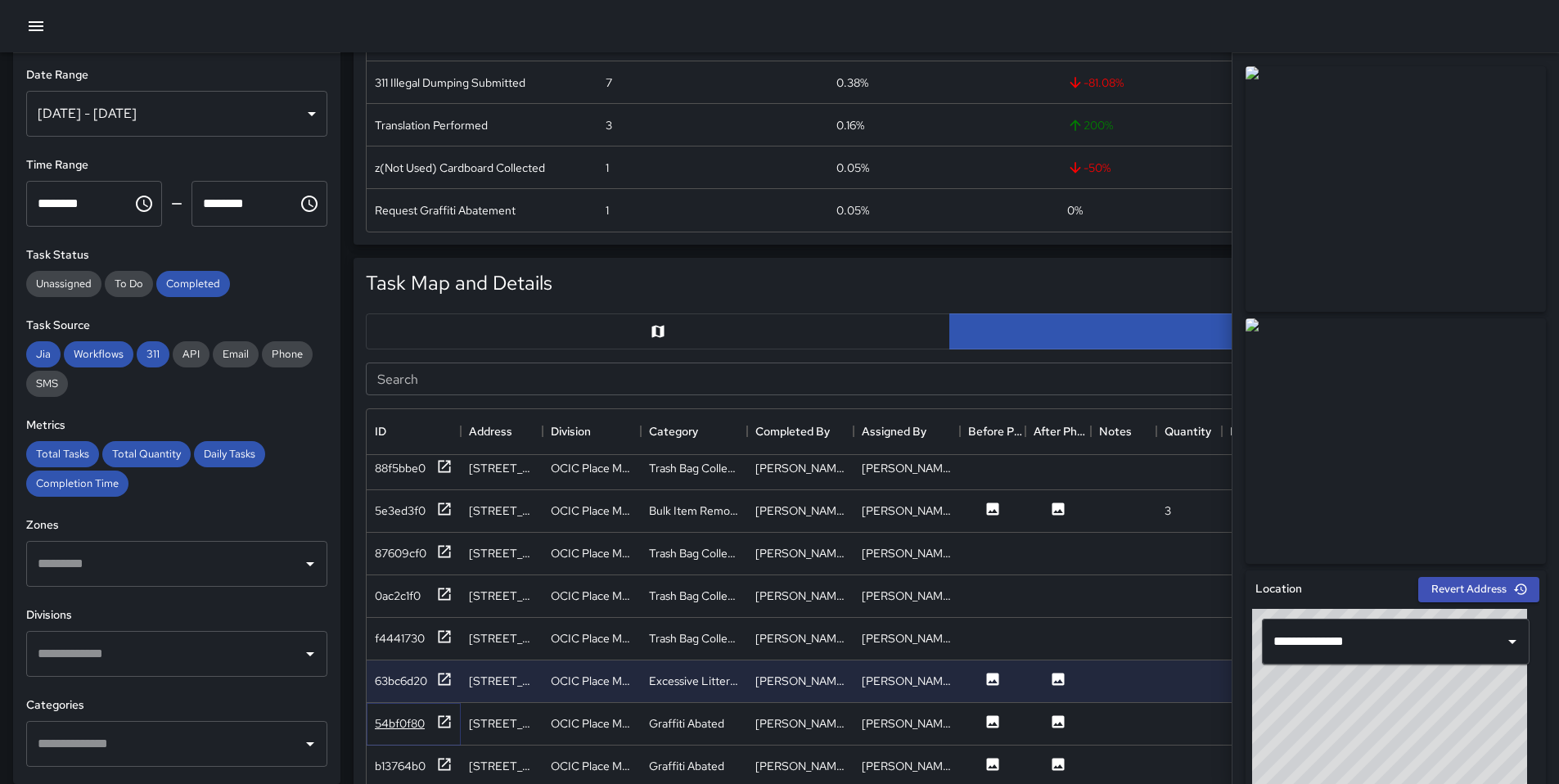
click at [437, 720] on icon at bounding box center [444, 721] width 16 height 16
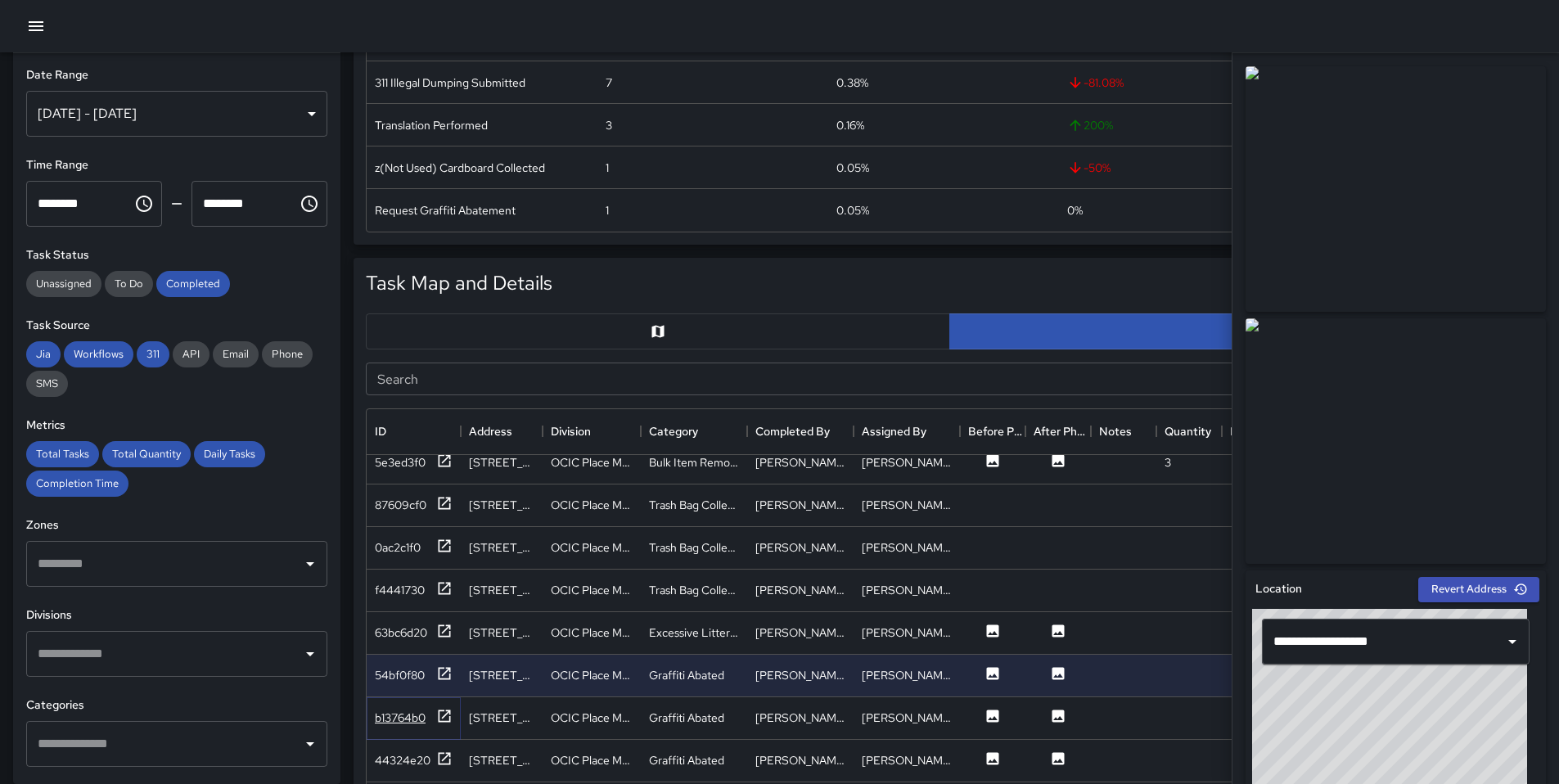
click at [441, 722] on icon at bounding box center [444, 715] width 16 height 16
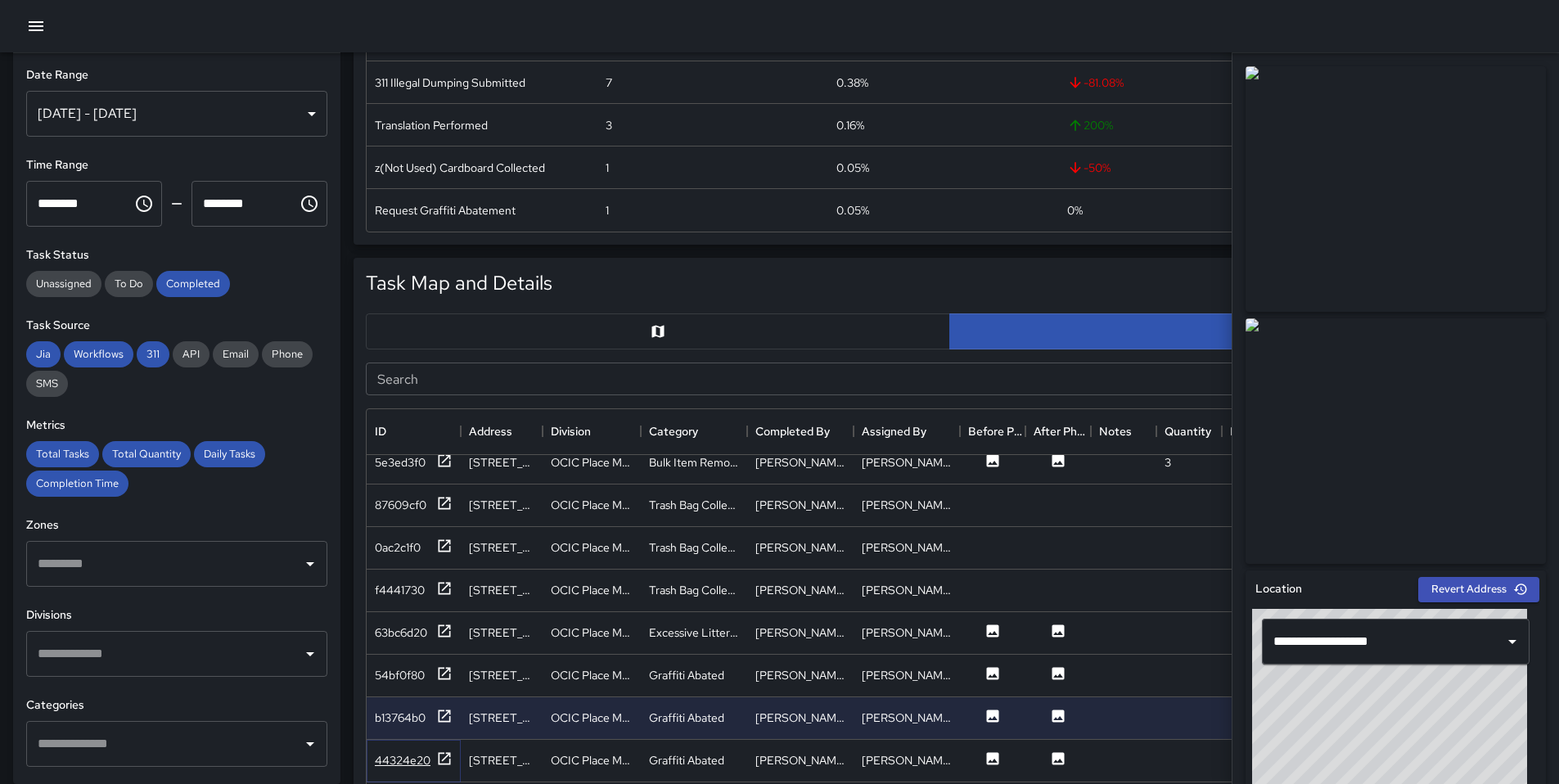
click at [447, 754] on icon at bounding box center [444, 758] width 12 height 12
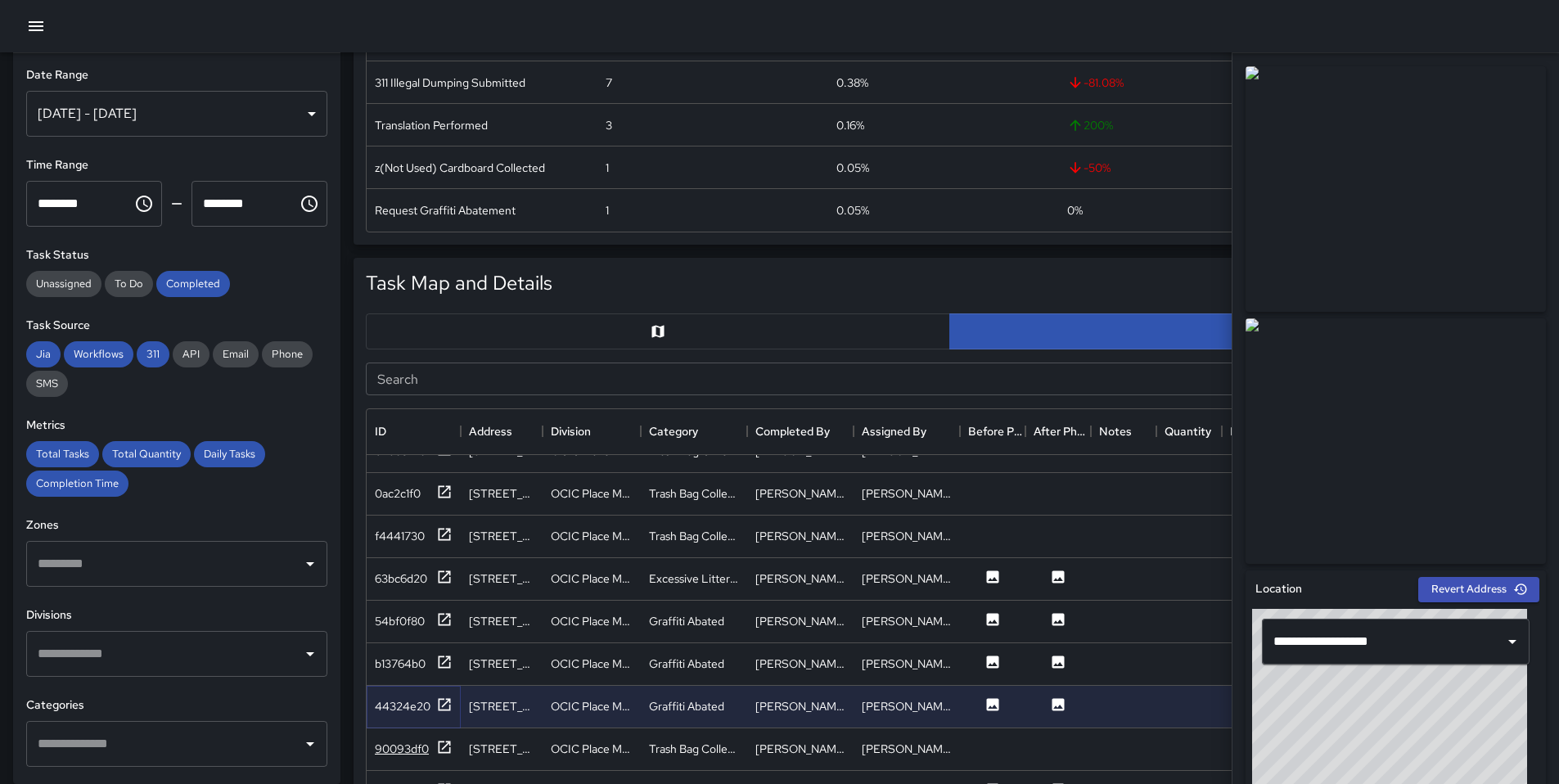
scroll to position [1642, 0]
click at [450, 755] on div at bounding box center [444, 748] width 16 height 21
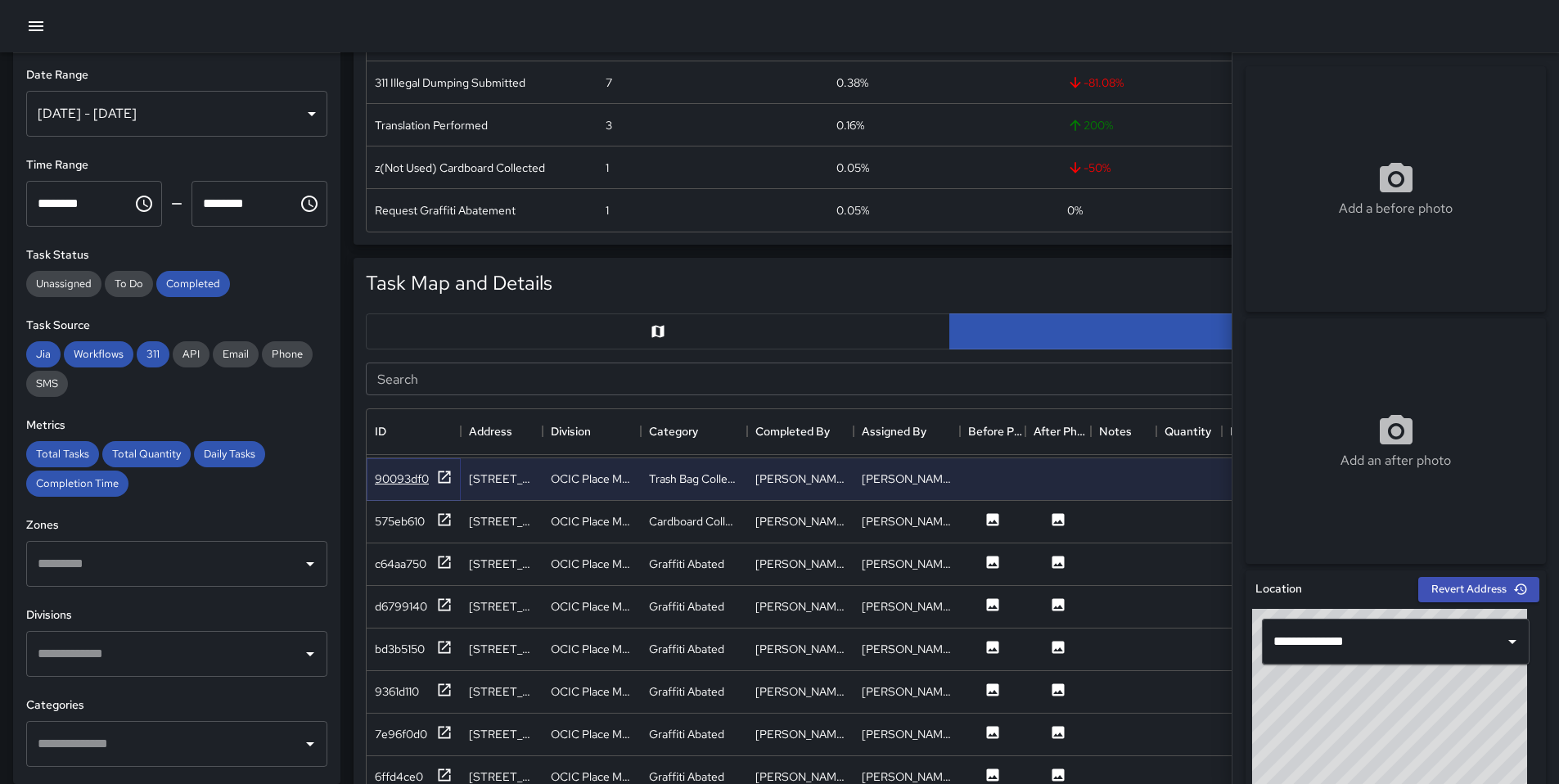
scroll to position [1914, 0]
click at [440, 521] on icon at bounding box center [444, 517] width 16 height 16
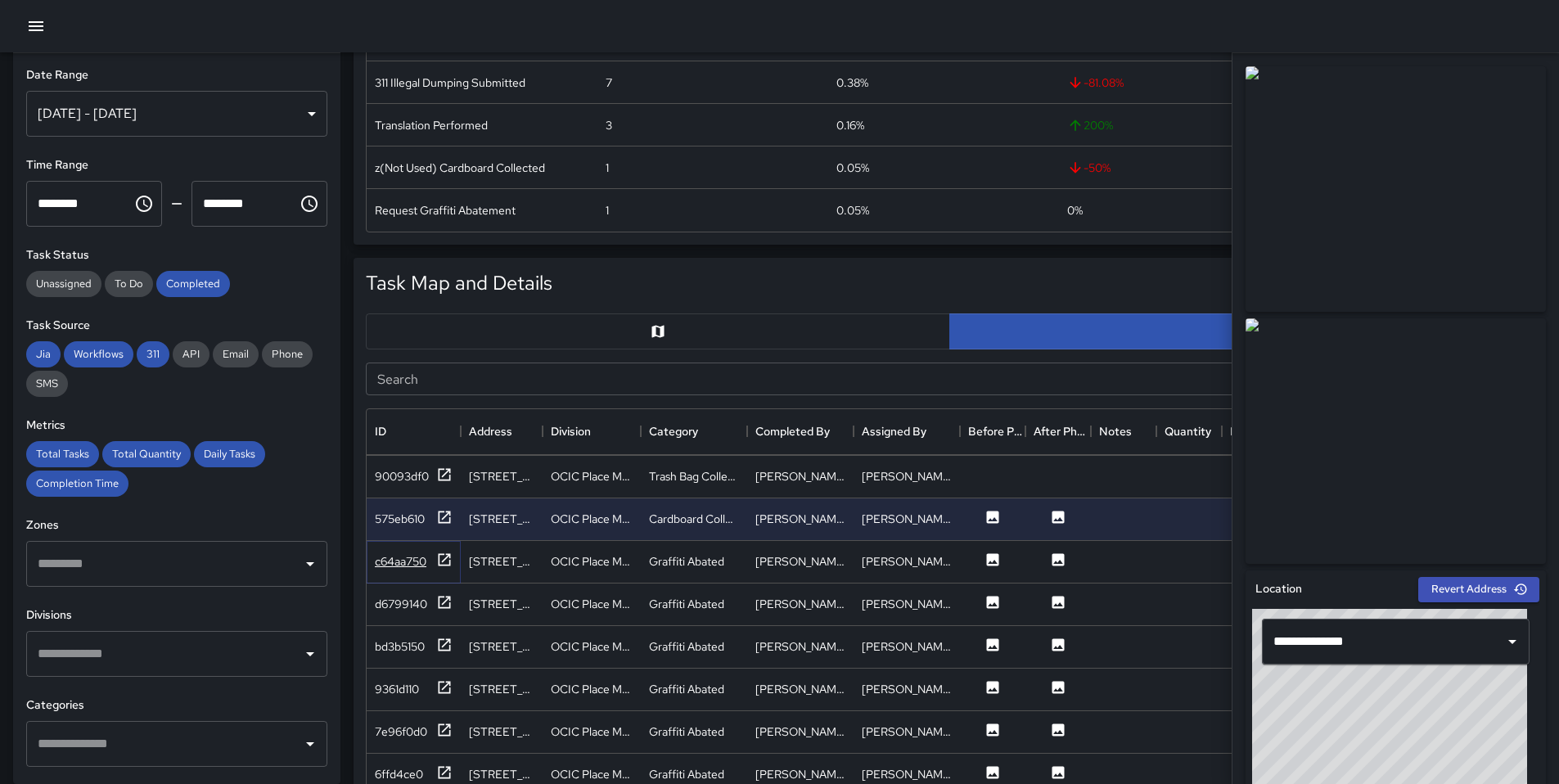
click at [447, 560] on icon at bounding box center [444, 559] width 16 height 16
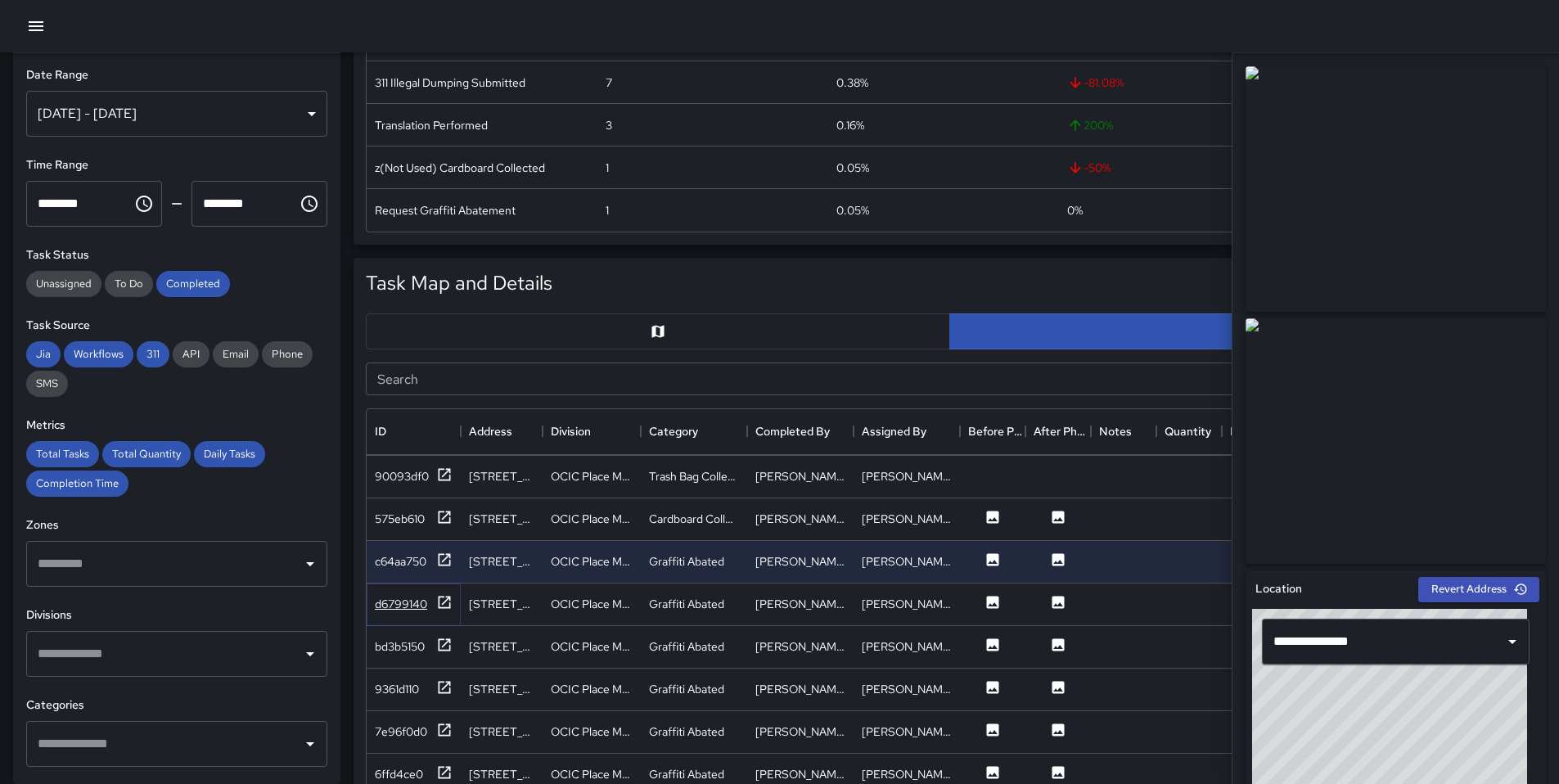
click at [443, 608] on icon at bounding box center [444, 602] width 16 height 16
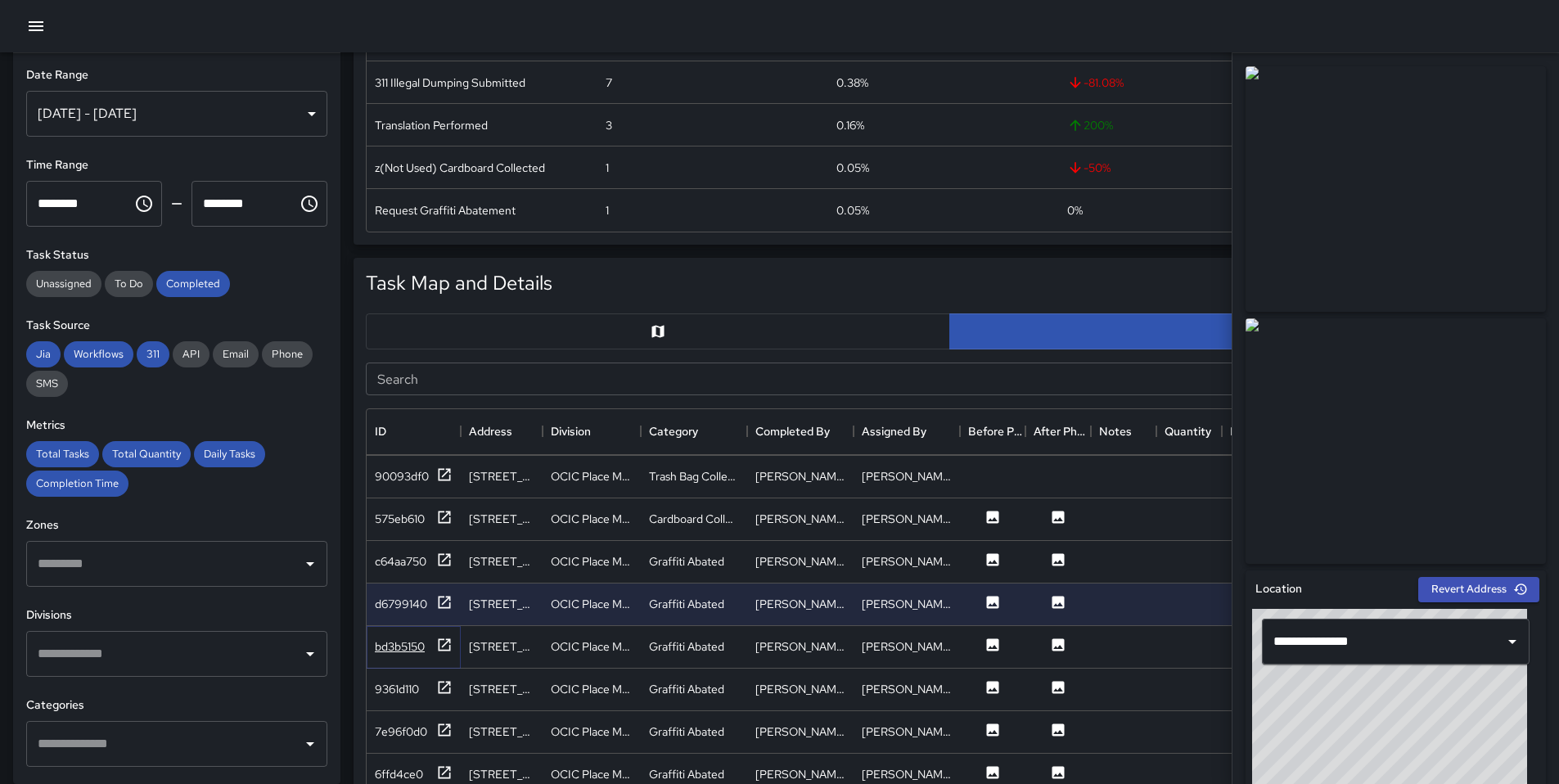
click at [442, 644] on icon at bounding box center [444, 644] width 16 height 16
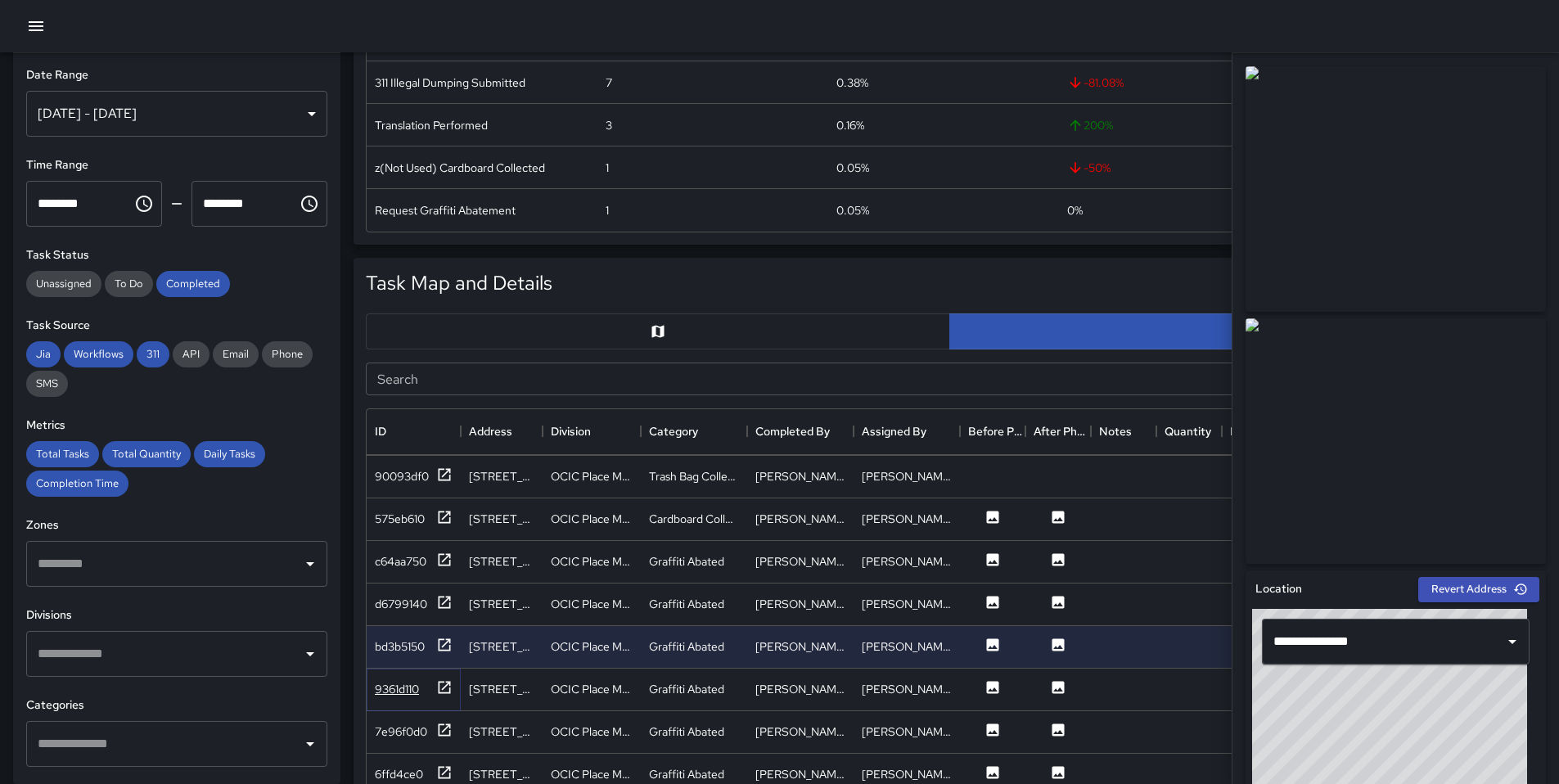
click at [449, 683] on icon at bounding box center [444, 687] width 16 height 16
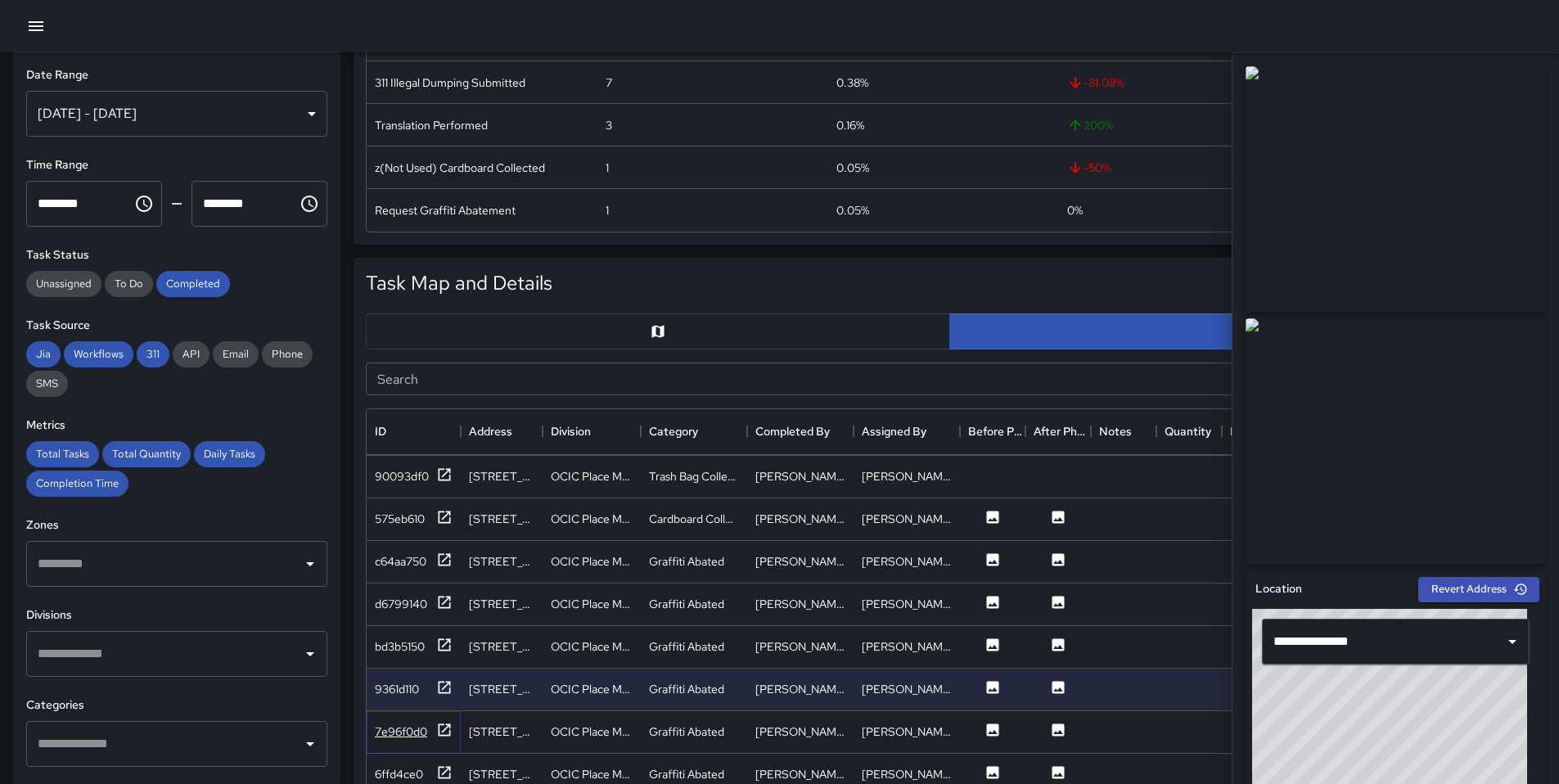
click at [443, 726] on icon at bounding box center [444, 729] width 16 height 16
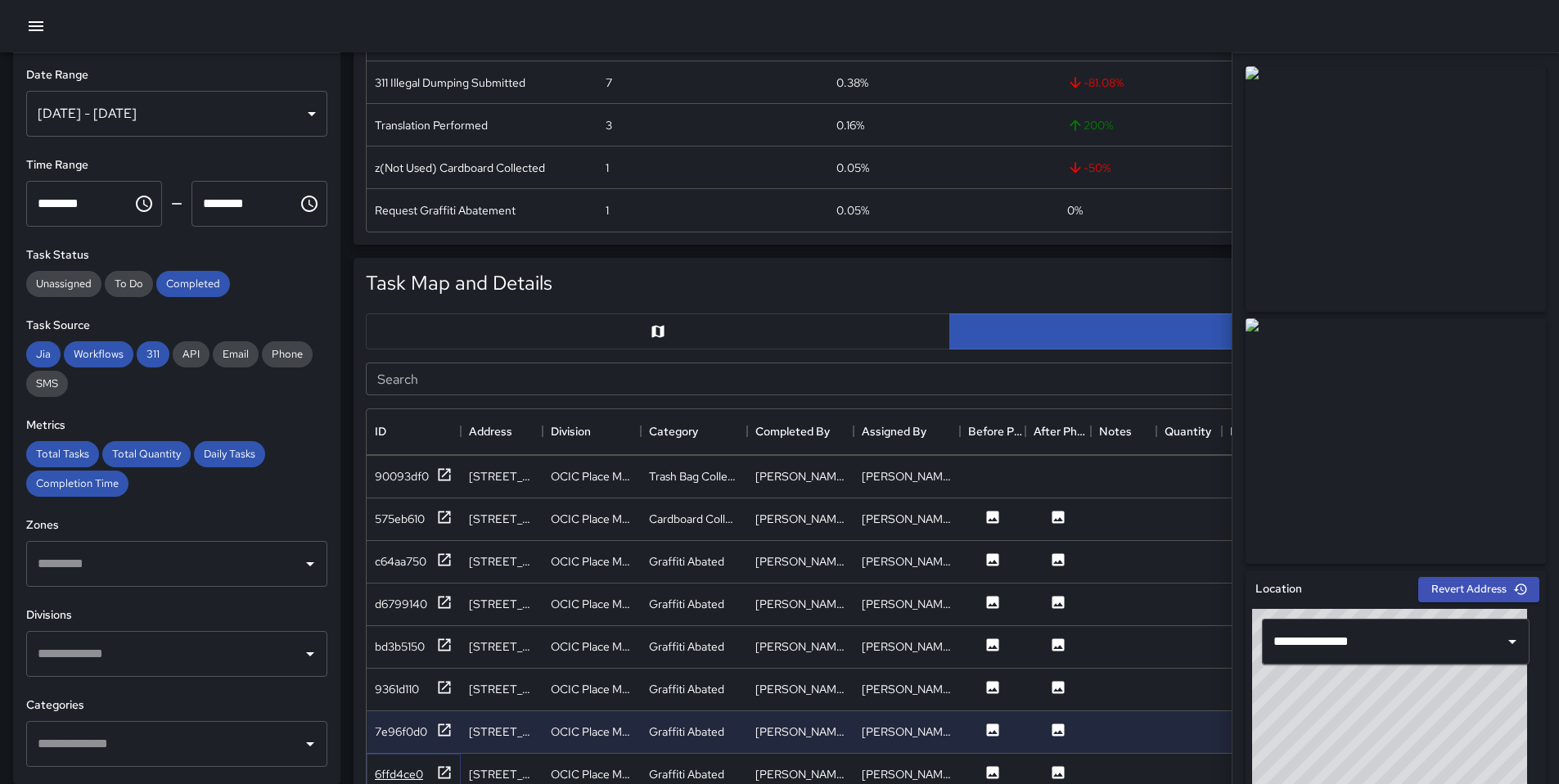
click at [443, 767] on icon at bounding box center [444, 772] width 16 height 16
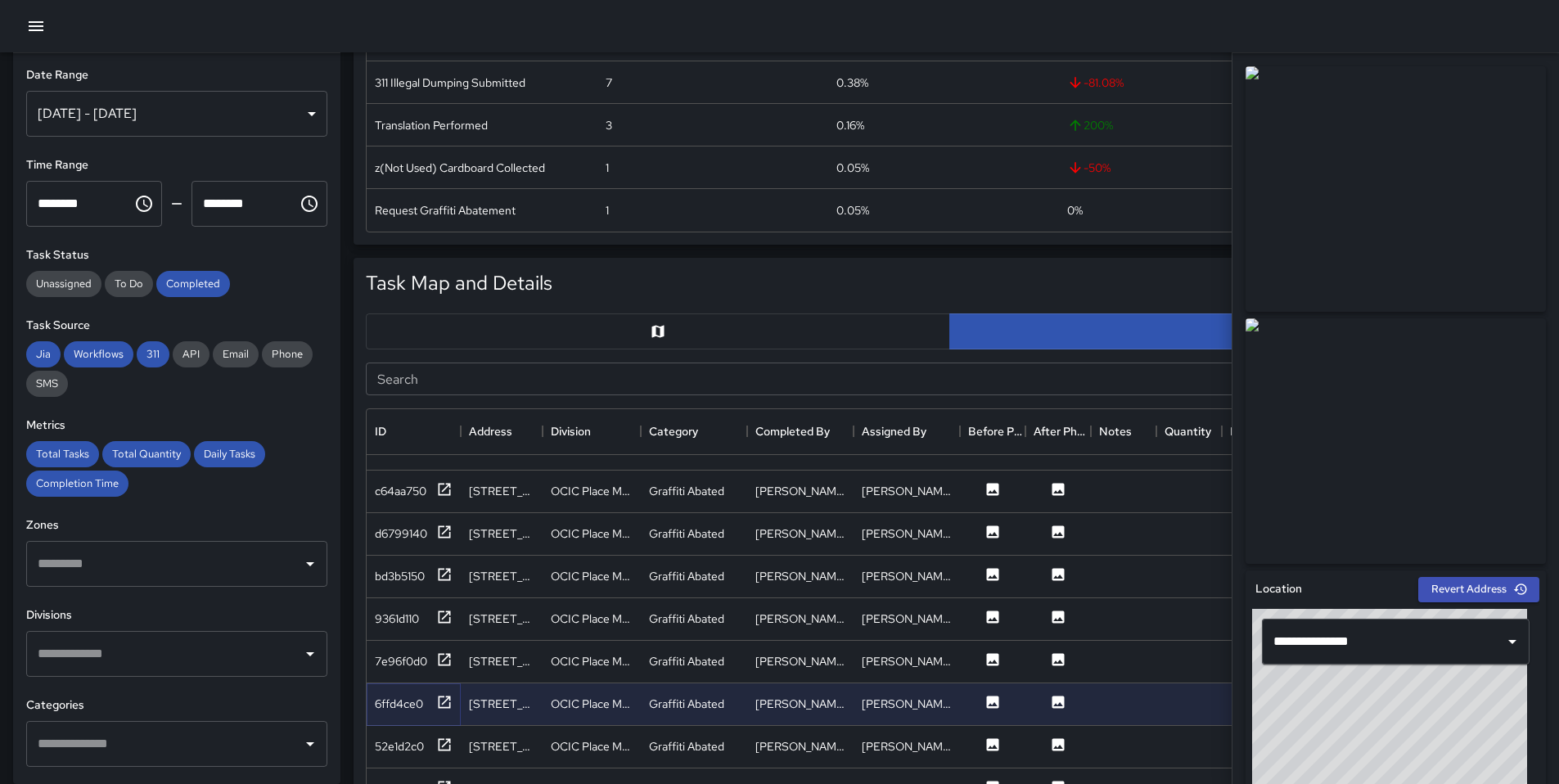
scroll to position [1987, 0]
click at [446, 749] on div at bounding box center [444, 743] width 16 height 21
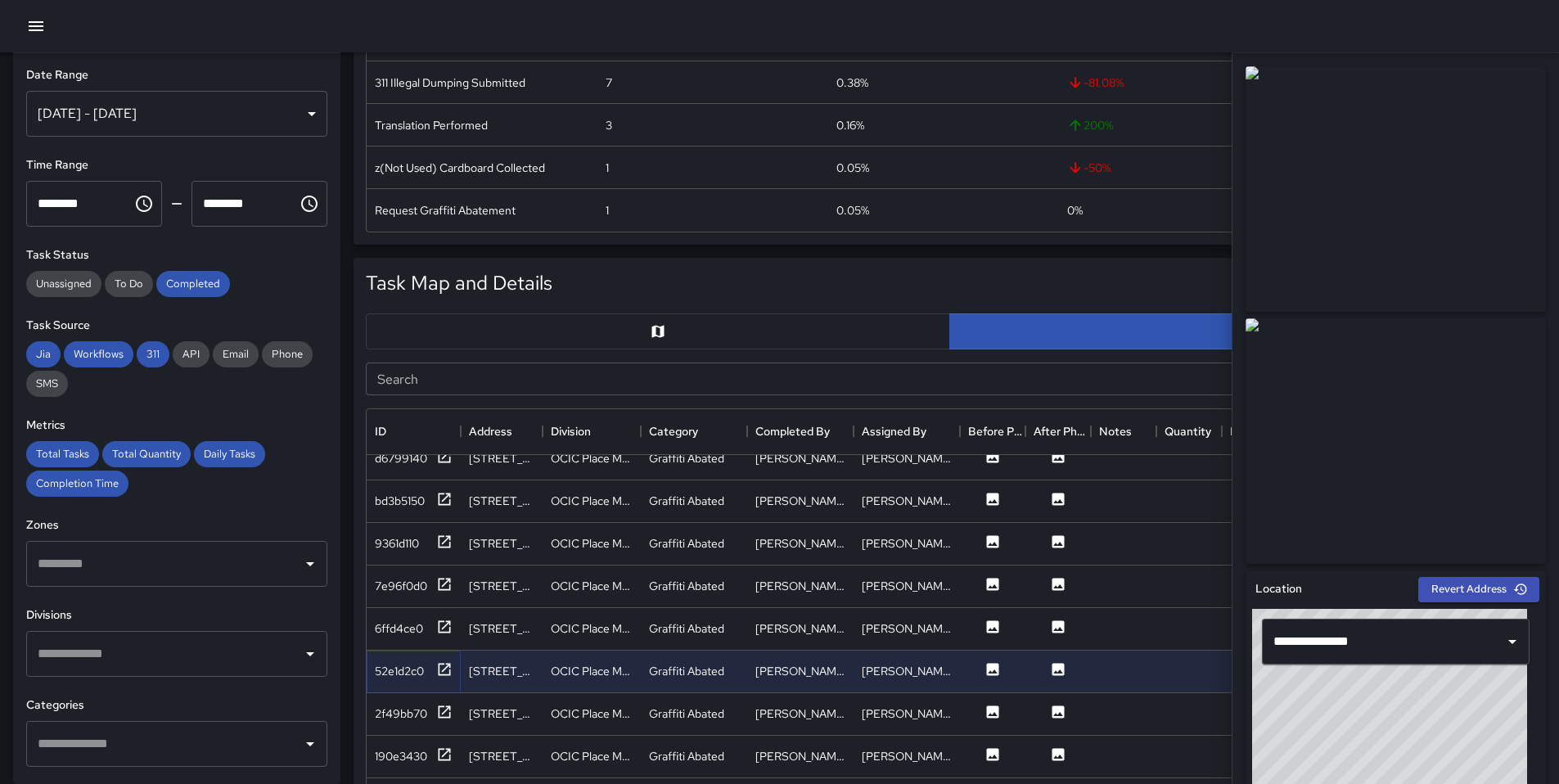
scroll to position [2062, 0]
click at [442, 721] on div "2f49bb70" at bounding box center [414, 710] width 94 height 43
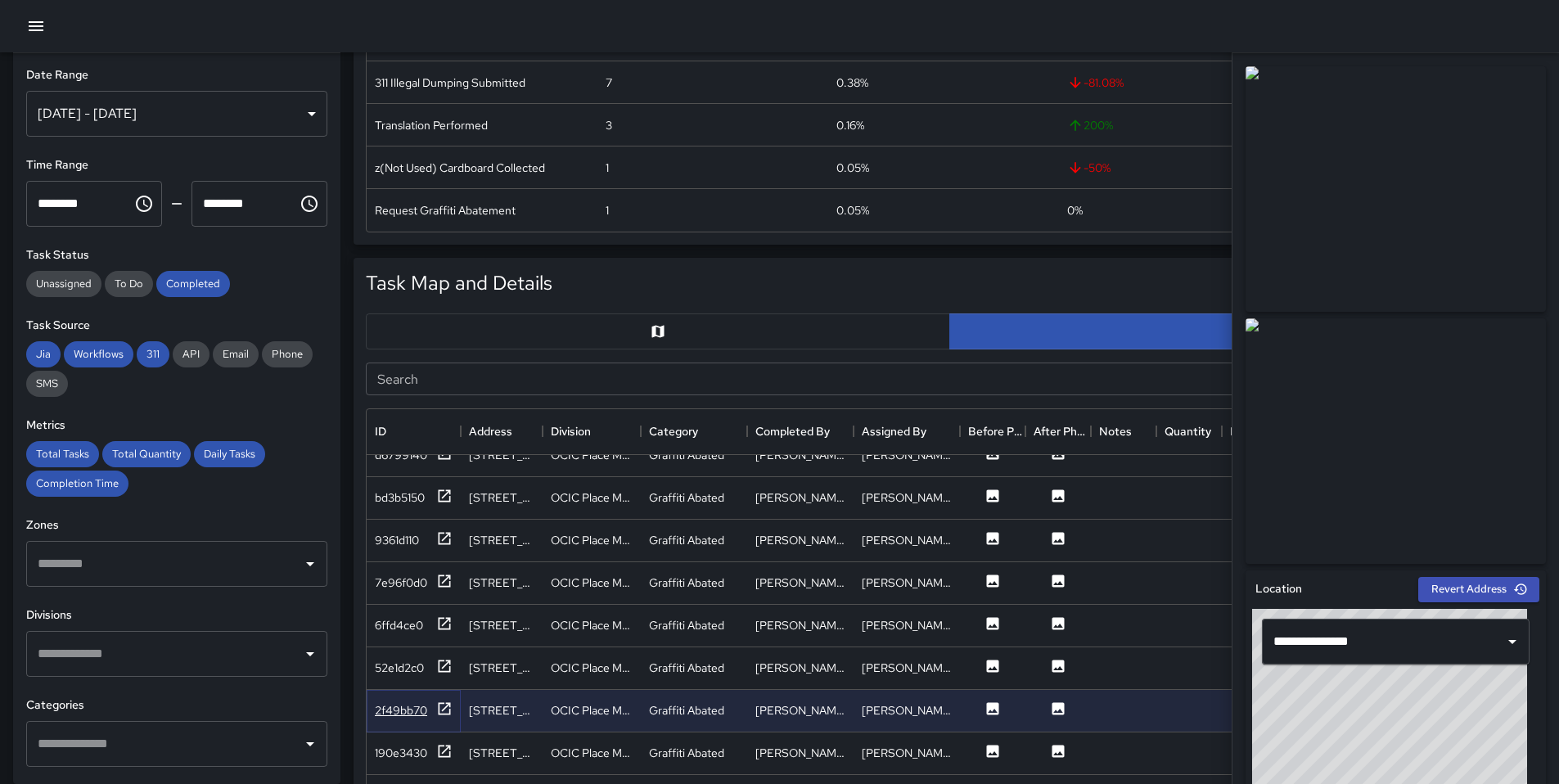
click at [443, 716] on icon at bounding box center [444, 707] width 16 height 16
click at [443, 758] on icon at bounding box center [444, 750] width 16 height 16
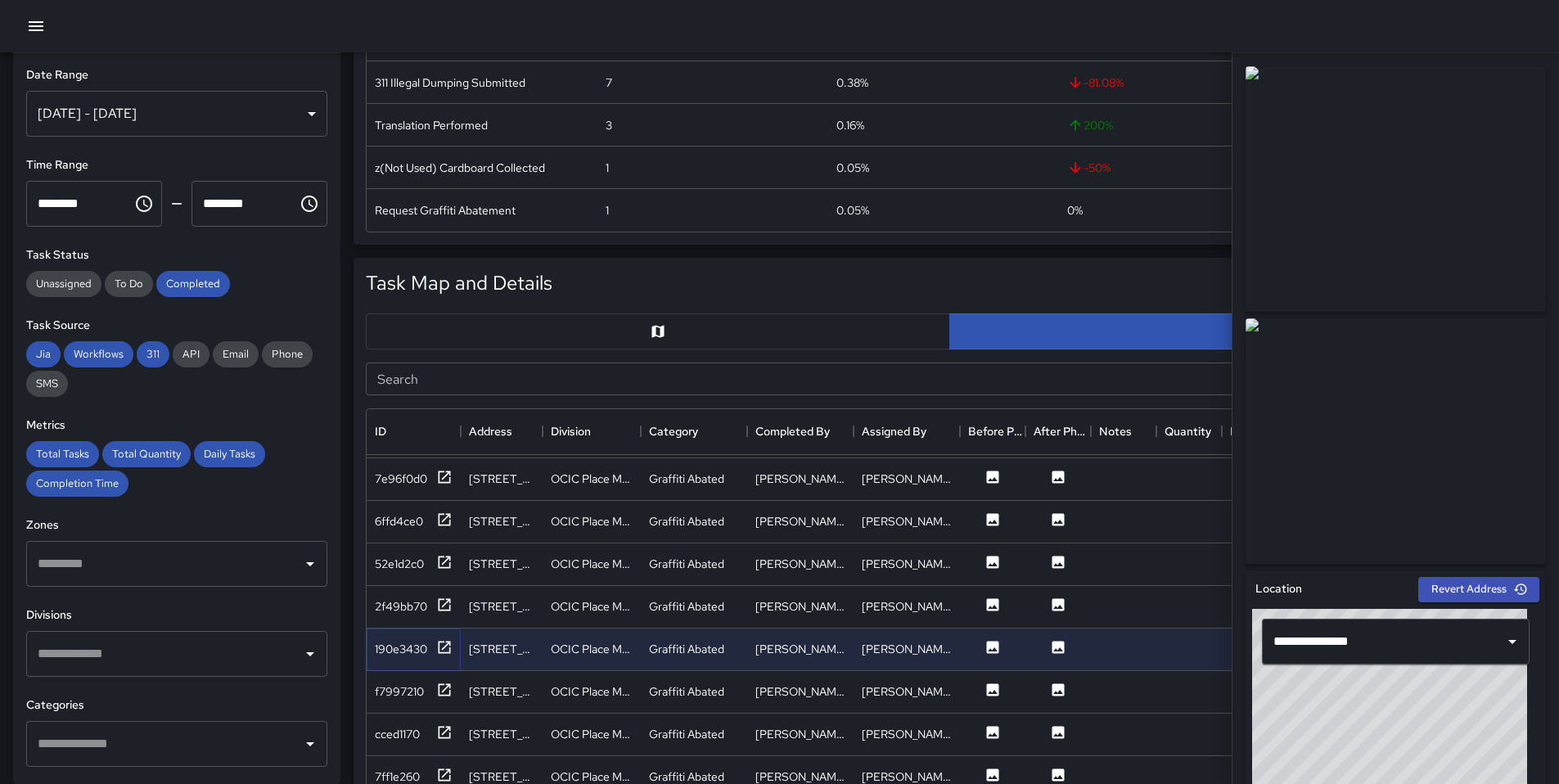
scroll to position [2169, 0]
click at [451, 694] on div at bounding box center [444, 690] width 16 height 21
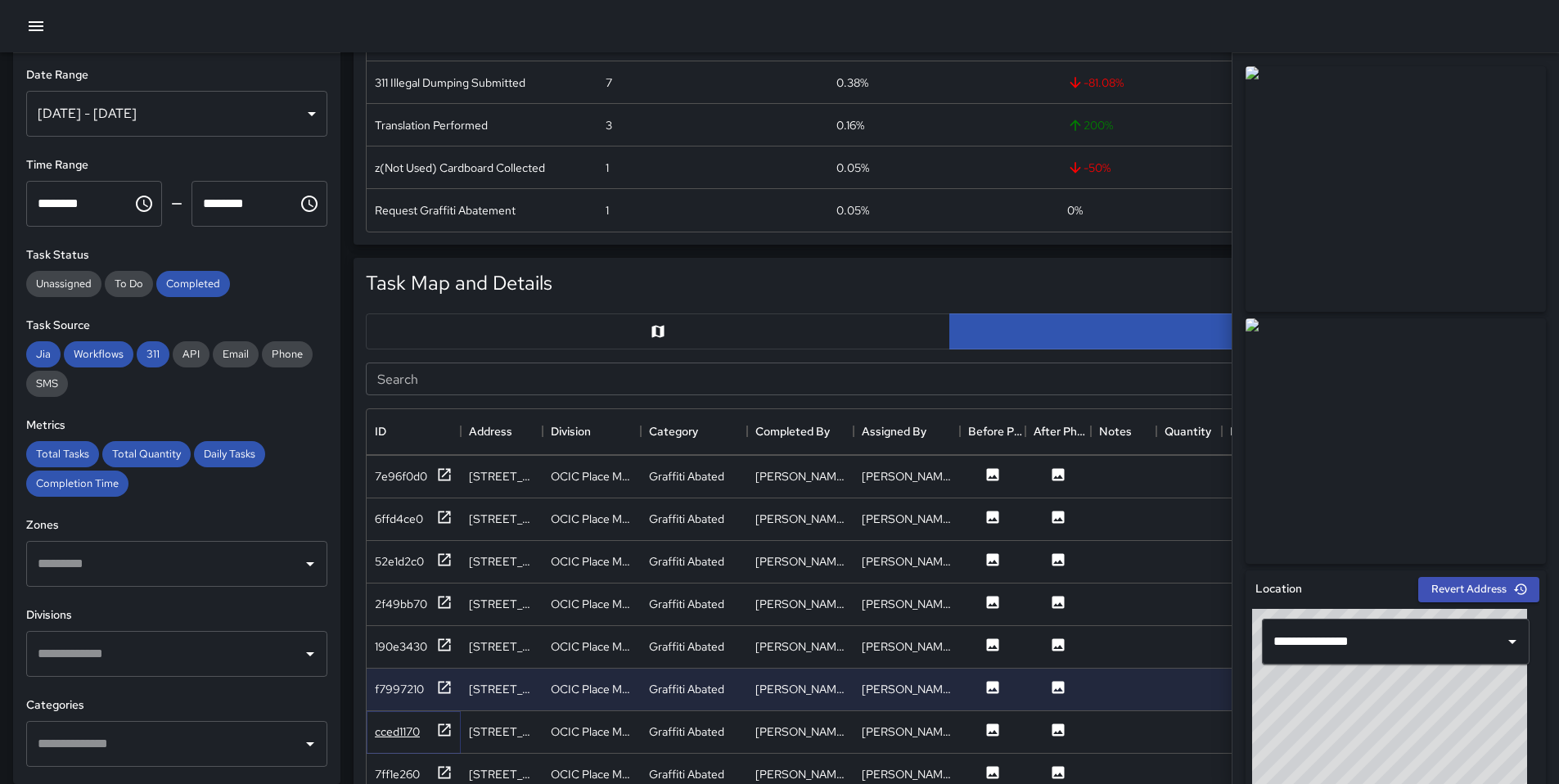
click at [443, 737] on icon at bounding box center [444, 729] width 16 height 16
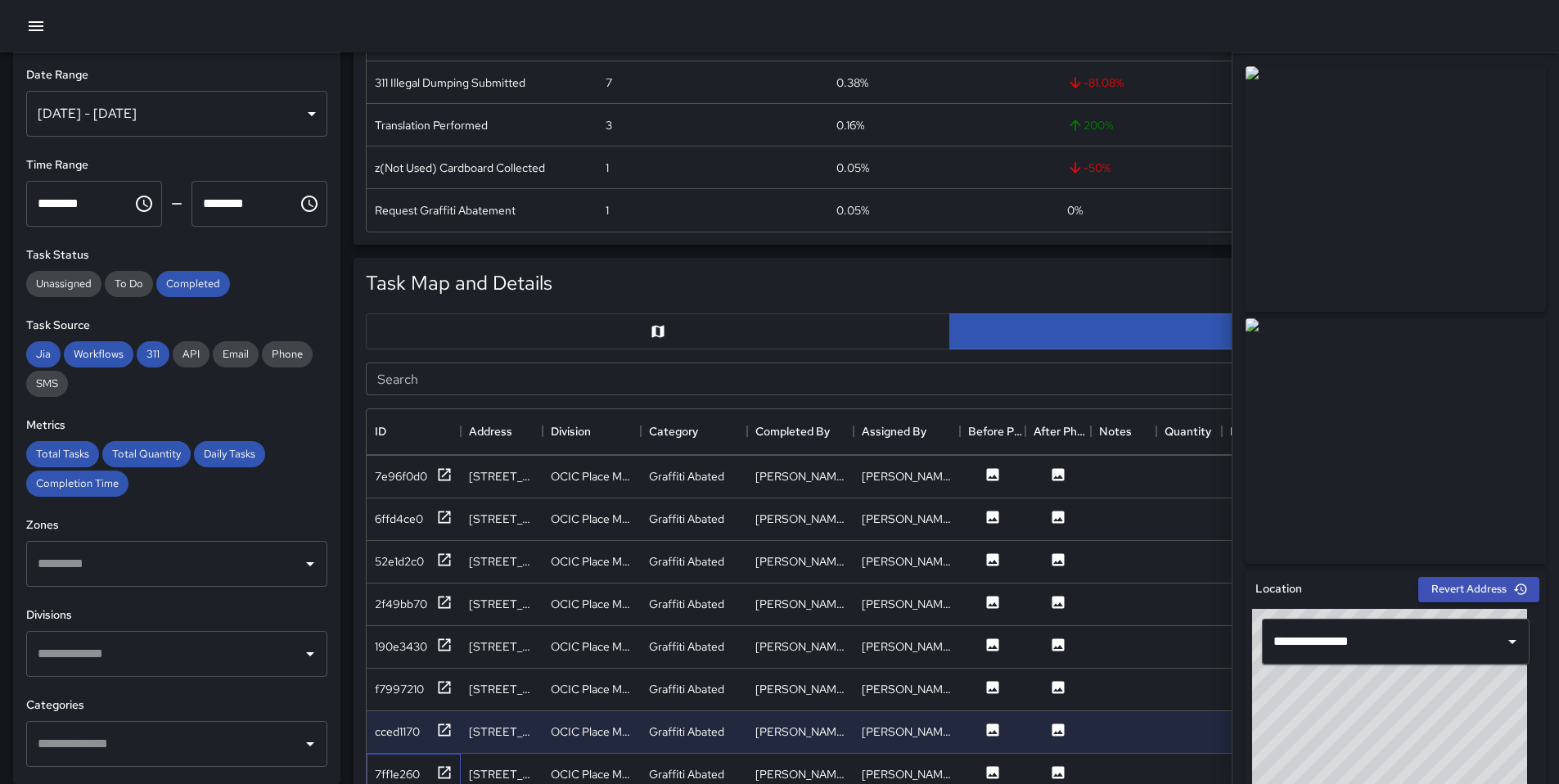
click at [456, 772] on div "7ff1e260" at bounding box center [414, 775] width 94 height 43
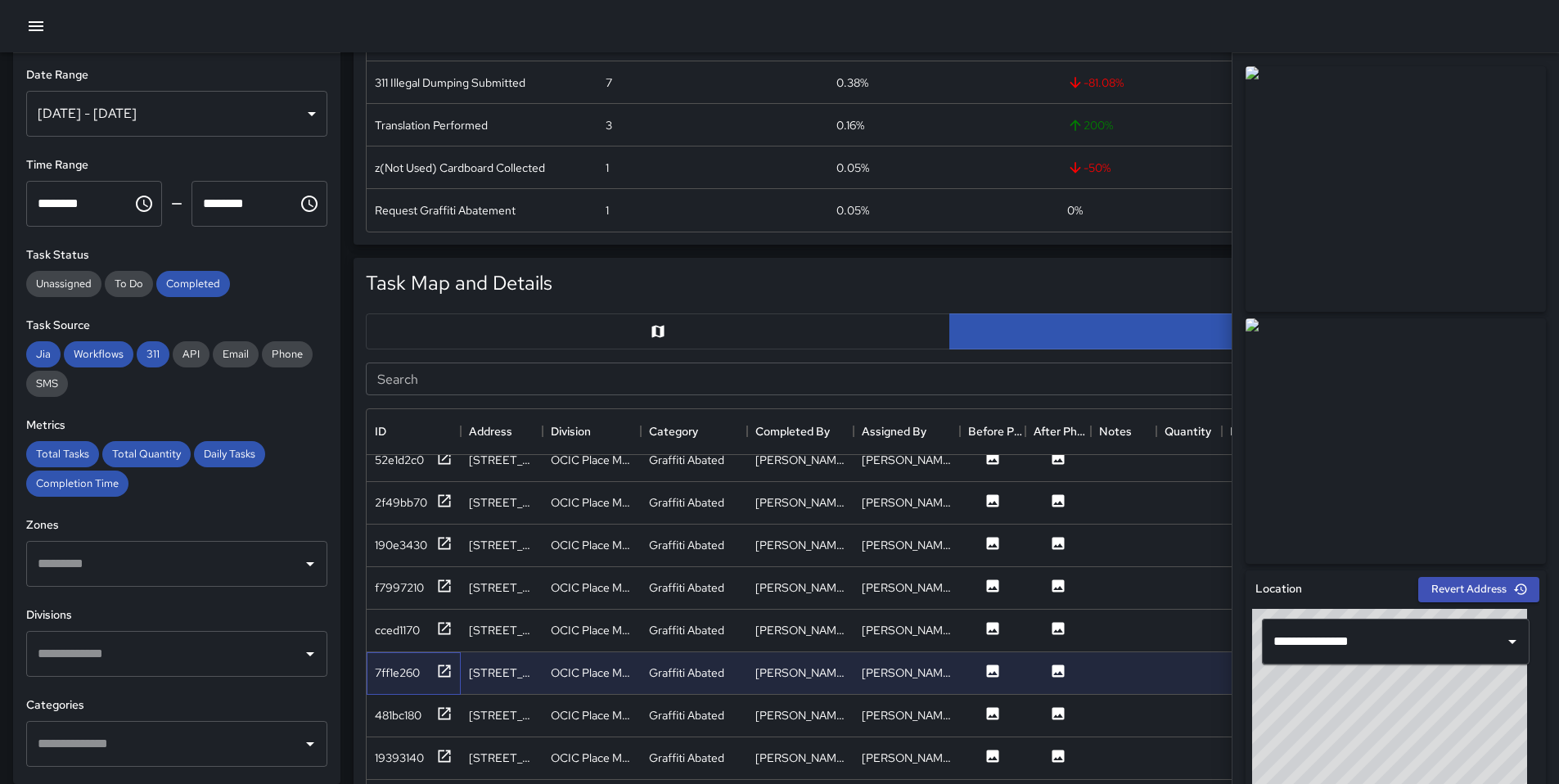
scroll to position [2275, 0]
click at [438, 705] on icon at bounding box center [444, 708] width 12 height 12
